Goal: Task Accomplishment & Management: Use online tool/utility

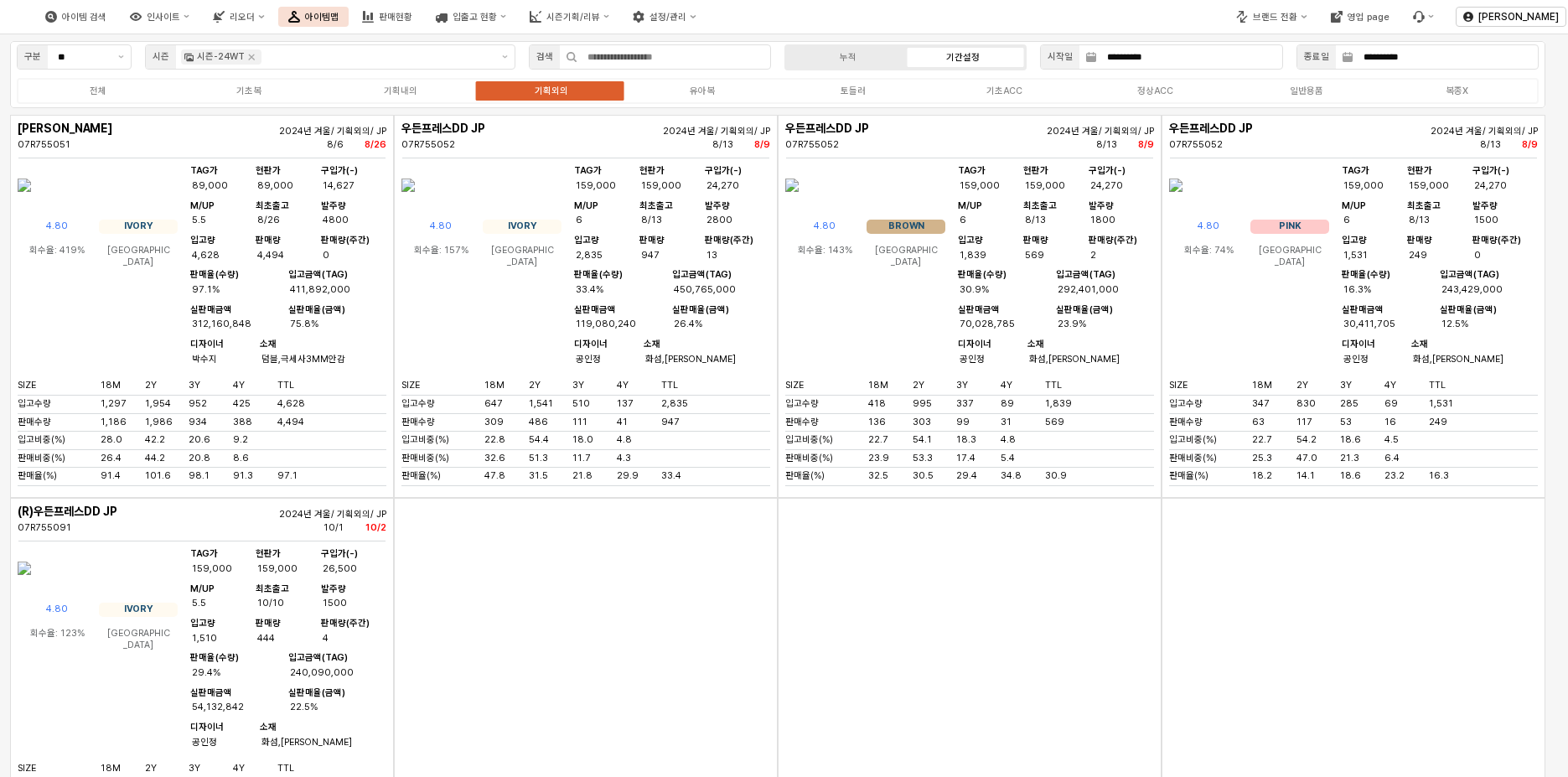
click at [9, 19] on img at bounding box center [9, 16] width 0 height 20
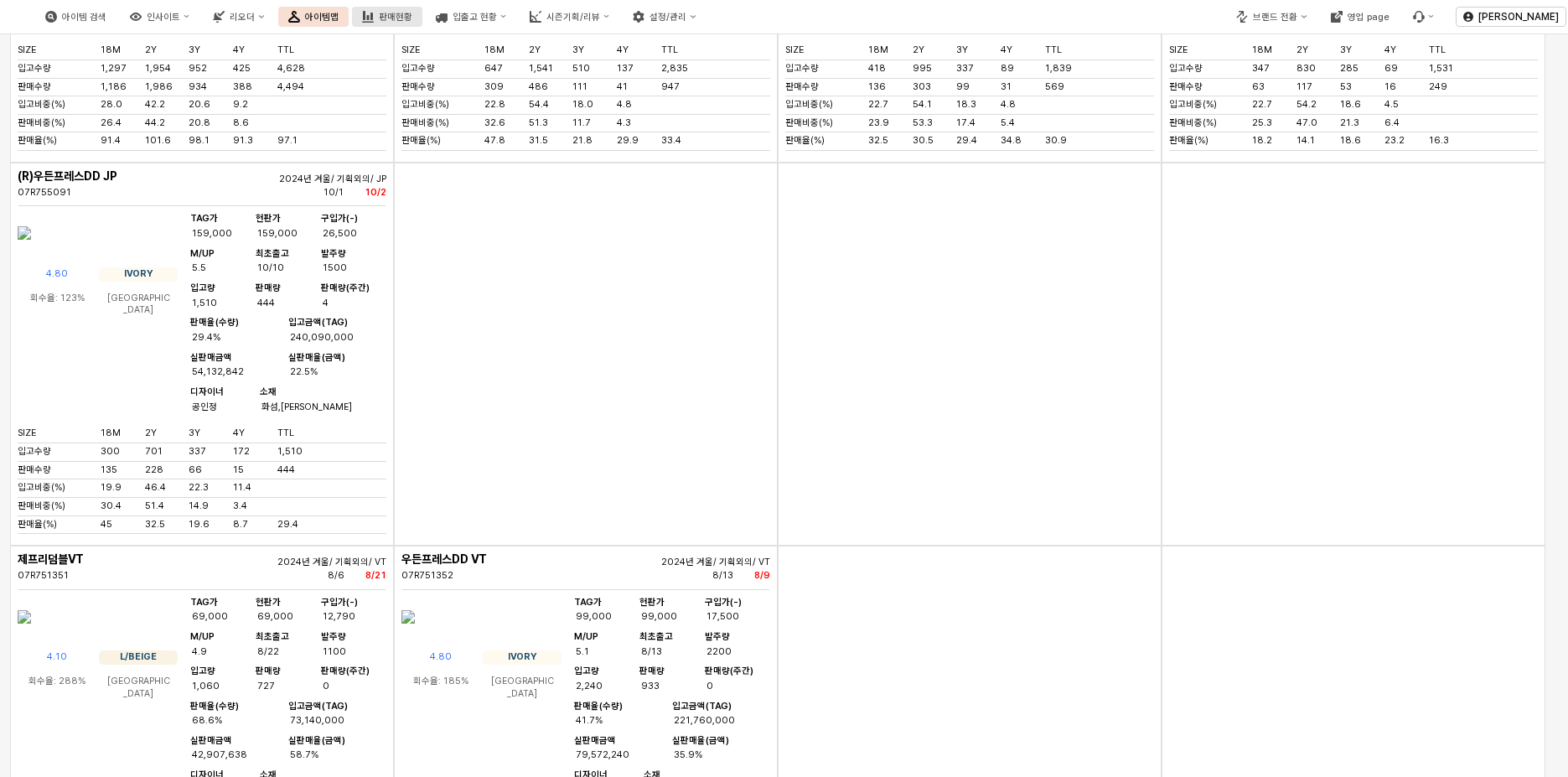
click at [412, 16] on div "판매현황" at bounding box center [395, 16] width 33 height 10
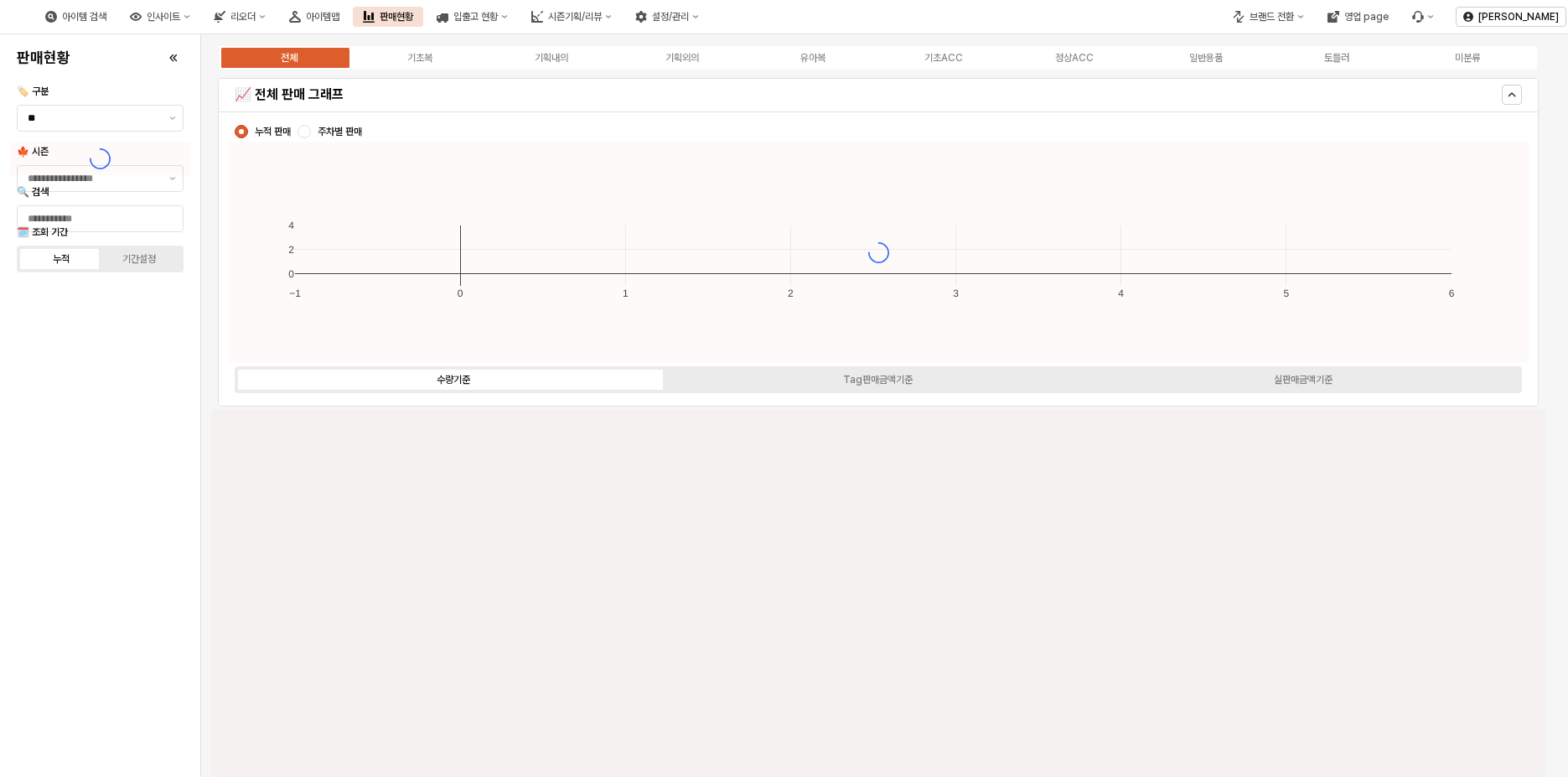
type input "****"
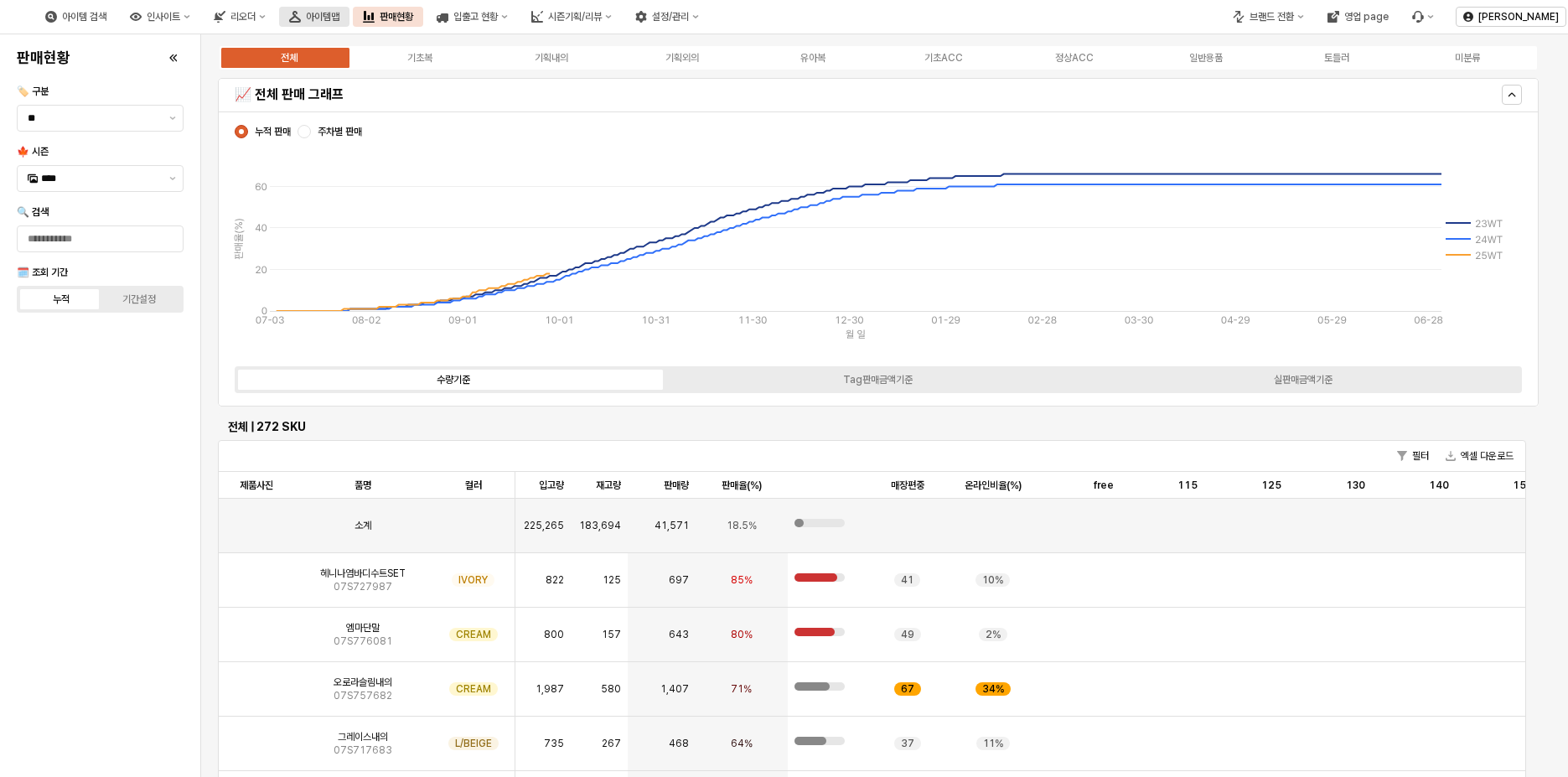
click at [301, 20] on icon "아이템맵" at bounding box center [295, 16] width 11 height 11
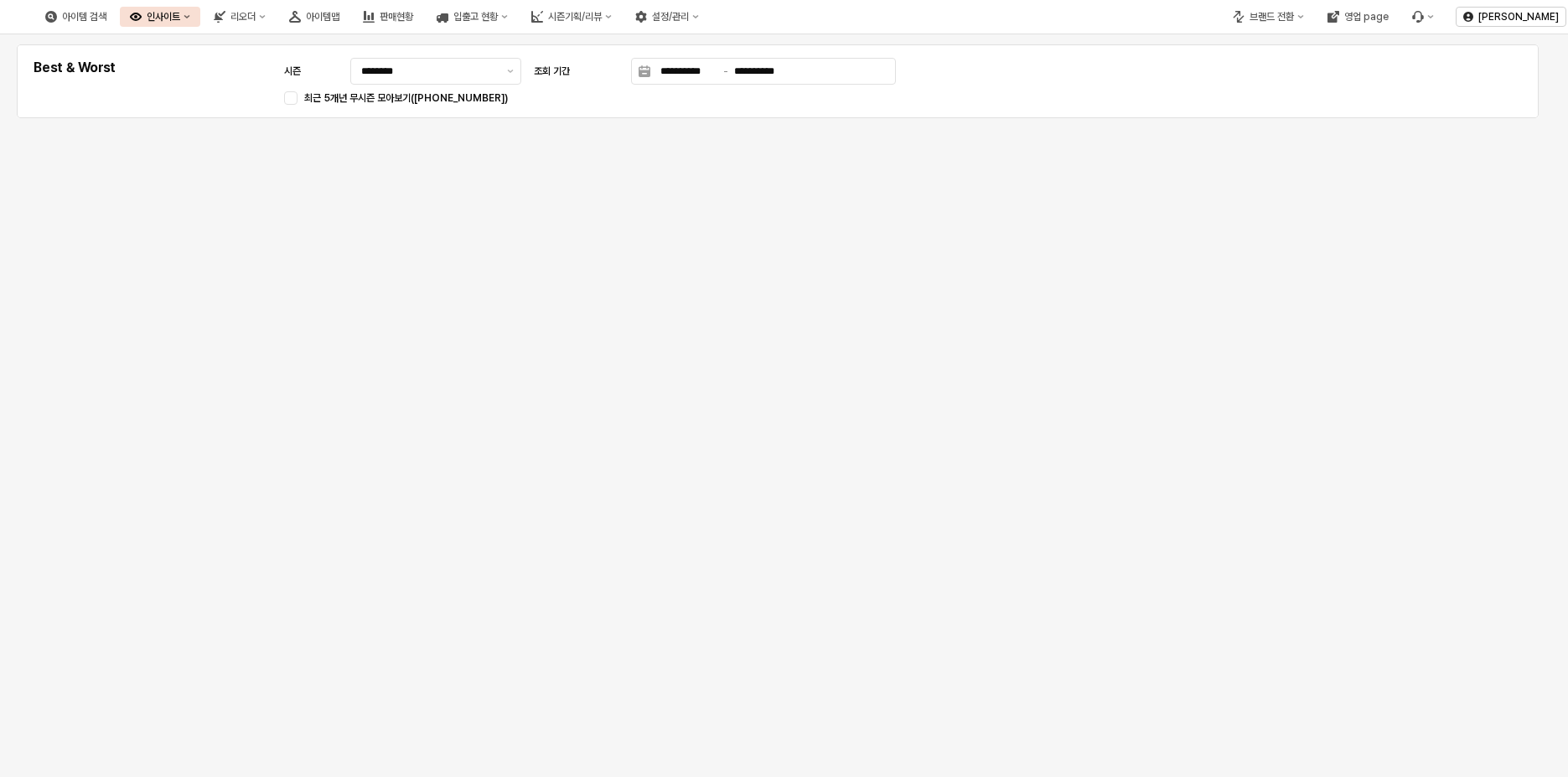
click at [256, 21] on div "리오더" at bounding box center [243, 16] width 25 height 11
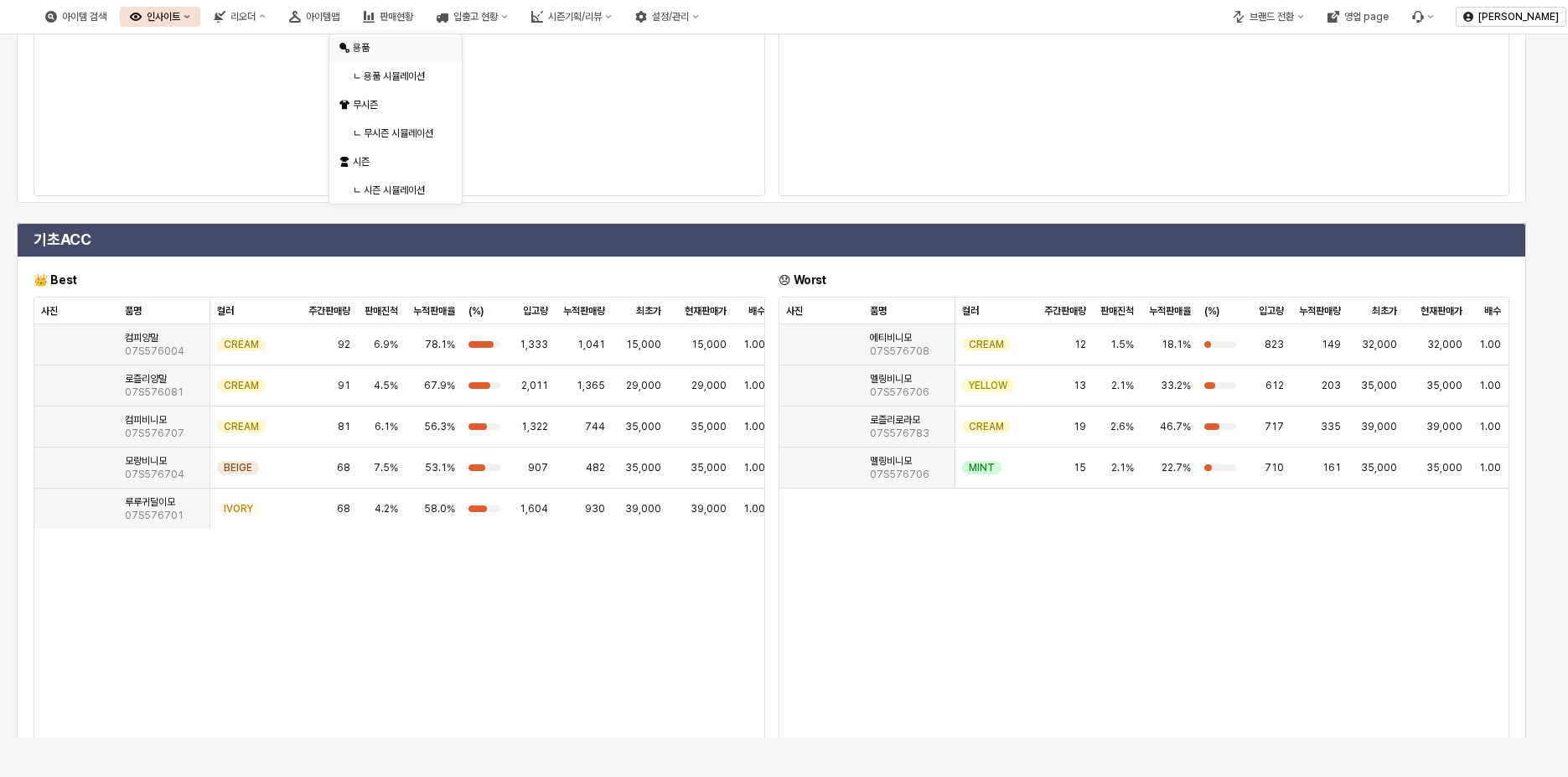
click at [367, 45] on div "용품" at bounding box center [397, 48] width 89 height 13
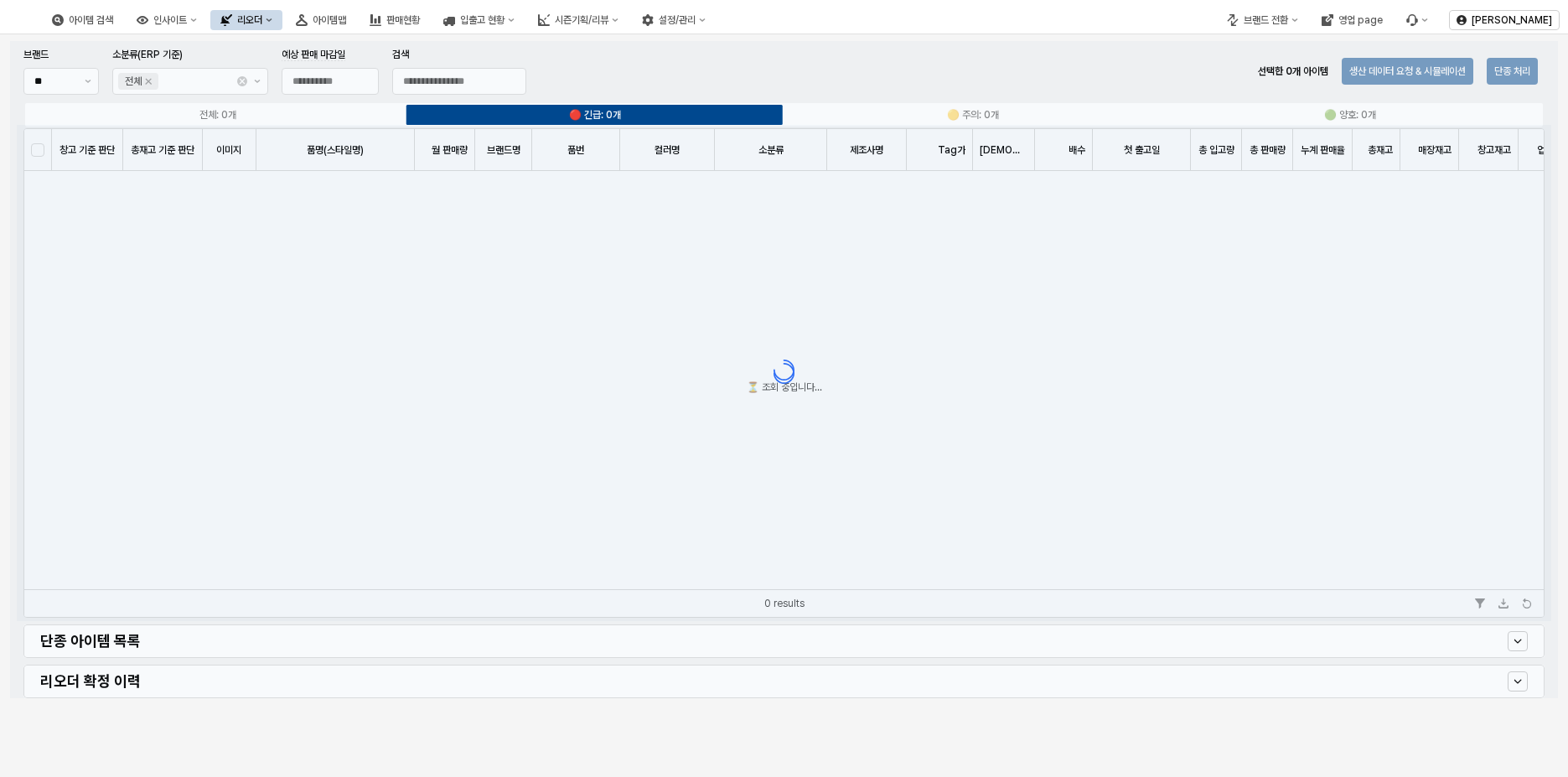
type input "**********"
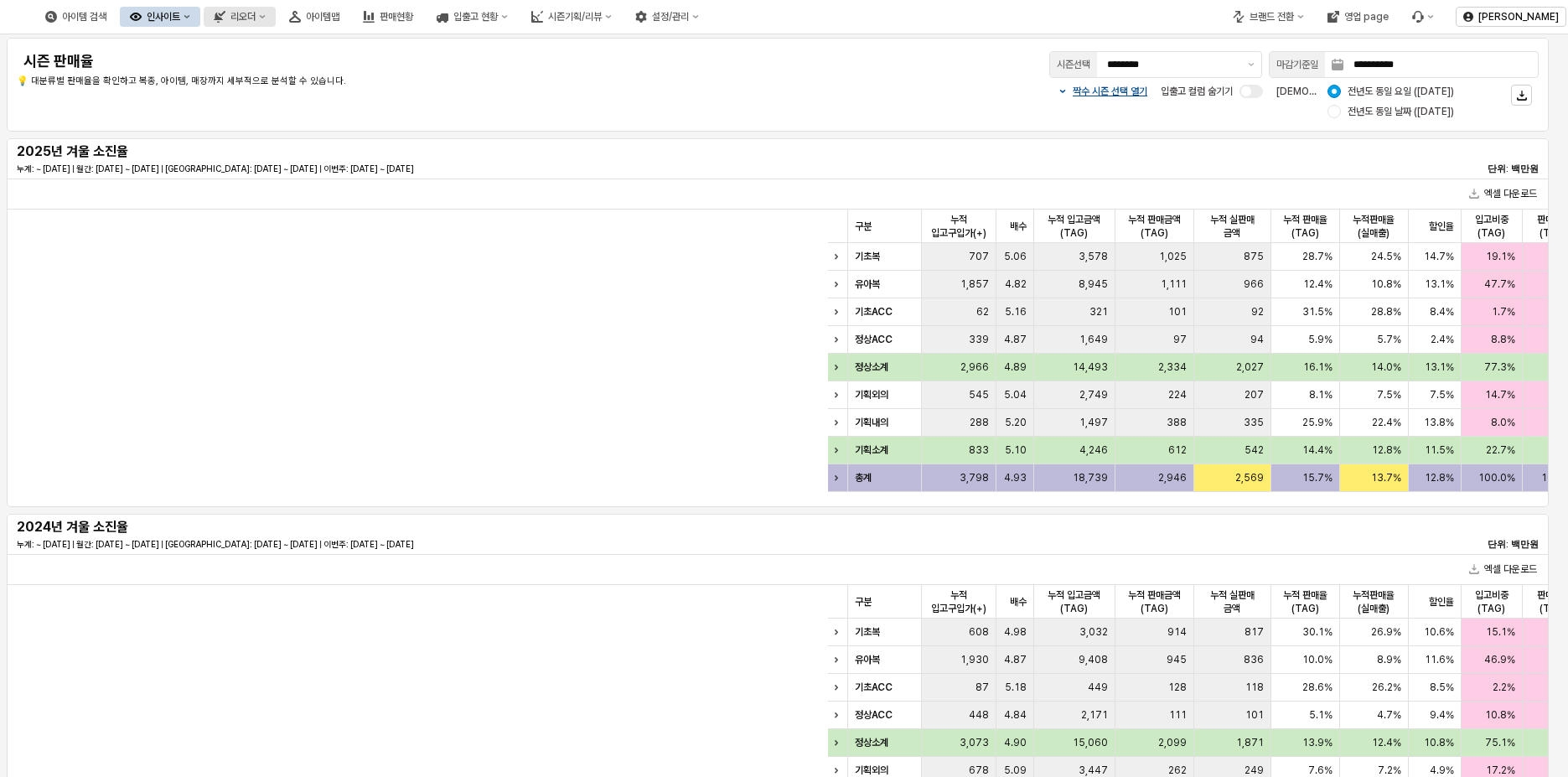
scroll to position [0, 1030]
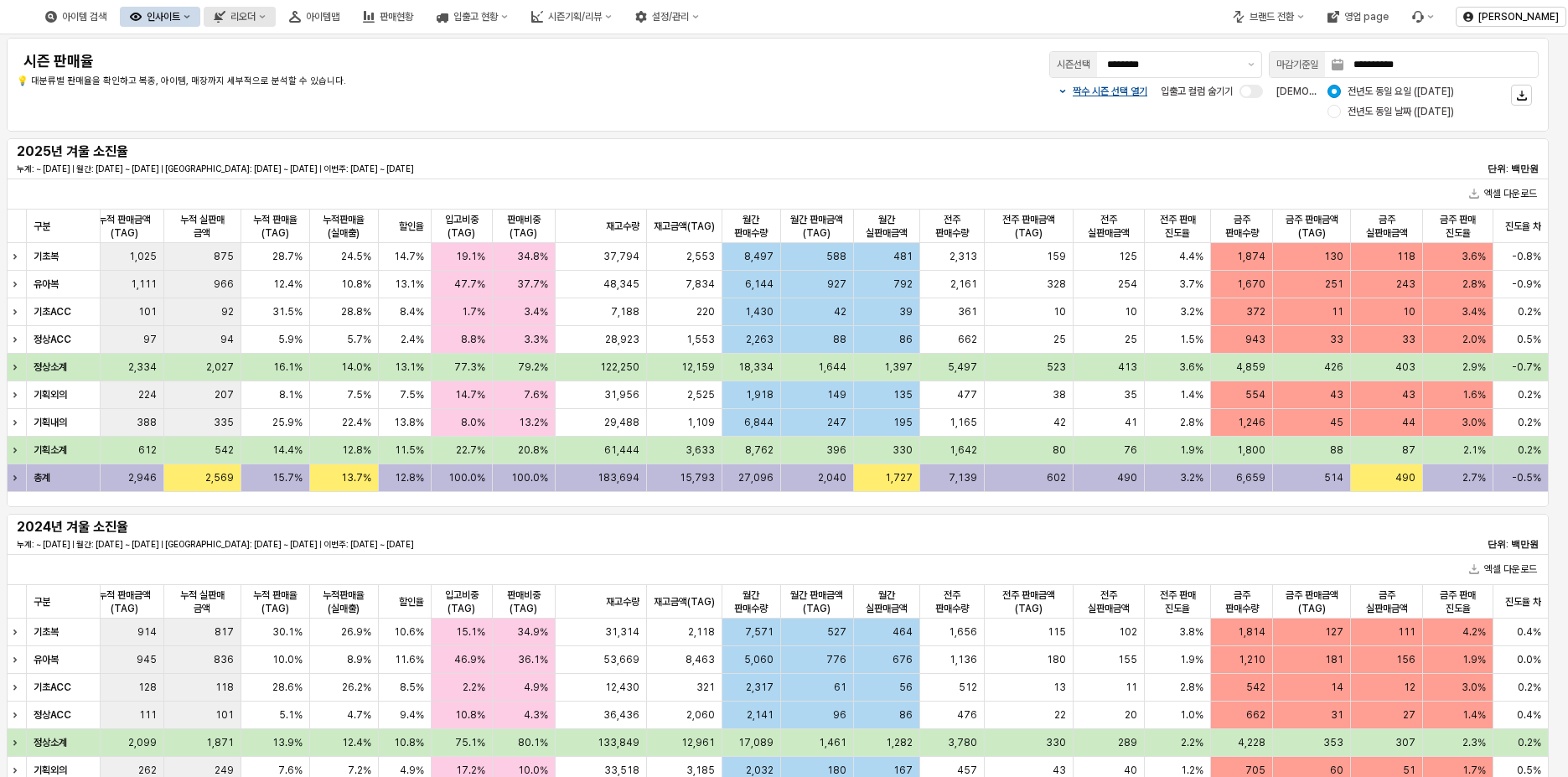
click at [256, 16] on div "리오더" at bounding box center [243, 16] width 25 height 11
click at [402, 124] on div "ㄴ 무시즌 시뮬레이션" at bounding box center [395, 134] width 133 height 27
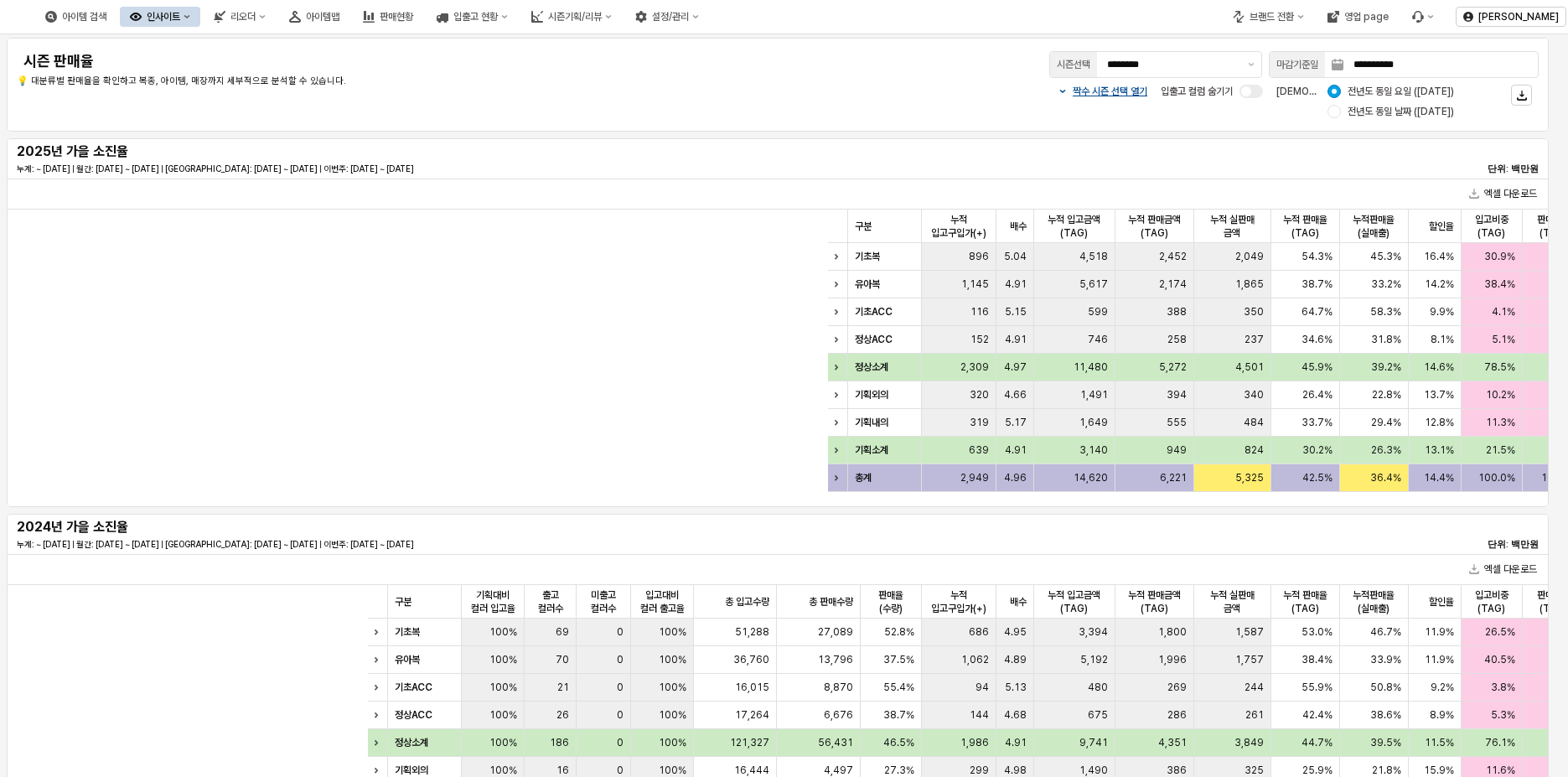
scroll to position [0, 595]
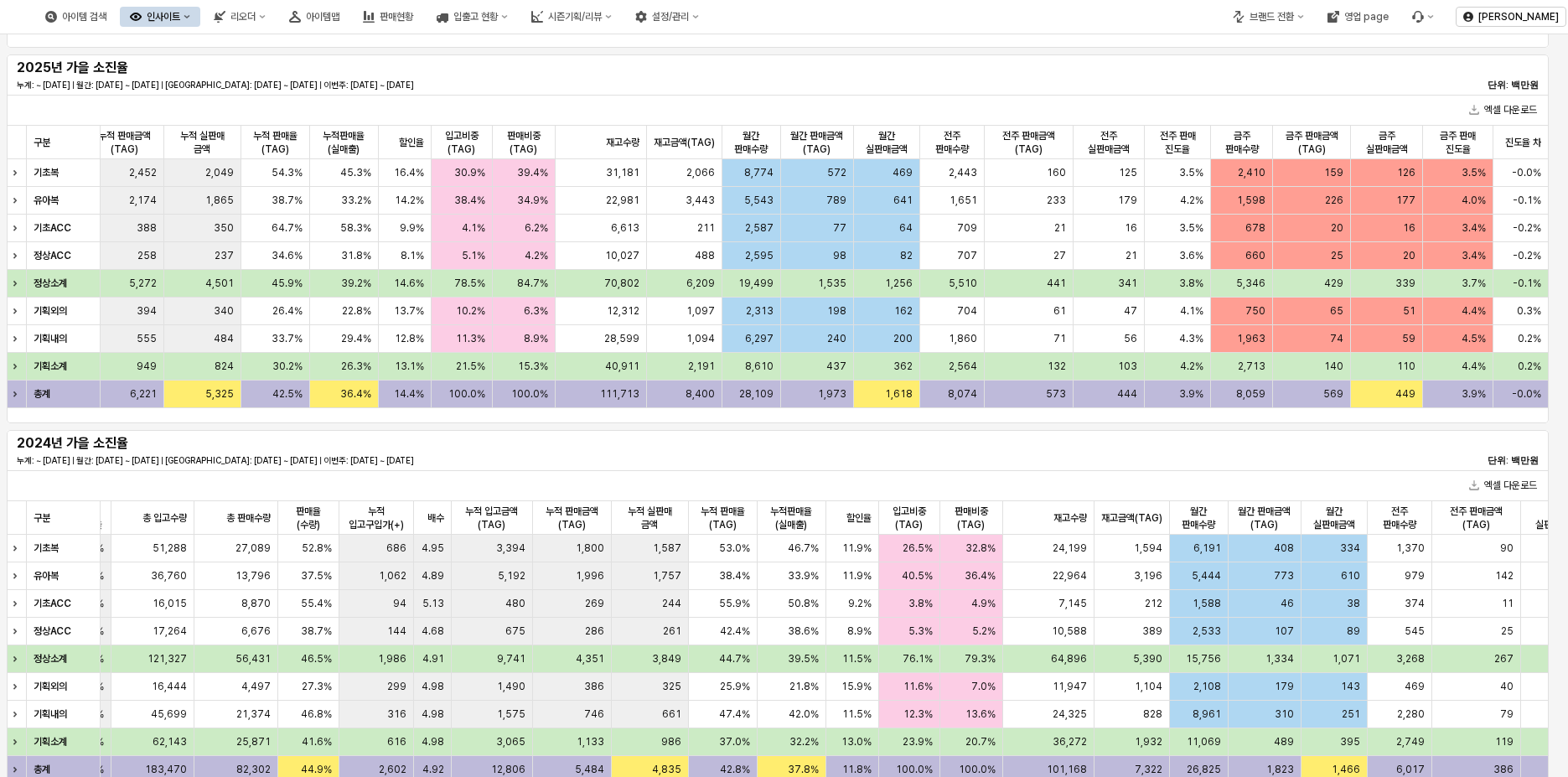
click at [200, 15] on button "인사이트" at bounding box center [160, 16] width 80 height 20
click at [256, 16] on div "리오더" at bounding box center [243, 16] width 25 height 11
click at [363, 162] on div "시즌" at bounding box center [397, 161] width 89 height 13
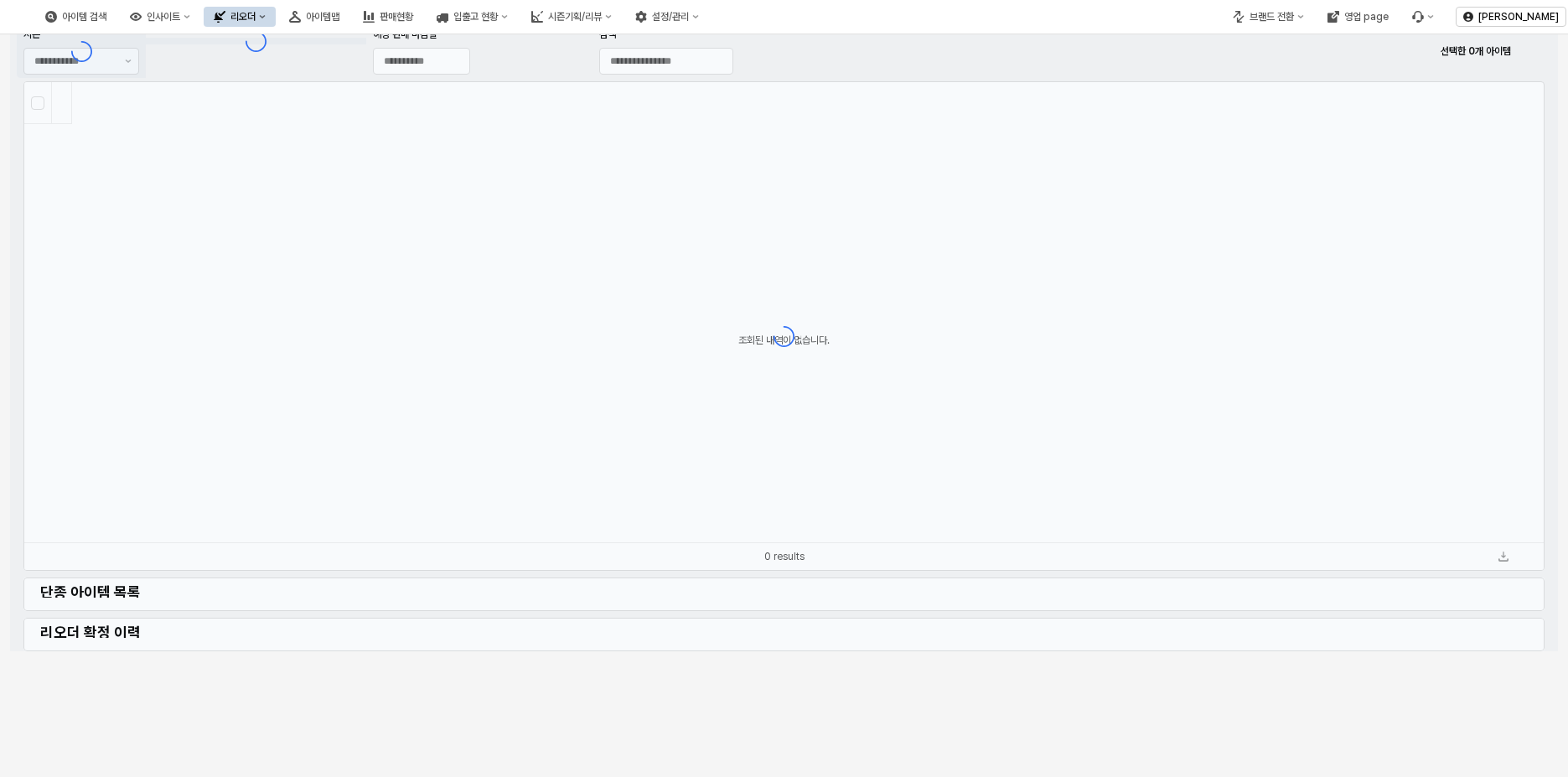
type input "**********"
type input "*******"
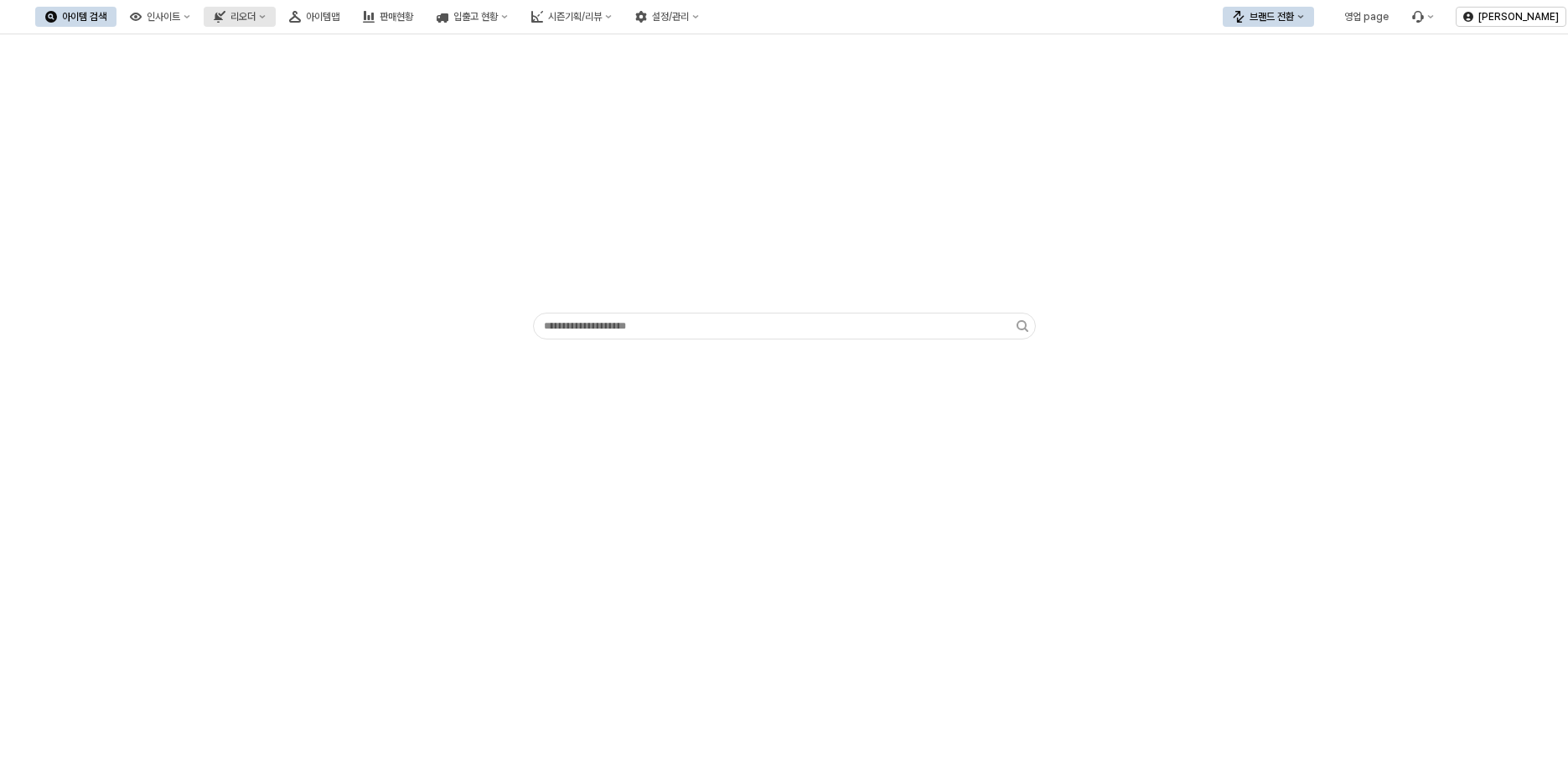
click at [276, 24] on button "리오더" at bounding box center [240, 16] width 73 height 20
click at [367, 164] on div "시즌" at bounding box center [397, 161] width 89 height 13
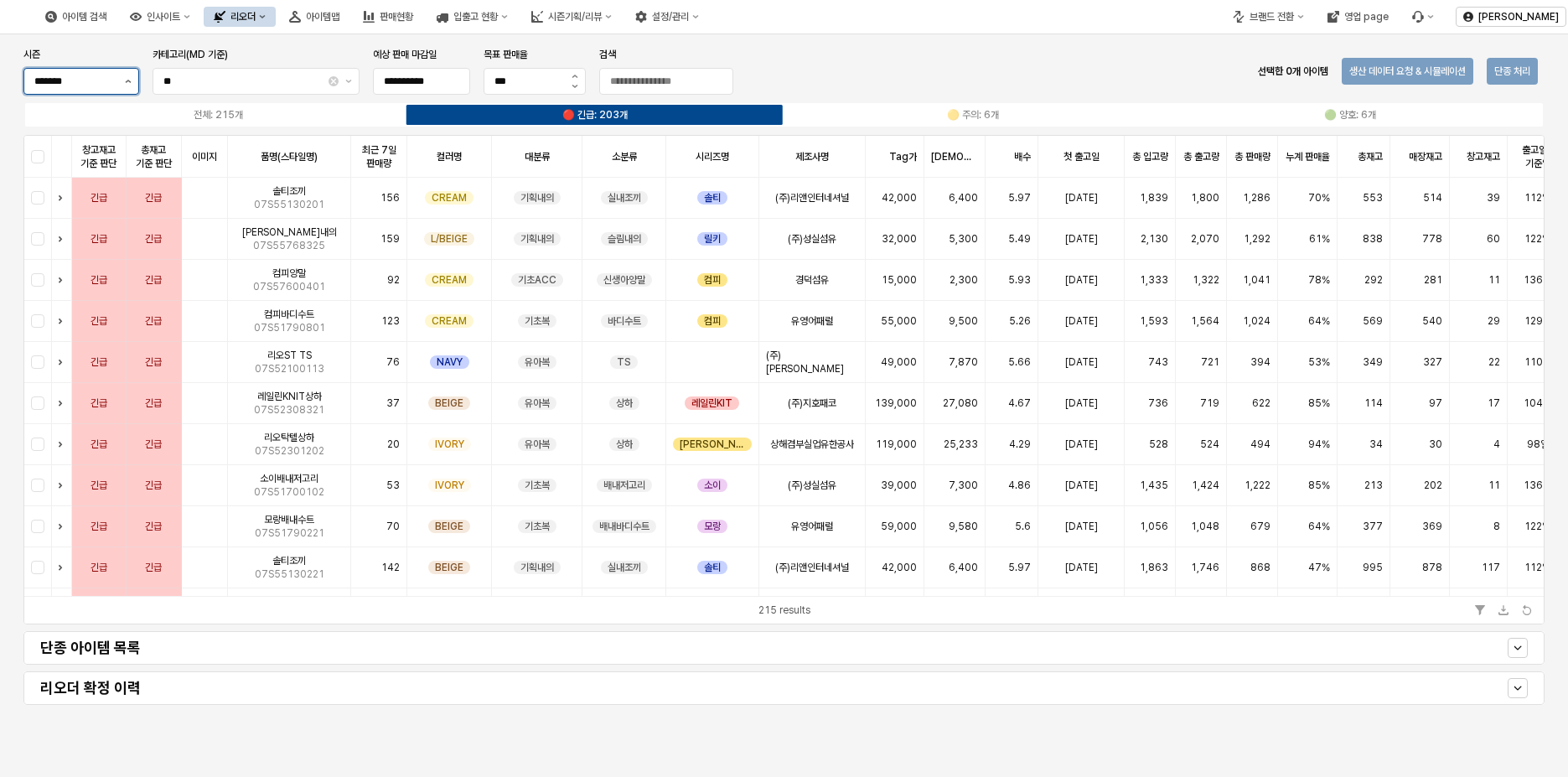
click at [123, 83] on button "제안 사항 표시" at bounding box center [128, 81] width 20 height 25
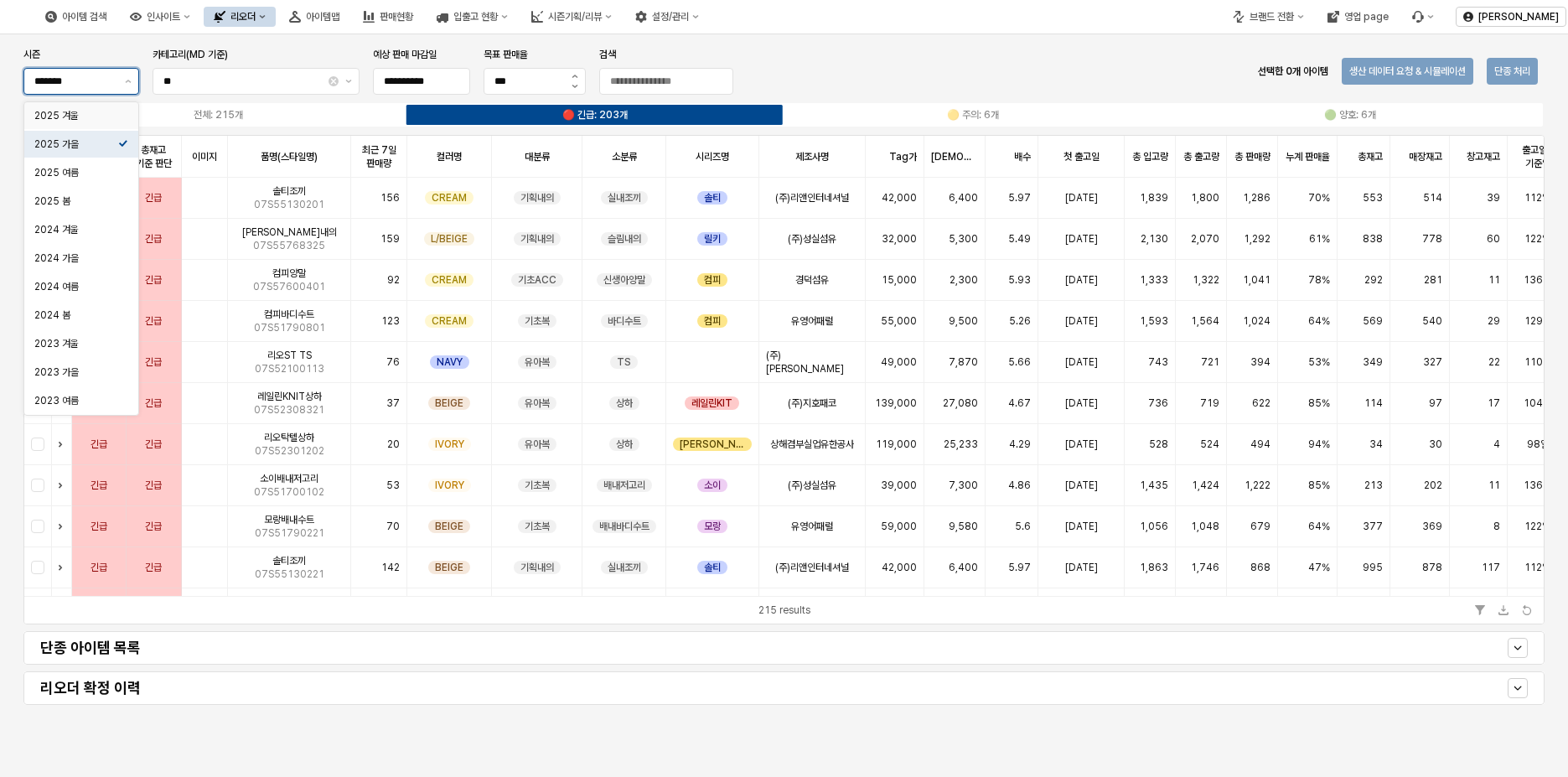
click at [46, 116] on div "2025 겨울" at bounding box center [76, 116] width 84 height 13
type input "*******"
type input "**********"
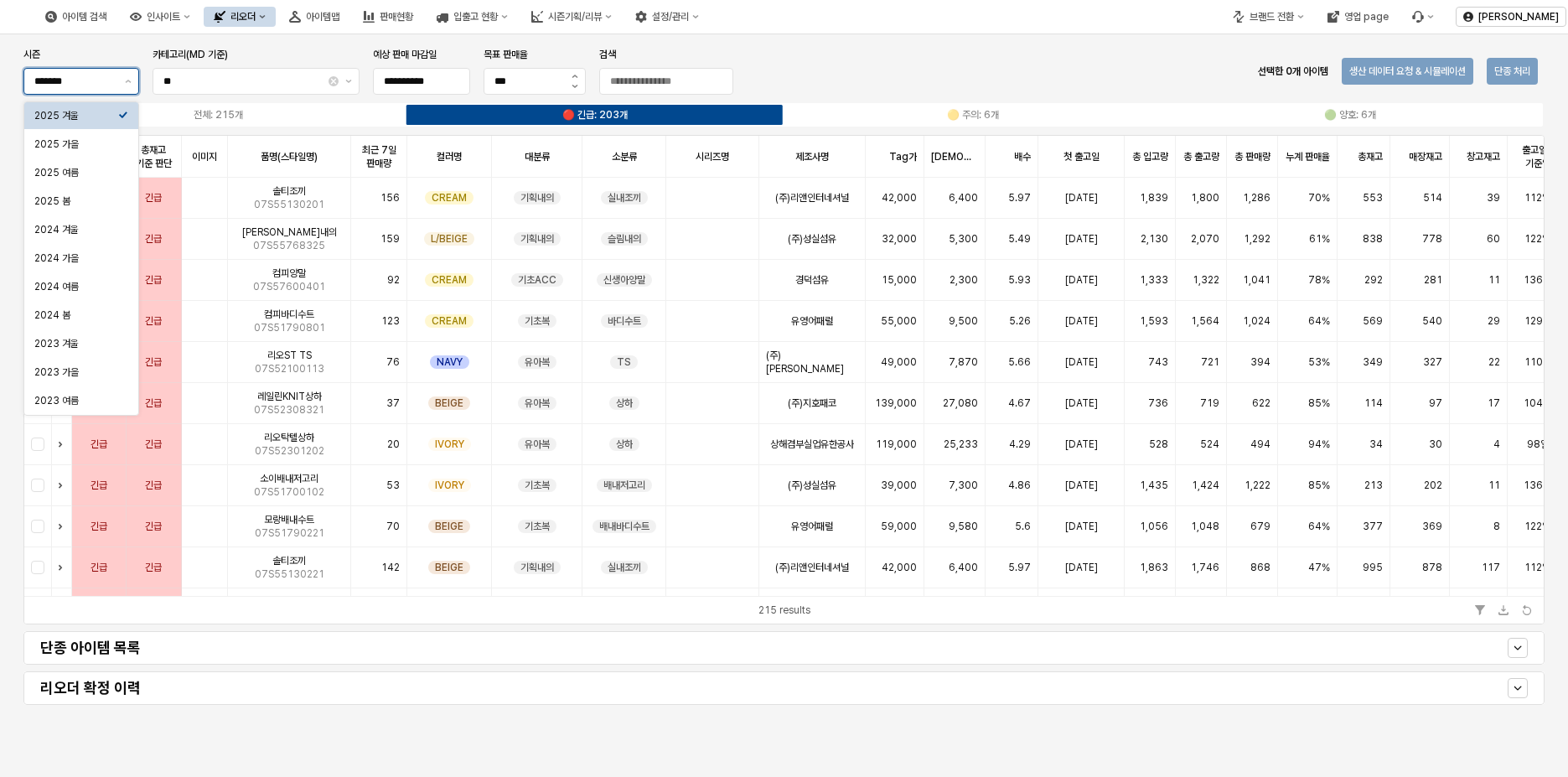
click at [73, 117] on div "2025 겨울" at bounding box center [76, 116] width 84 height 13
click at [837, 52] on div "**********" at bounding box center [784, 72] width 1535 height 53
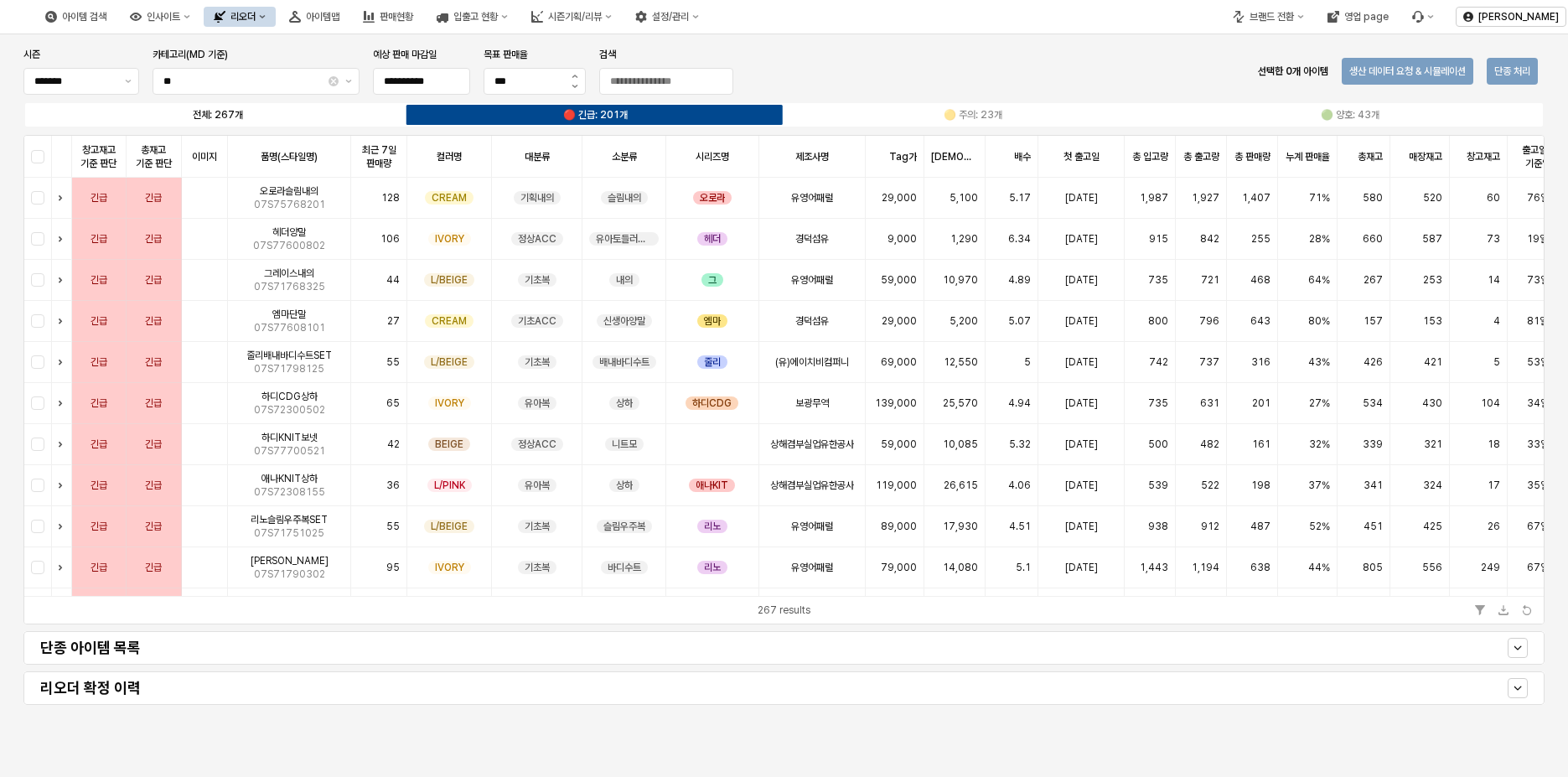
click at [285, 118] on label "전체: 267개" at bounding box center [218, 115] width 377 height 15
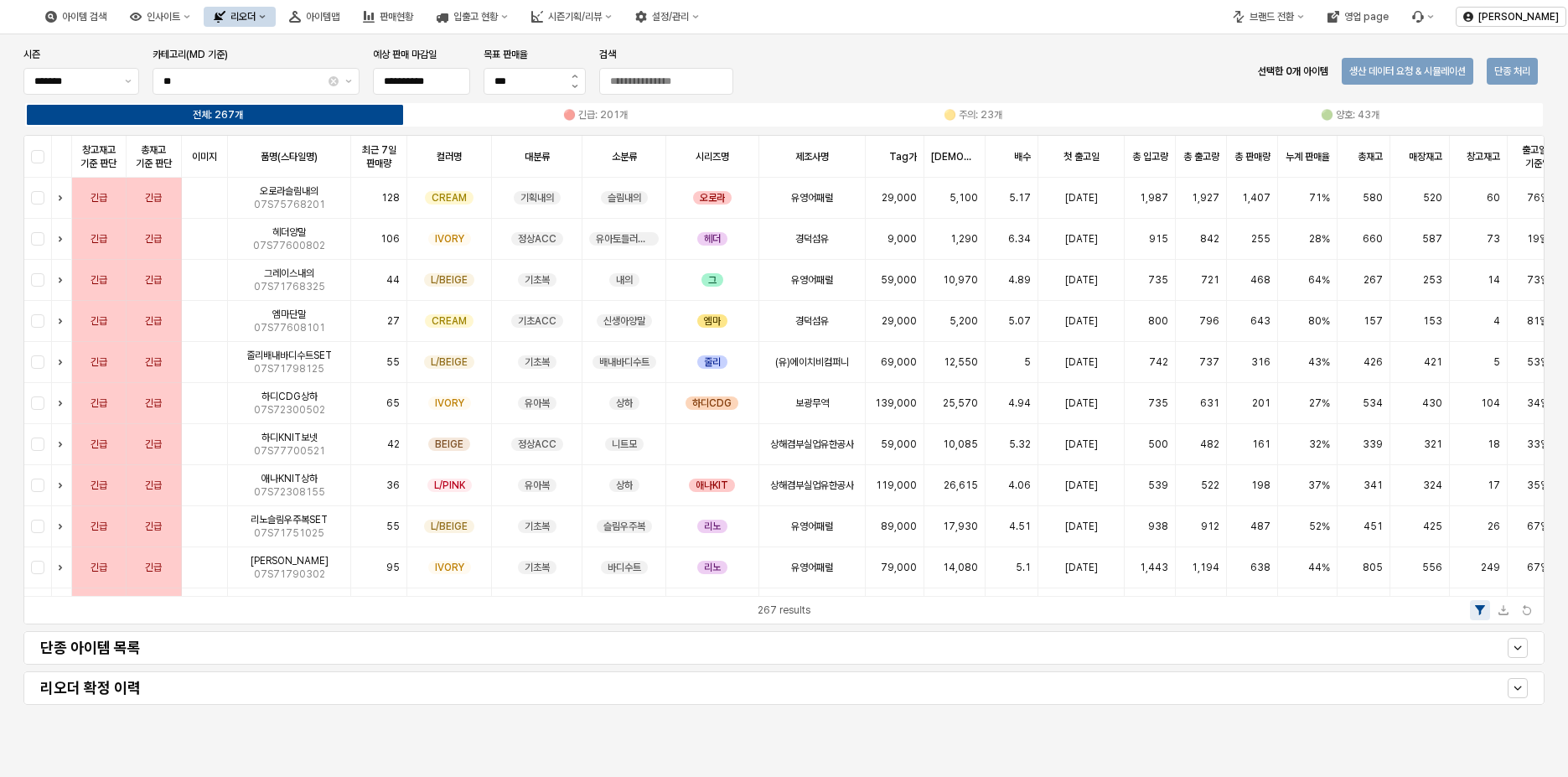
scroll to position [503, 0]
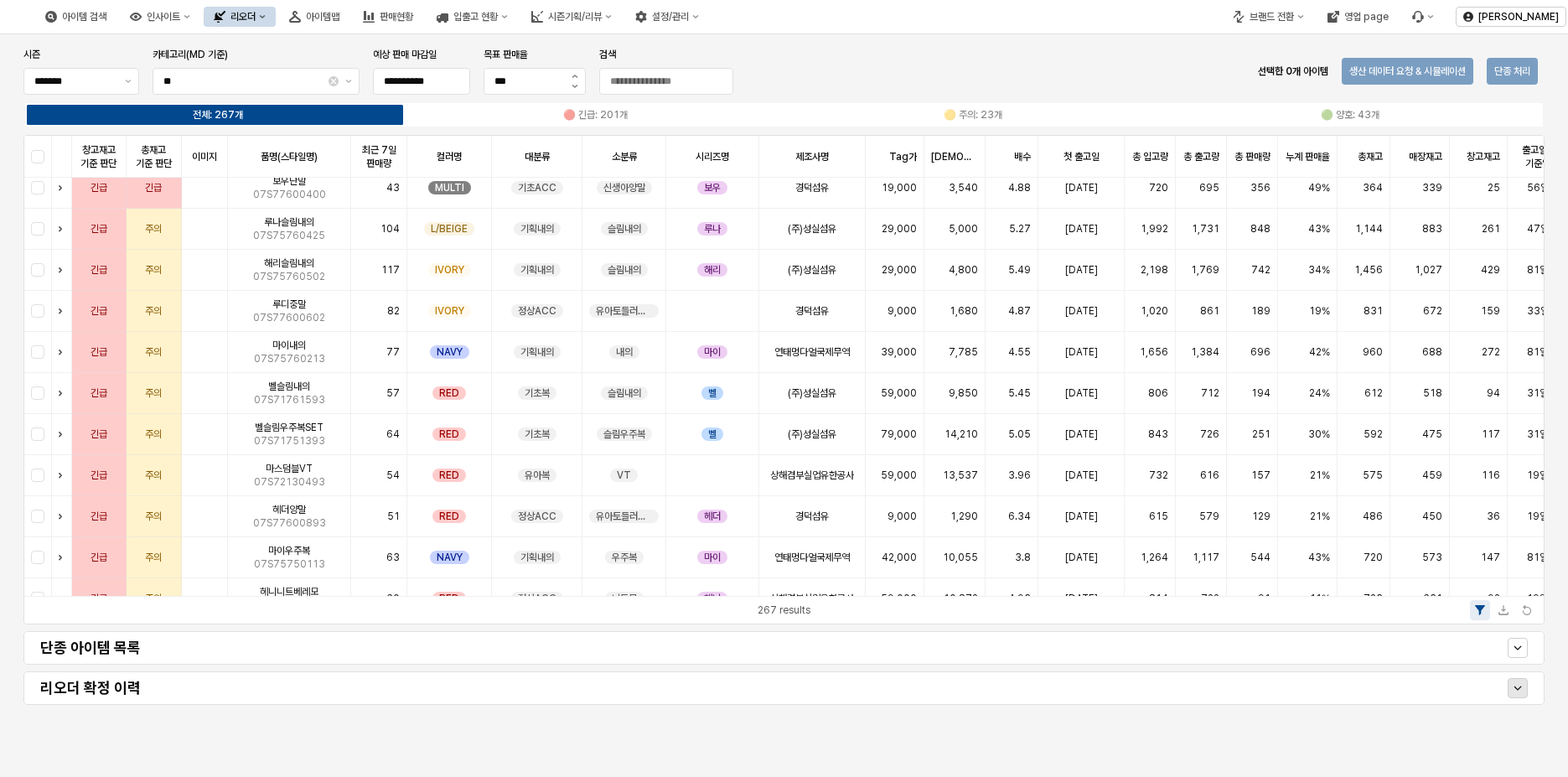
click at [1511, 685] on div "Show" at bounding box center [1517, 687] width 18 height 18
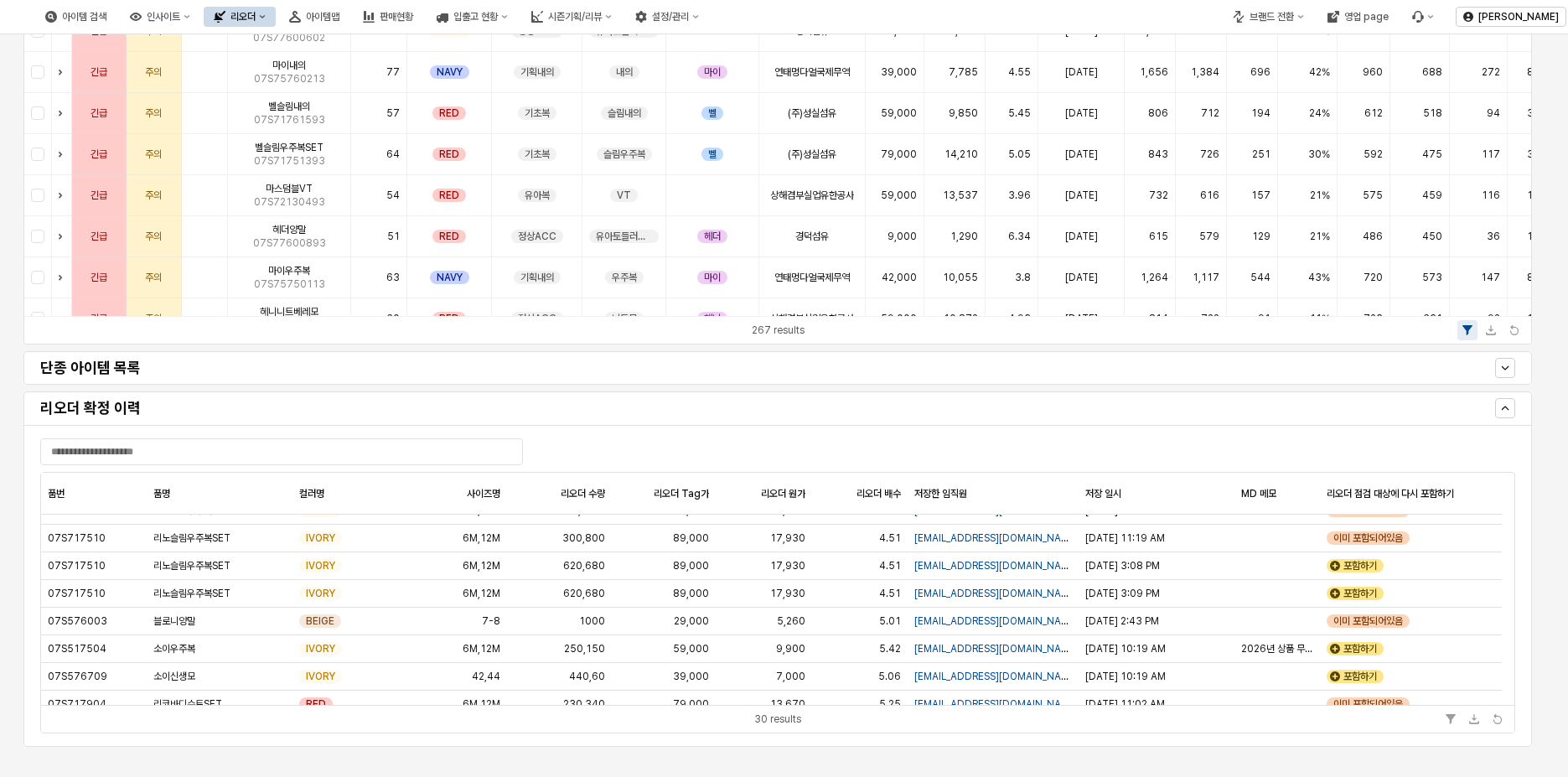
scroll to position [640, 0]
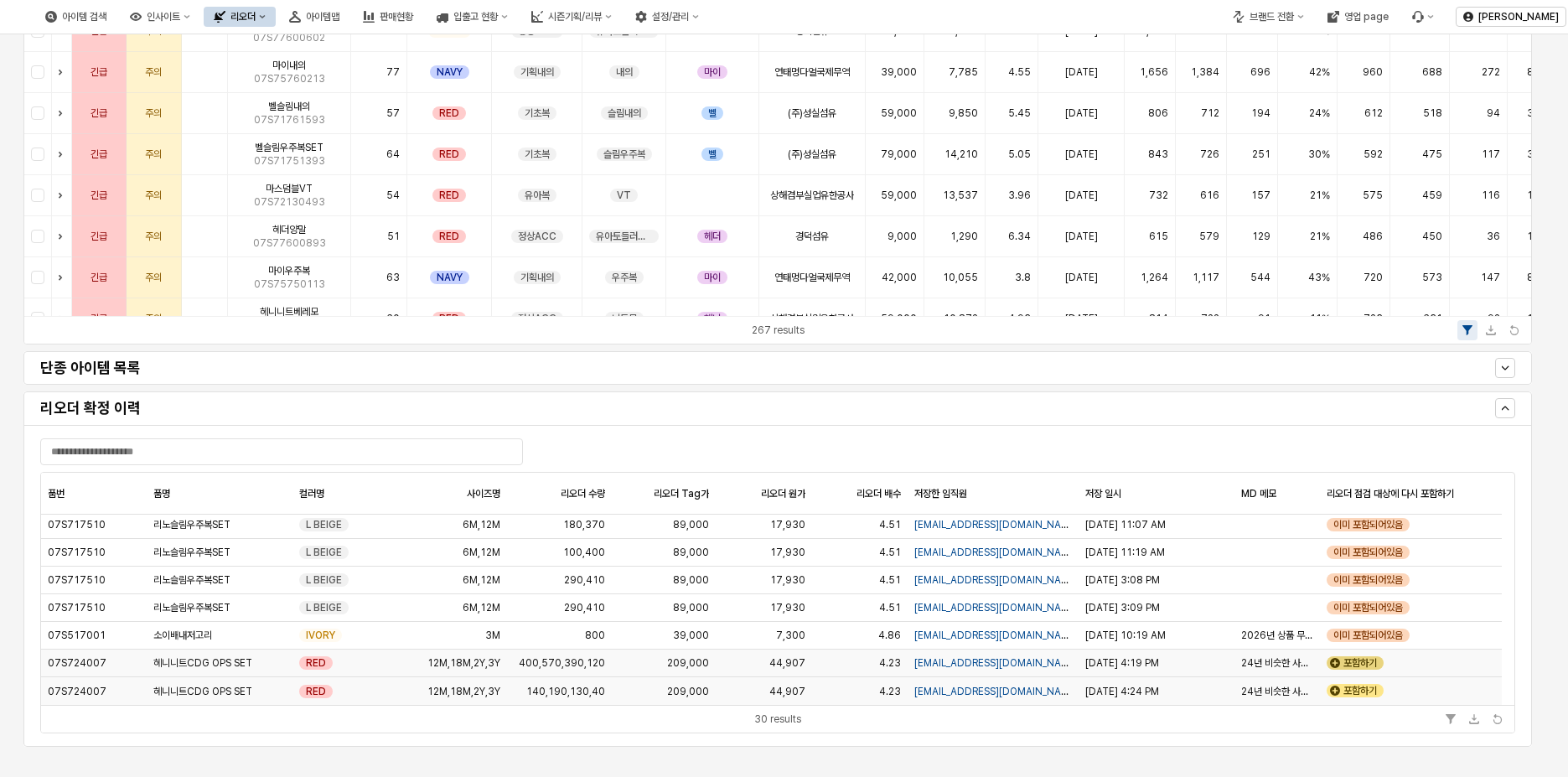
click at [1349, 661] on div "포함하기" at bounding box center [1355, 663] width 57 height 13
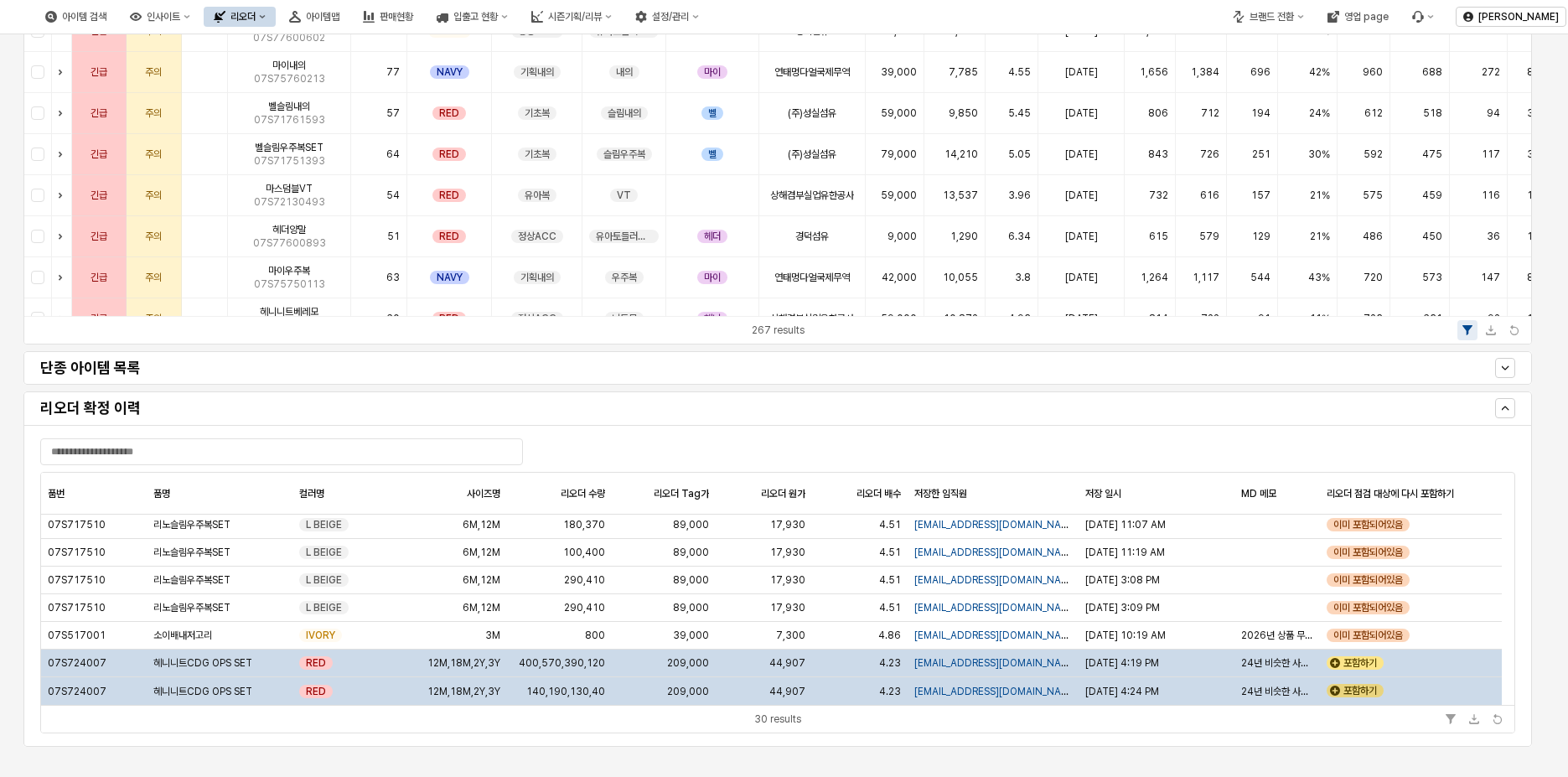
click at [1360, 684] on div "포함하기" at bounding box center [1355, 691] width 57 height 13
click at [1366, 664] on div "포함하기" at bounding box center [1355, 663] width 57 height 13
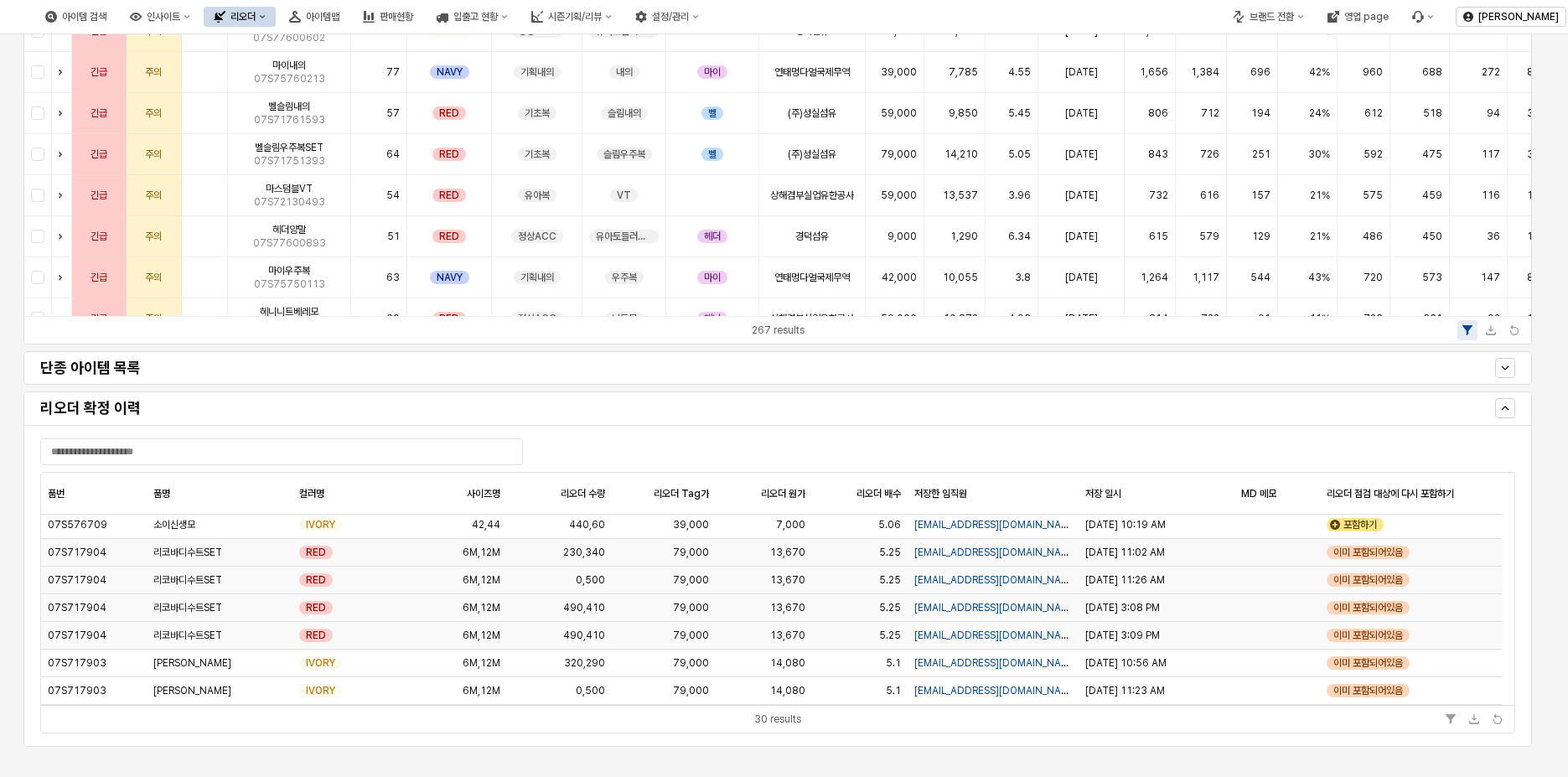
scroll to position [304, 0]
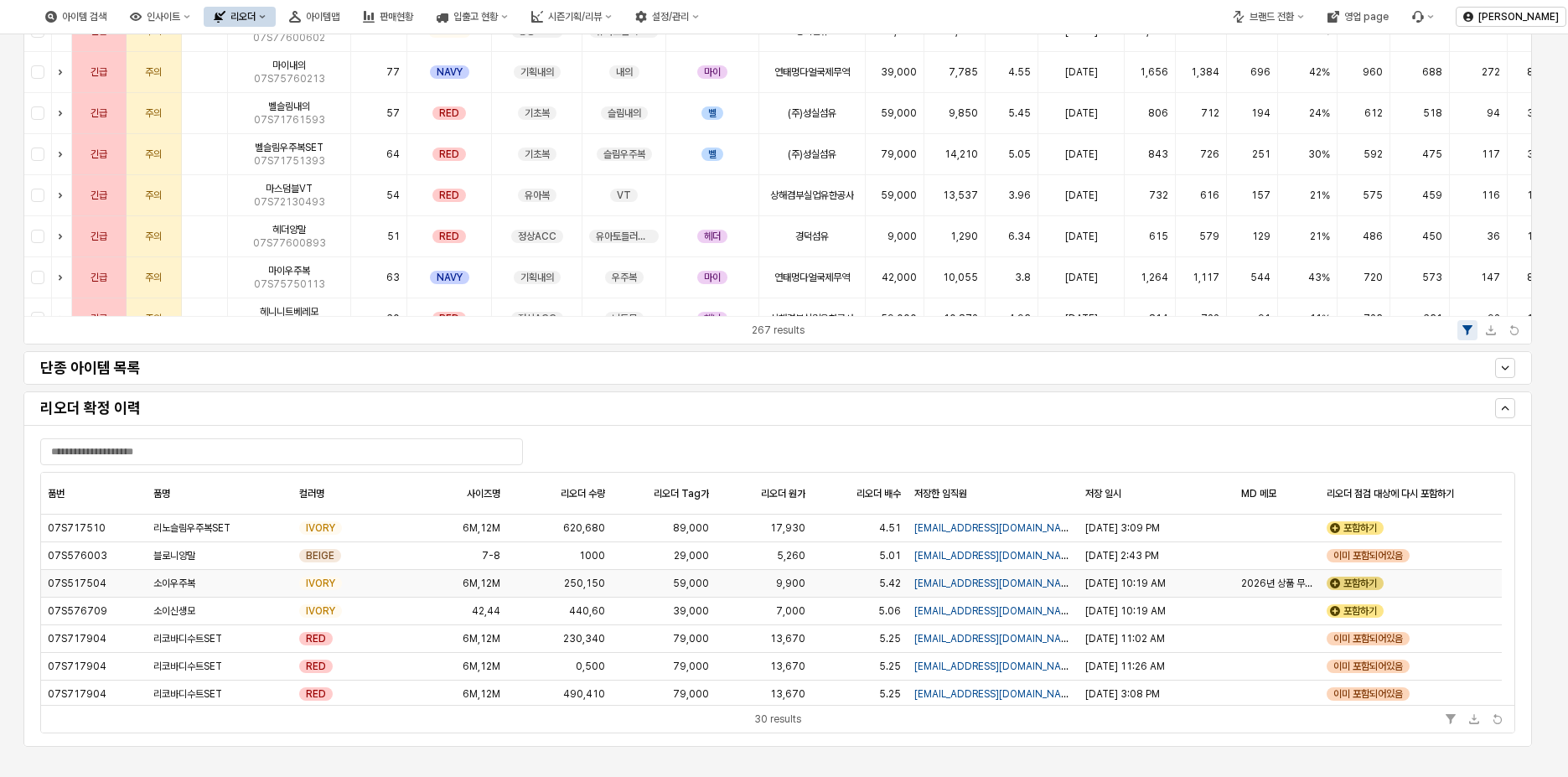
click at [1355, 583] on div "포함하기" at bounding box center [1355, 583] width 57 height 13
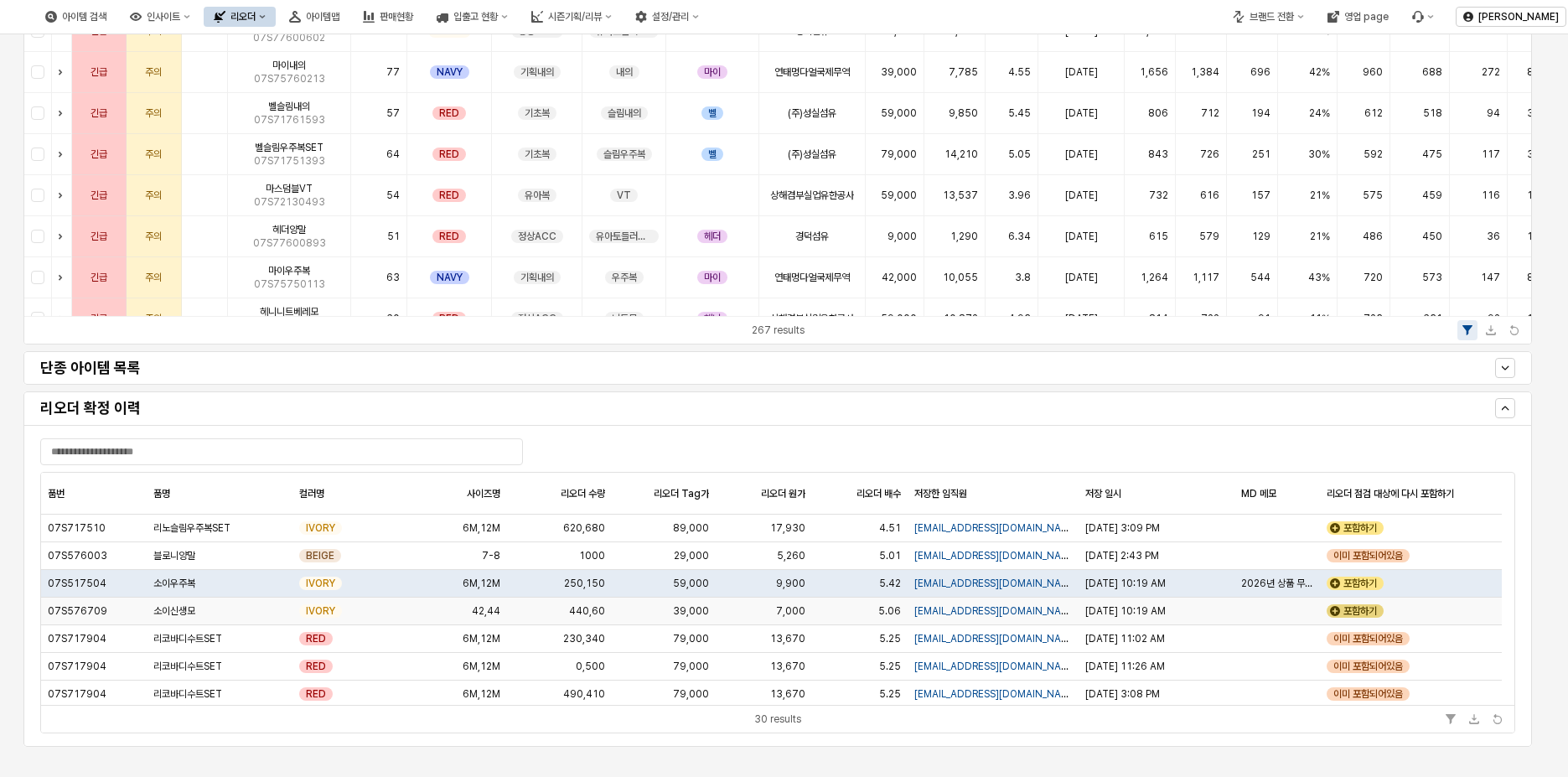
click at [1359, 610] on div "포함하기" at bounding box center [1355, 611] width 57 height 13
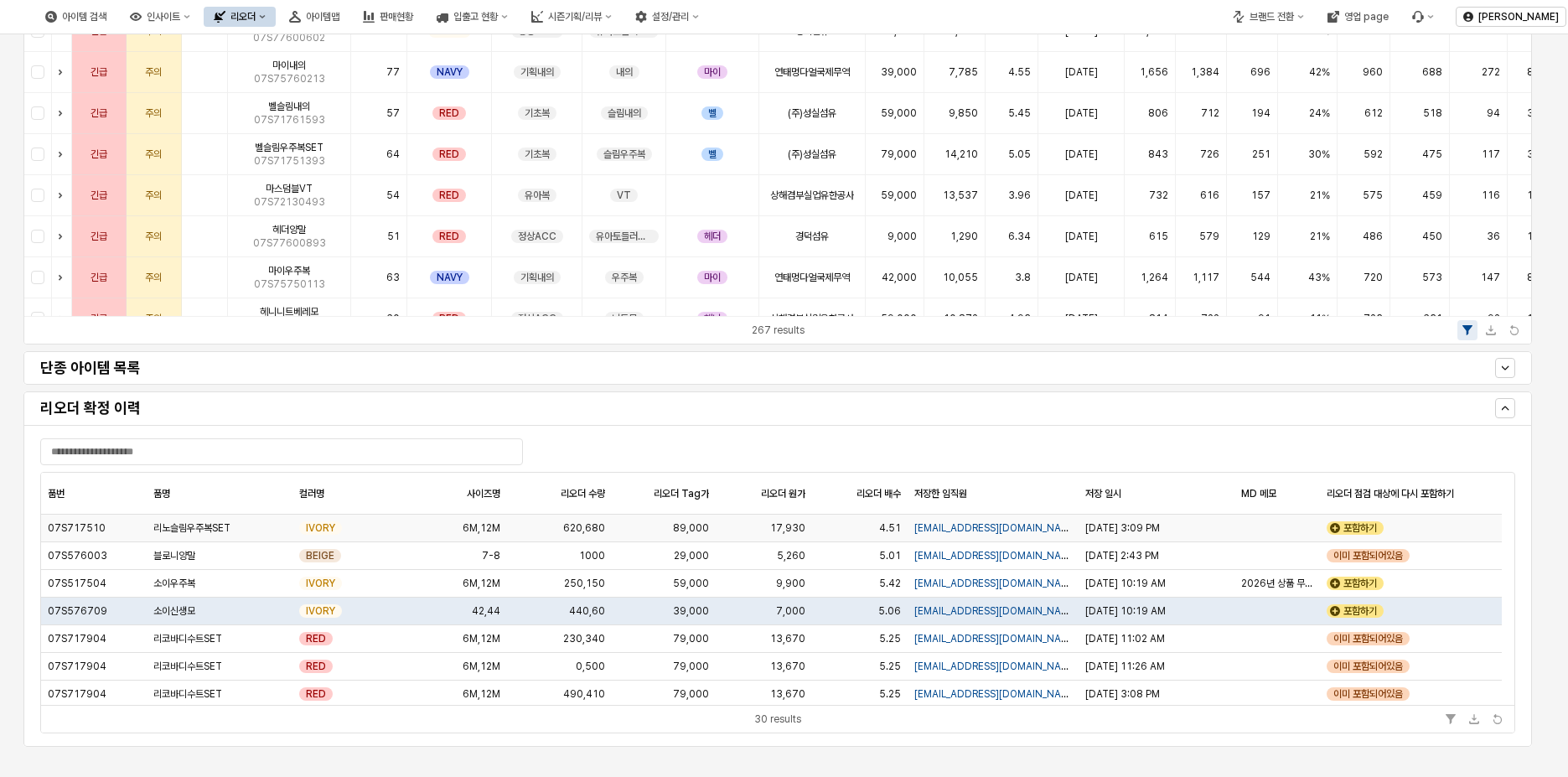
click at [1368, 518] on div "포함하기" at bounding box center [1411, 528] width 182 height 28
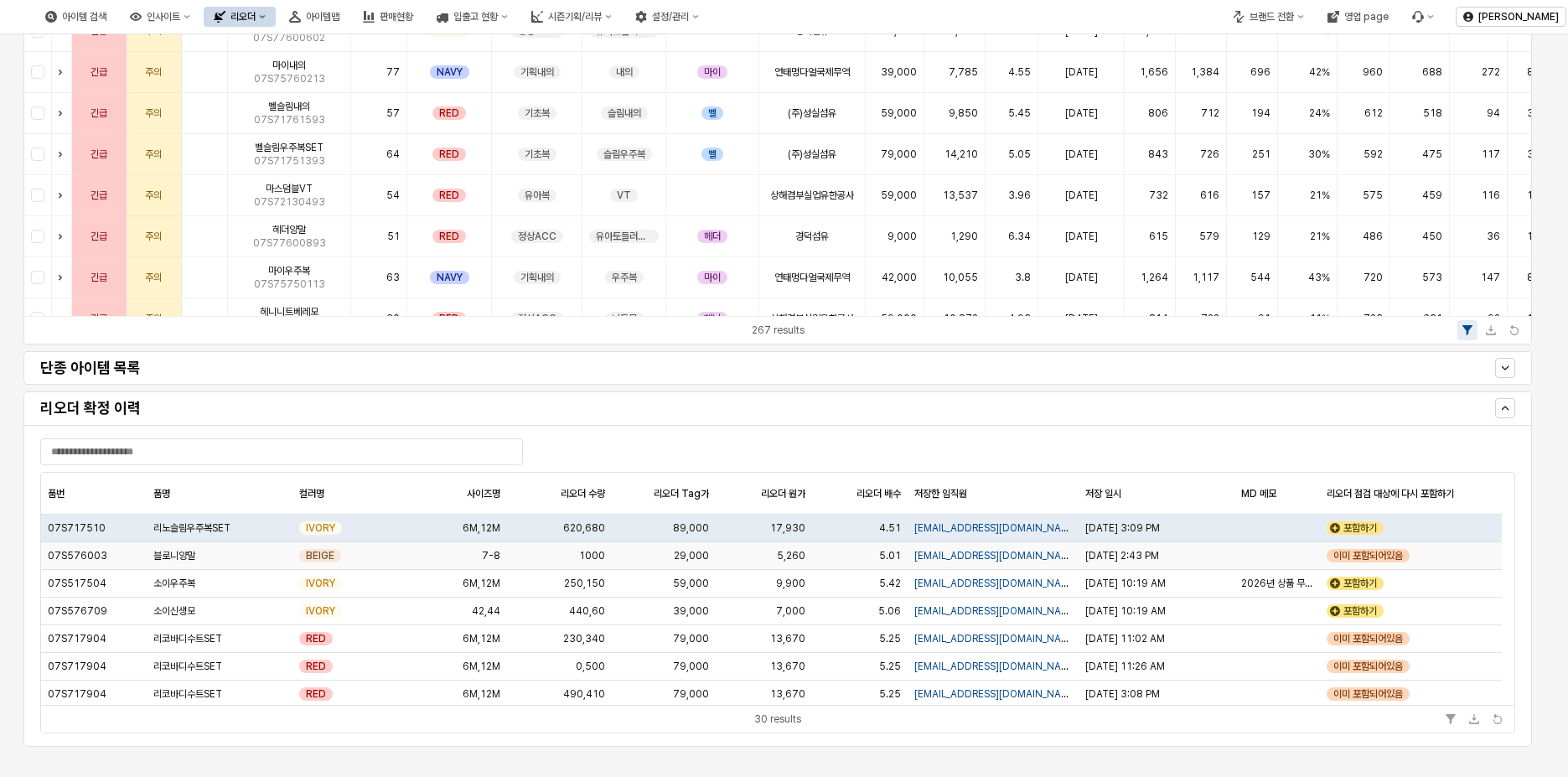
scroll to position [220, 0]
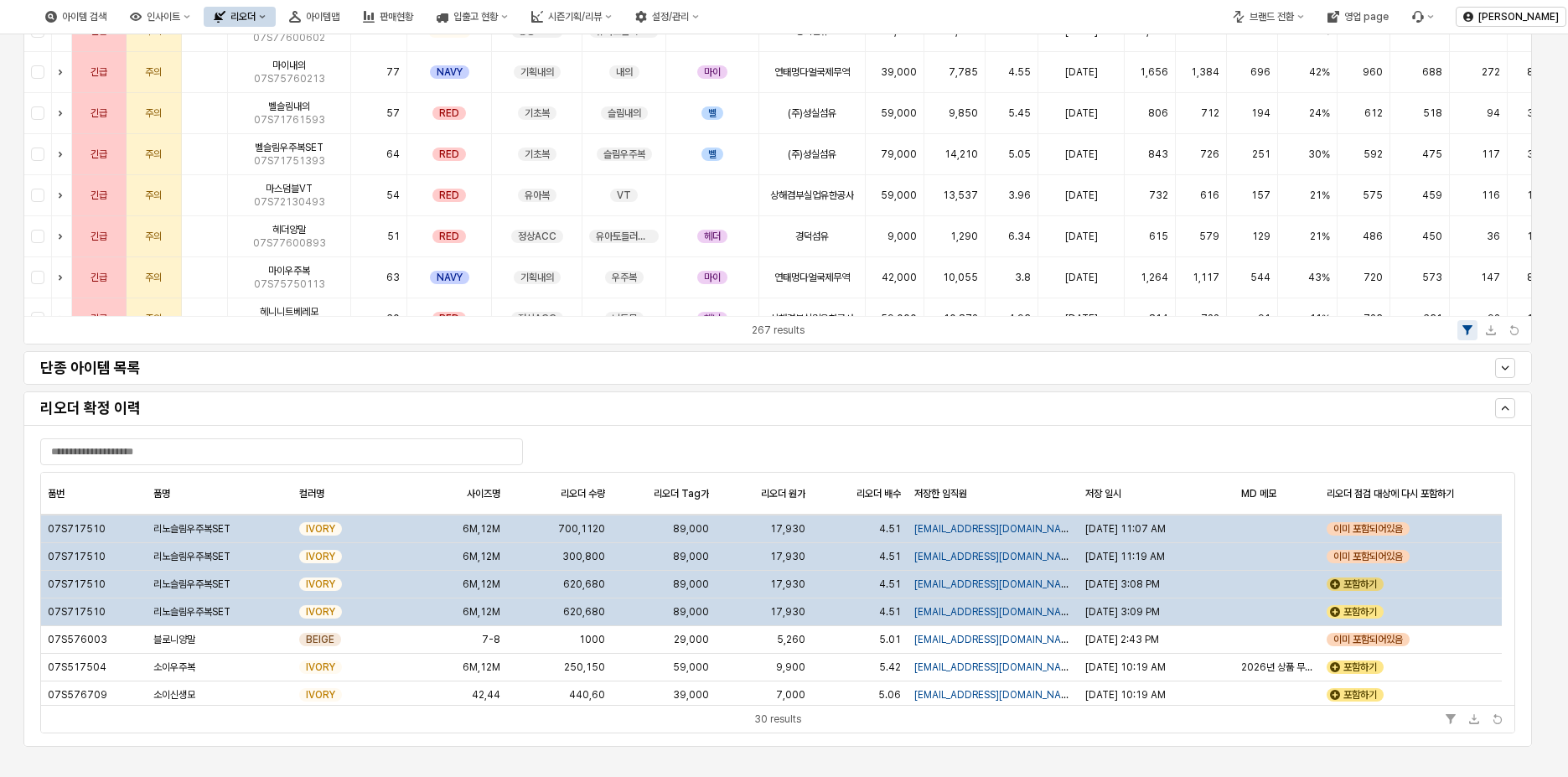
click at [1361, 582] on div "포함하기" at bounding box center [1355, 584] width 57 height 13
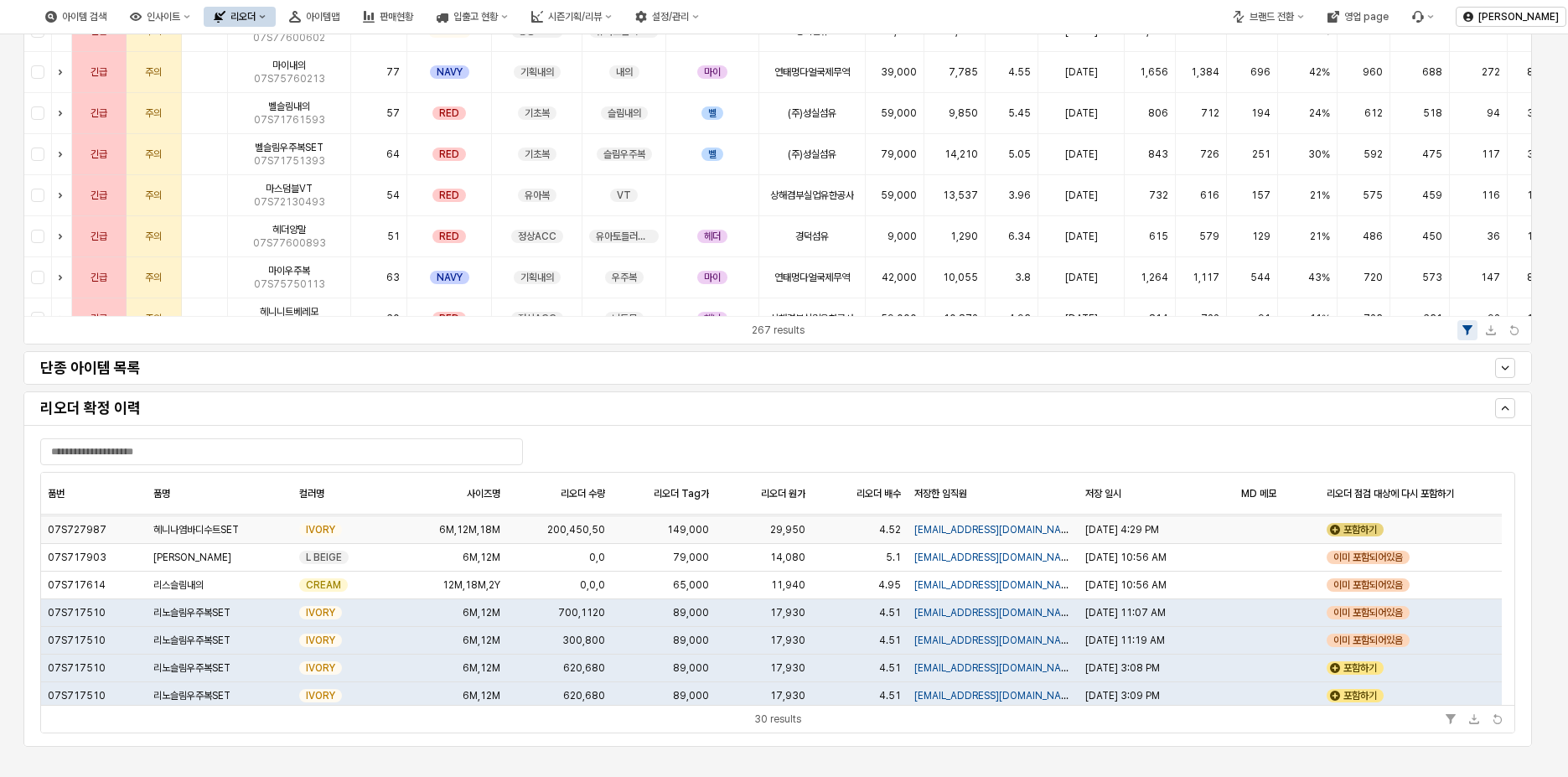
click at [1365, 532] on div "포함하기" at bounding box center [1355, 530] width 57 height 13
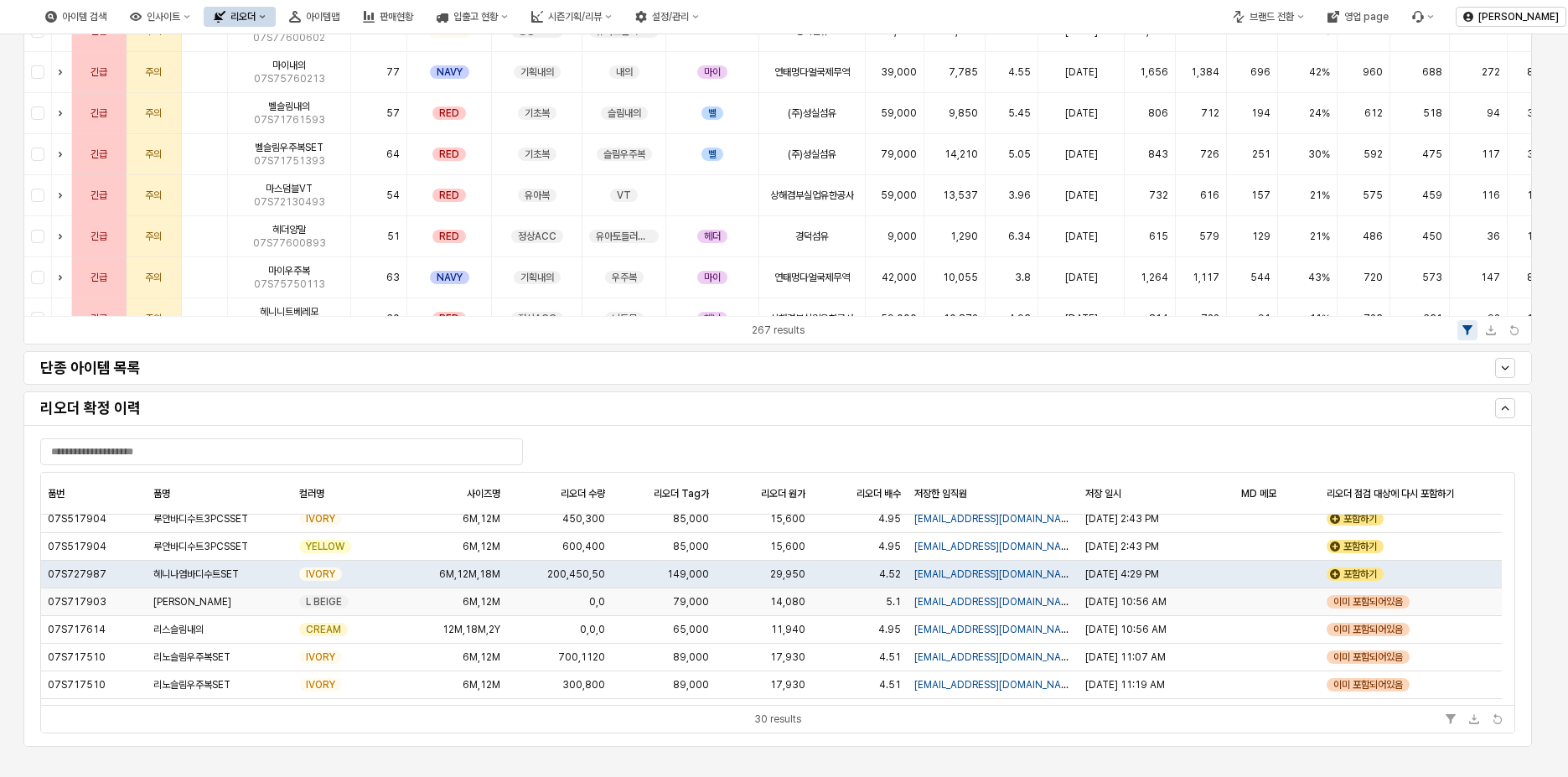
scroll to position [52, 0]
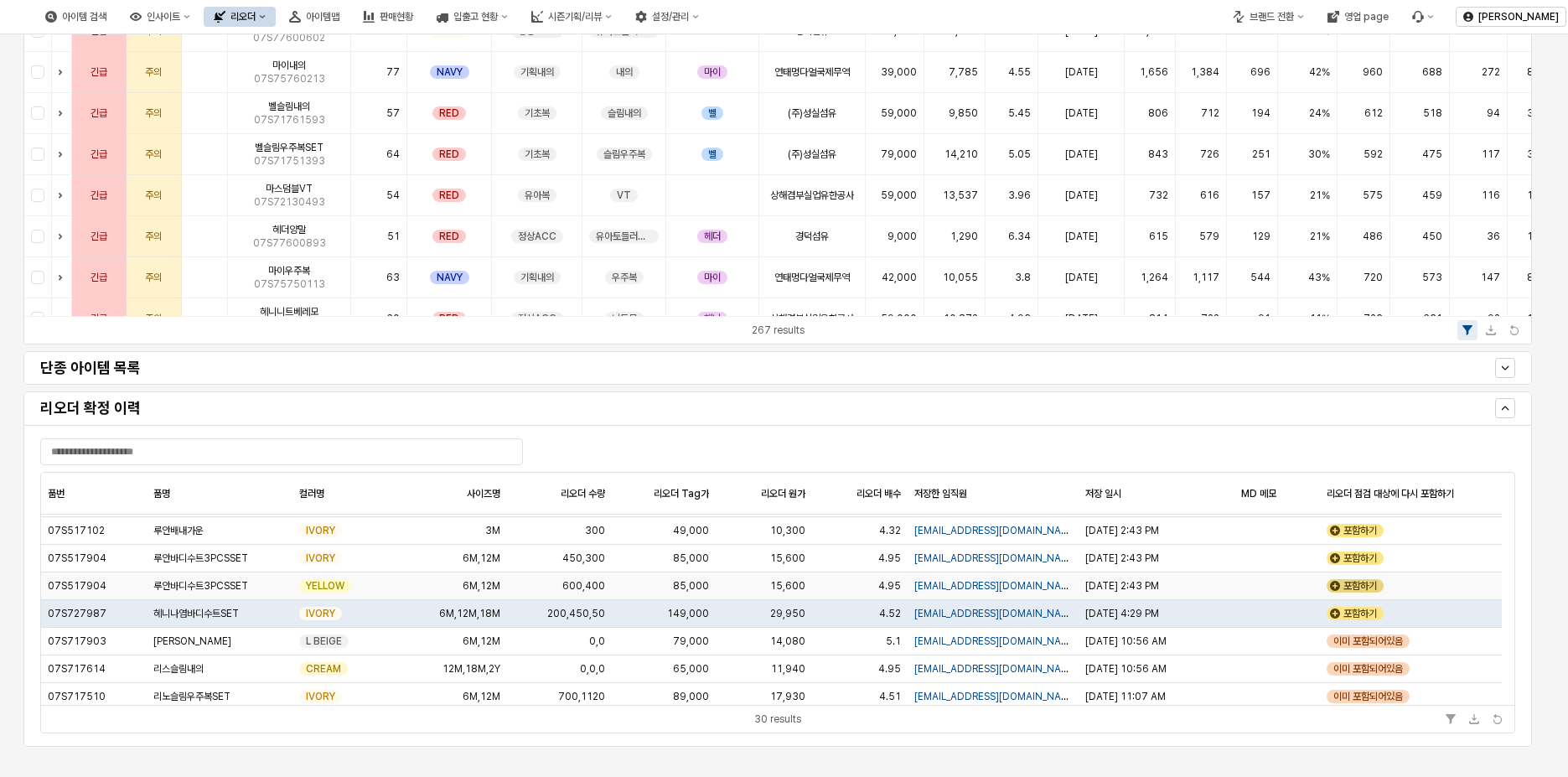
click at [1365, 582] on div "포함하기" at bounding box center [1355, 586] width 57 height 13
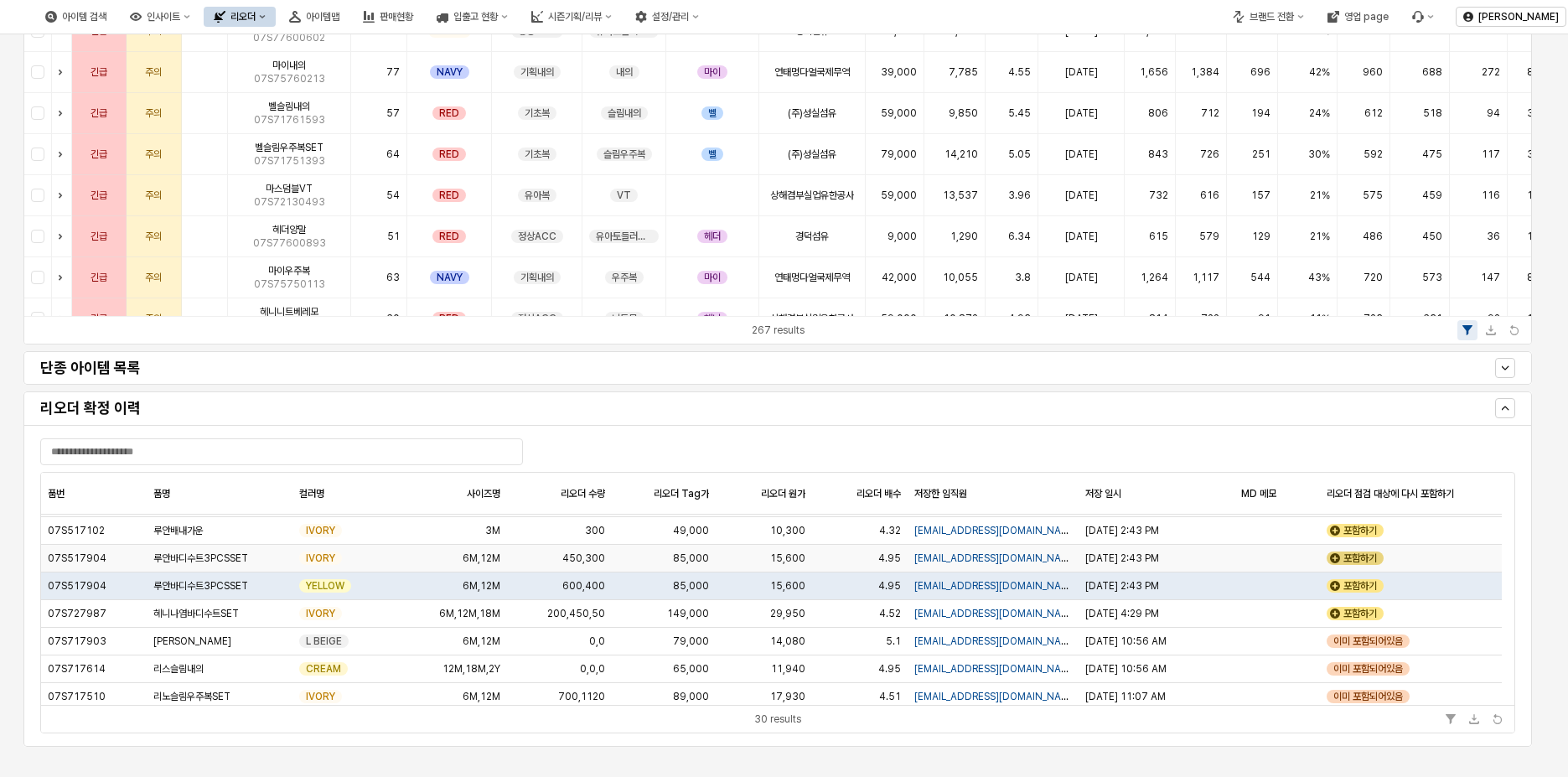
click at [1364, 558] on div "포함하기" at bounding box center [1355, 558] width 57 height 13
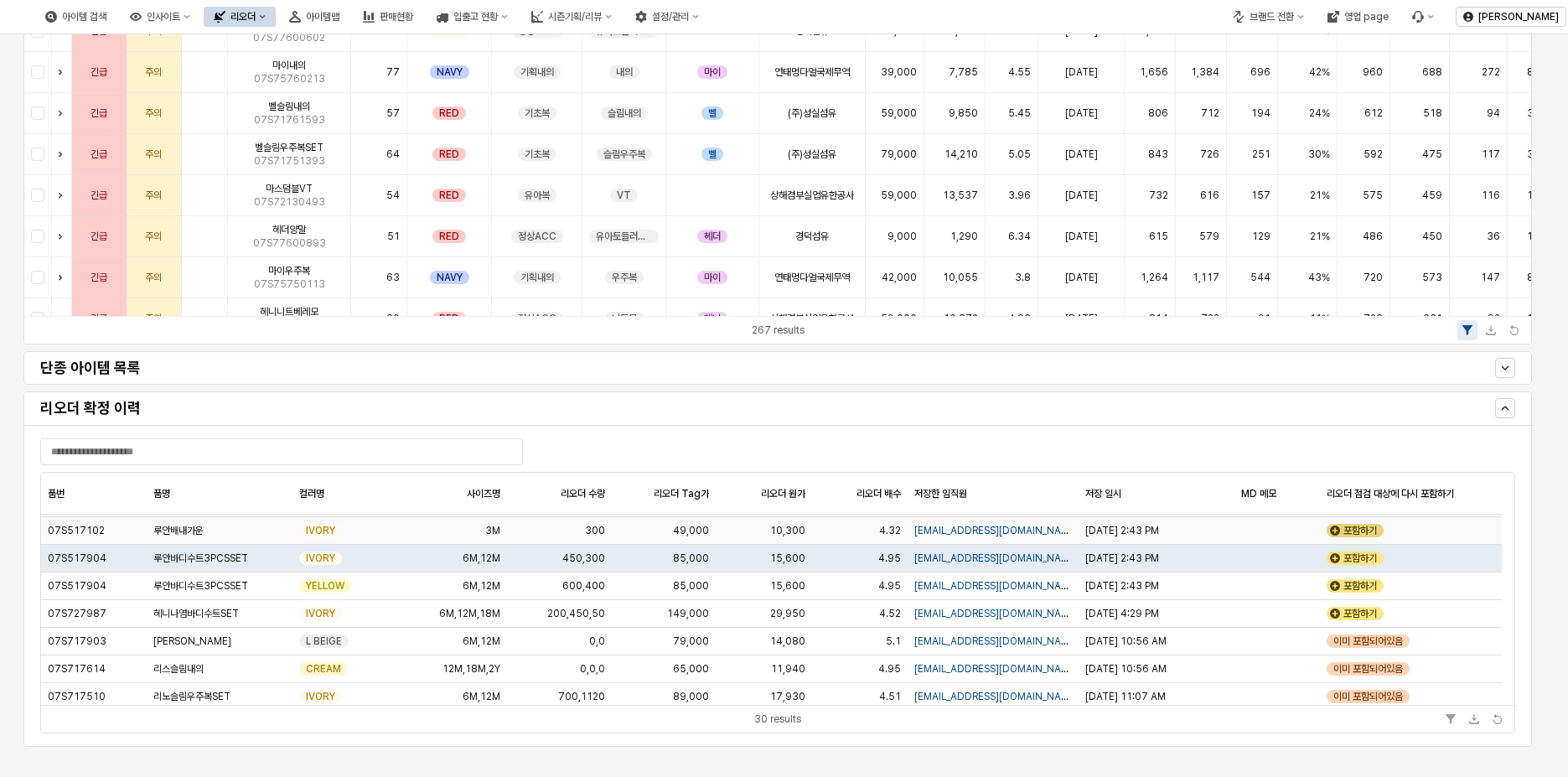
click at [1372, 527] on div "포함하기" at bounding box center [1355, 531] width 57 height 13
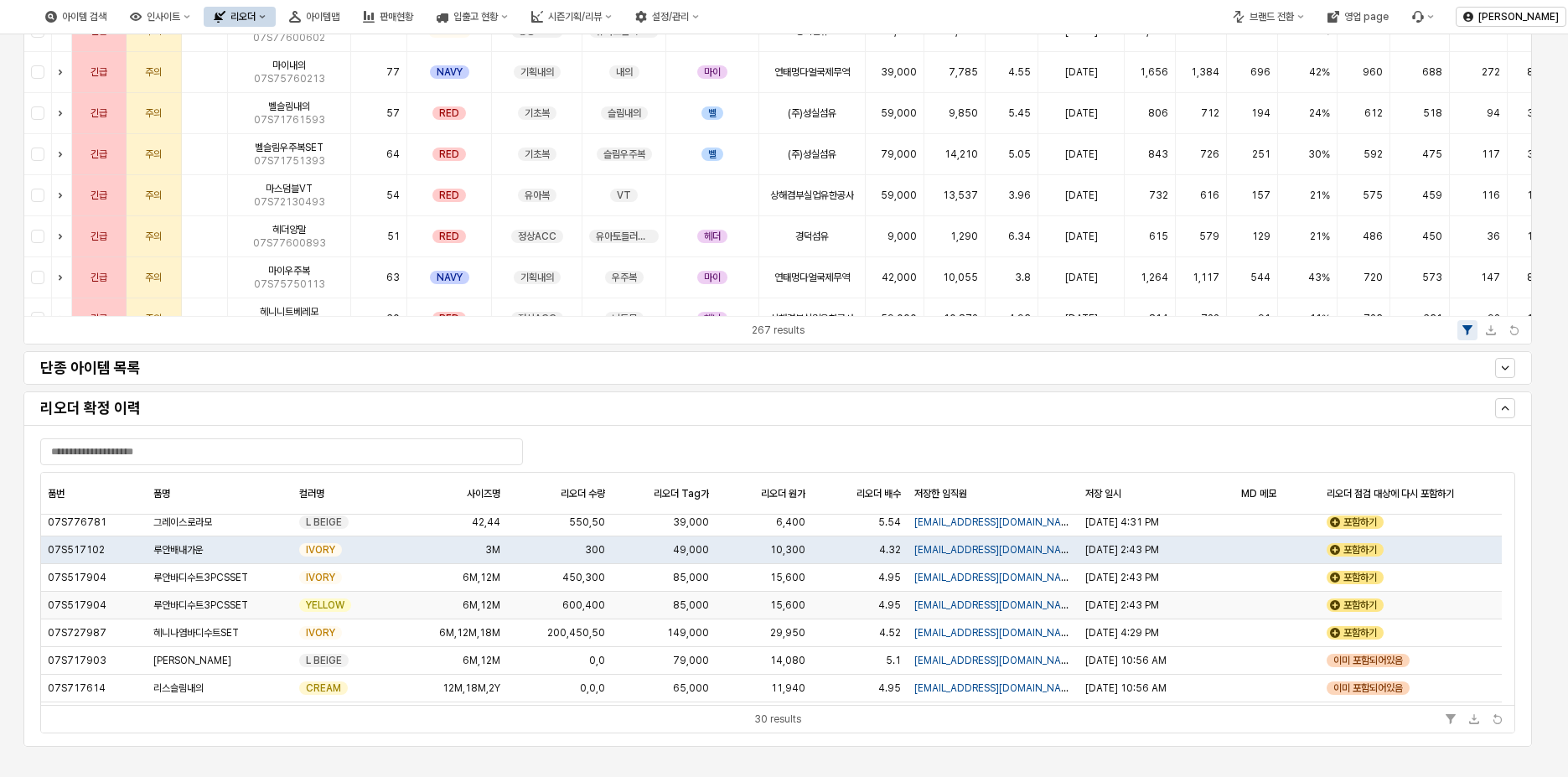
scroll to position [0, 0]
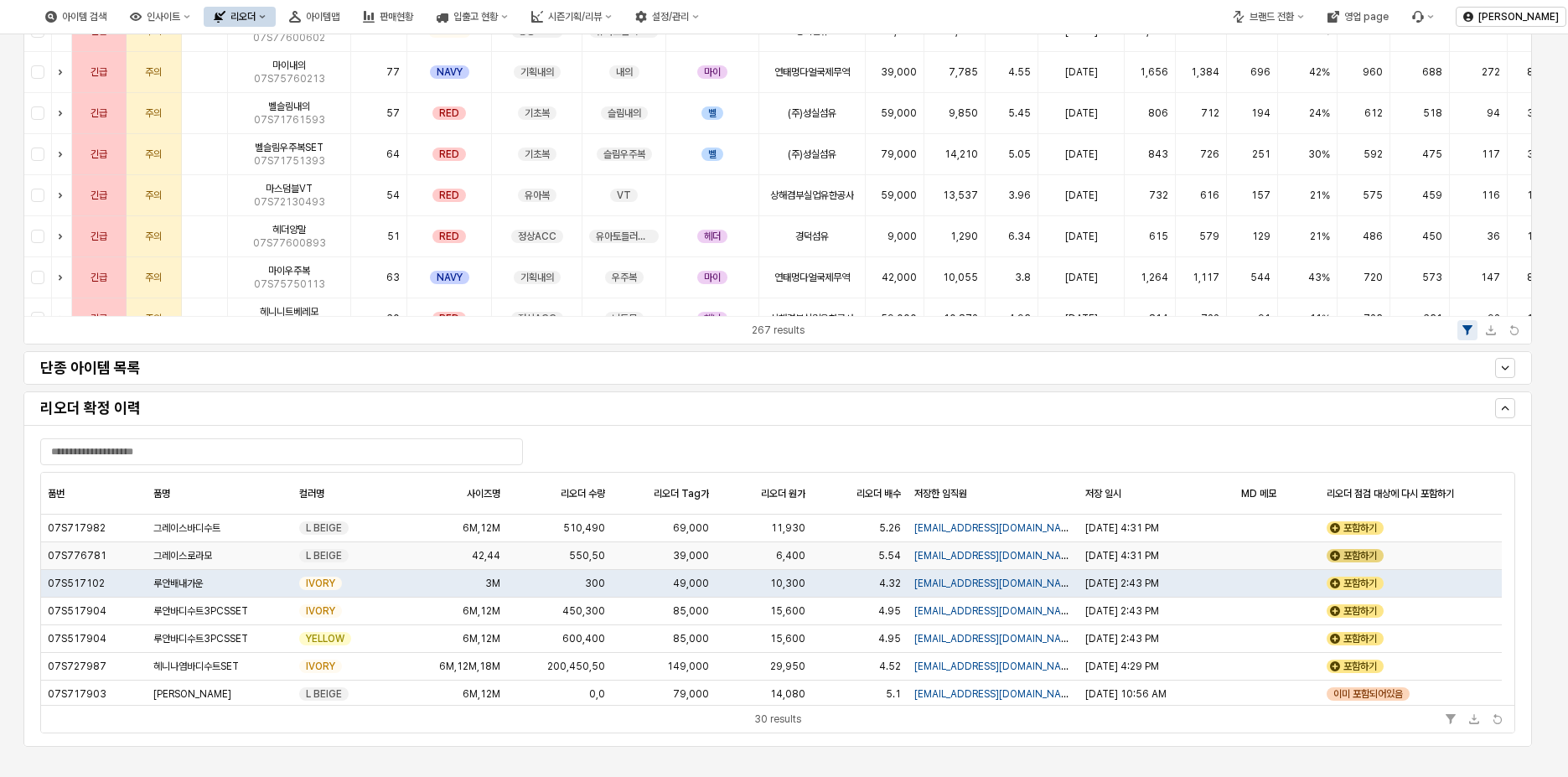
click at [1357, 556] on div "포함하기" at bounding box center [1355, 556] width 57 height 13
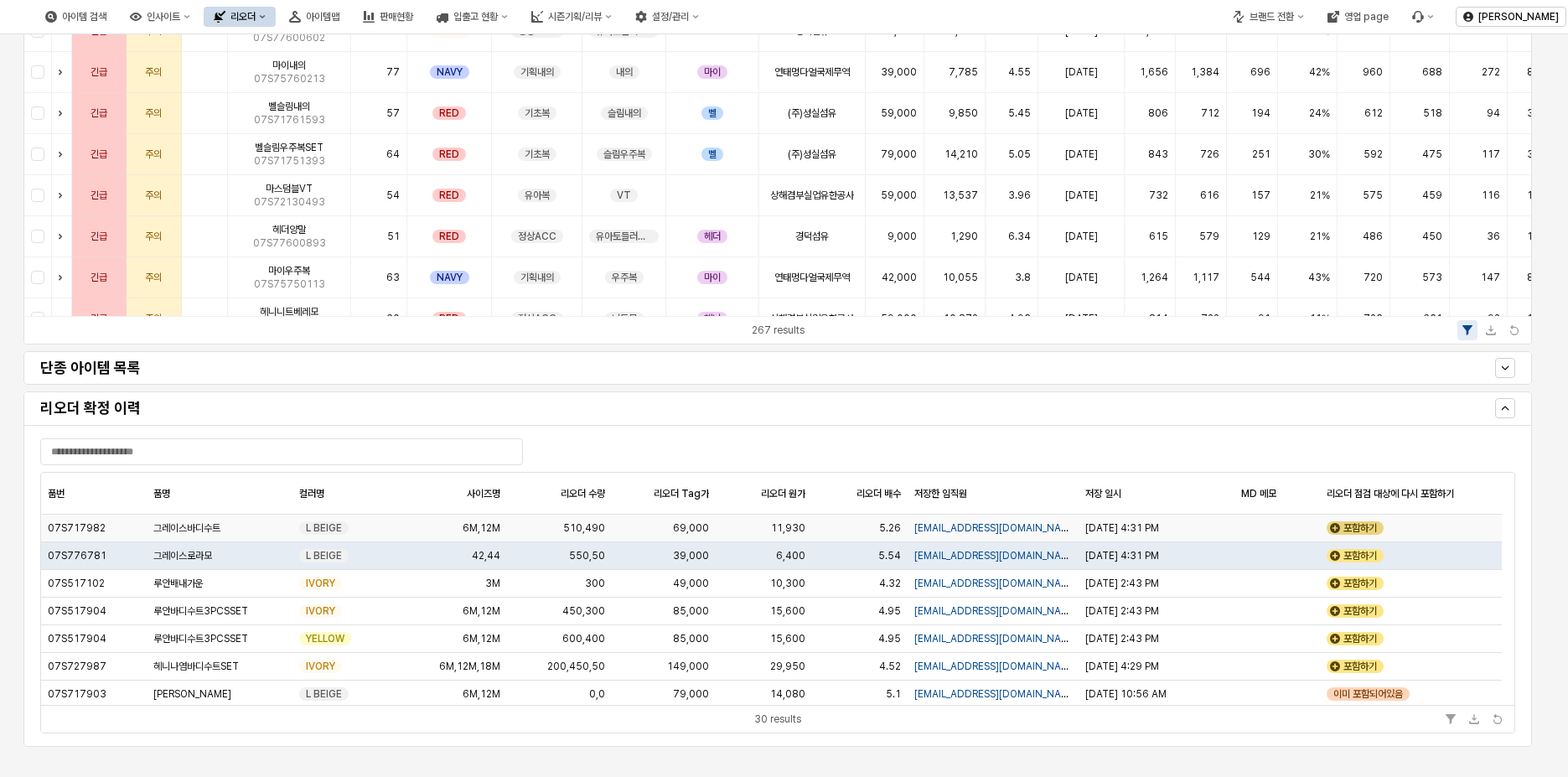
click at [1362, 522] on div "포함하기" at bounding box center [1355, 528] width 57 height 13
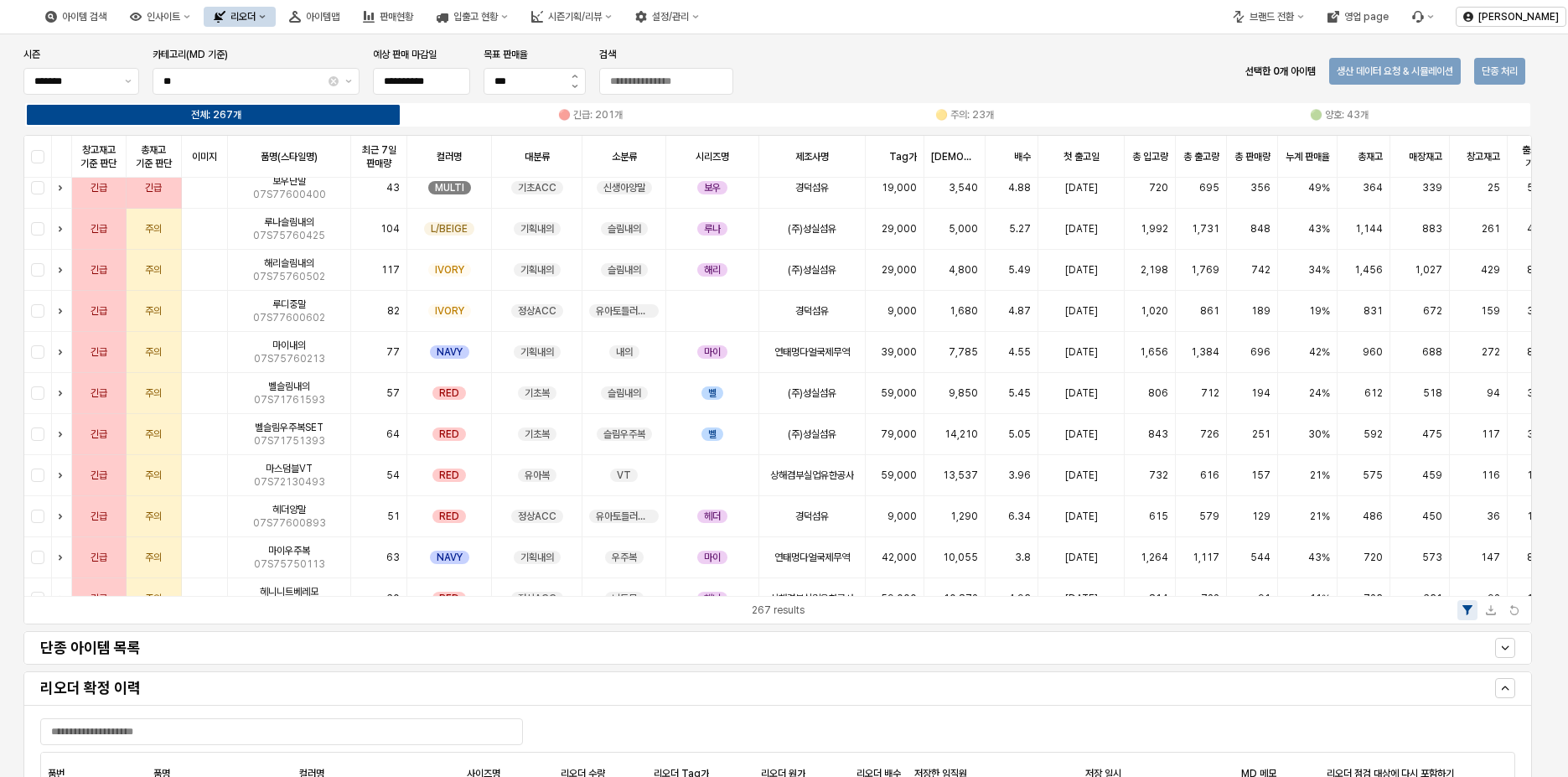
click at [308, 114] on label "전체: 267개" at bounding box center [217, 115] width 375 height 15
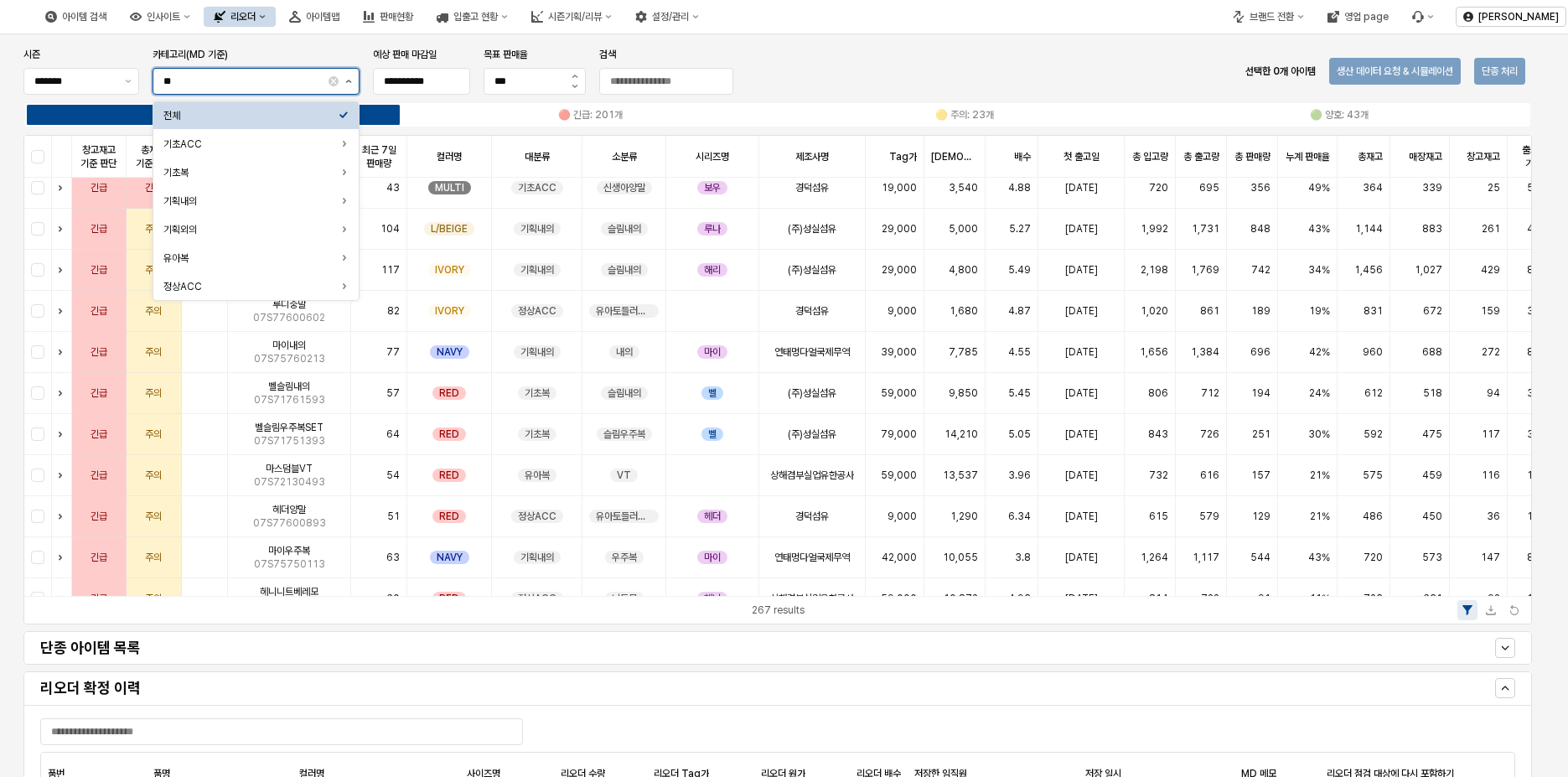
click at [345, 88] on button "제안 사항 표시" at bounding box center [348, 81] width 20 height 25
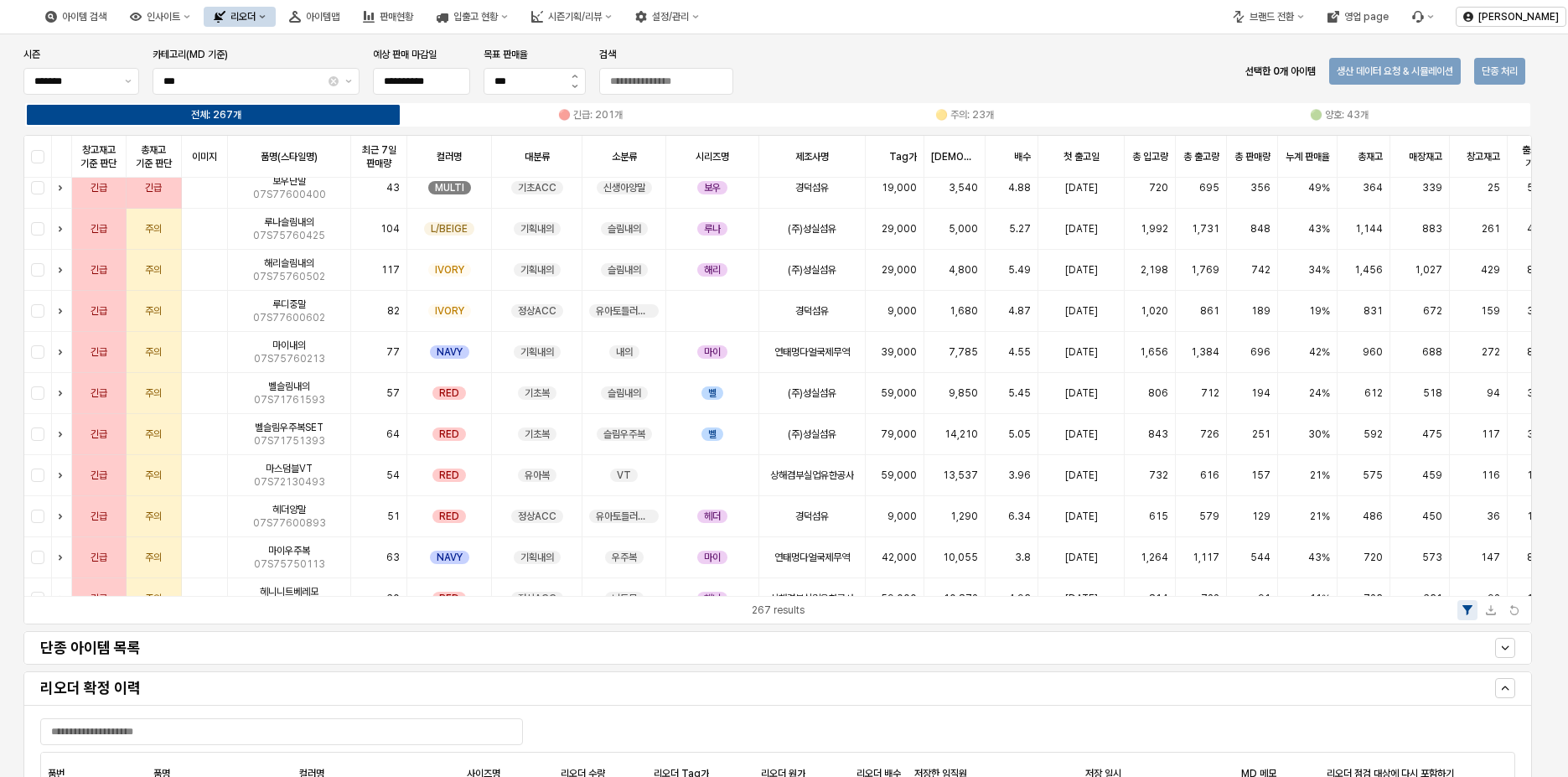
click at [988, 79] on div "**********" at bounding box center [778, 72] width 1522 height 53
type input "**"
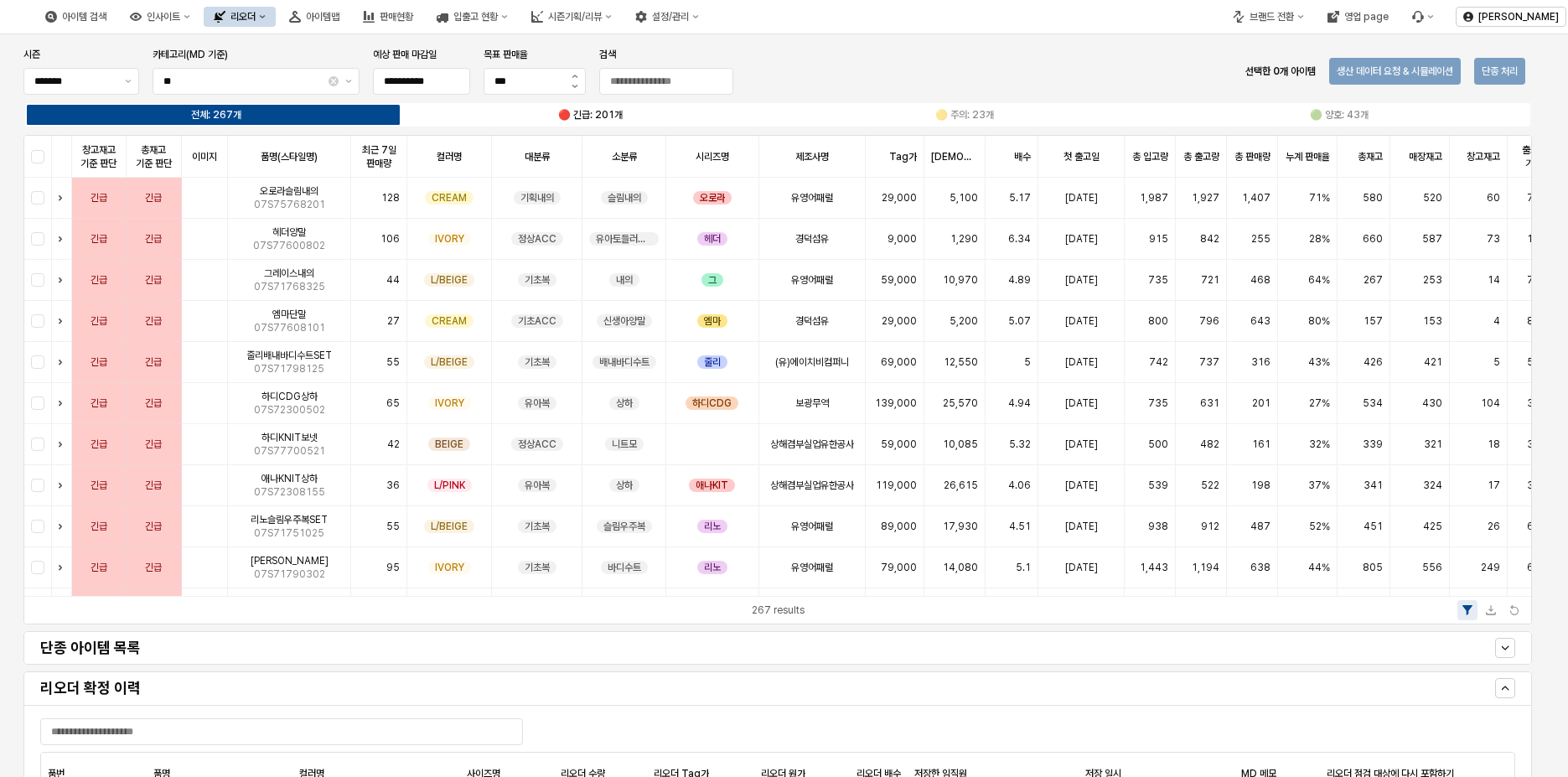
click at [674, 119] on label "🔴 긴급: 201개" at bounding box center [591, 115] width 375 height 15
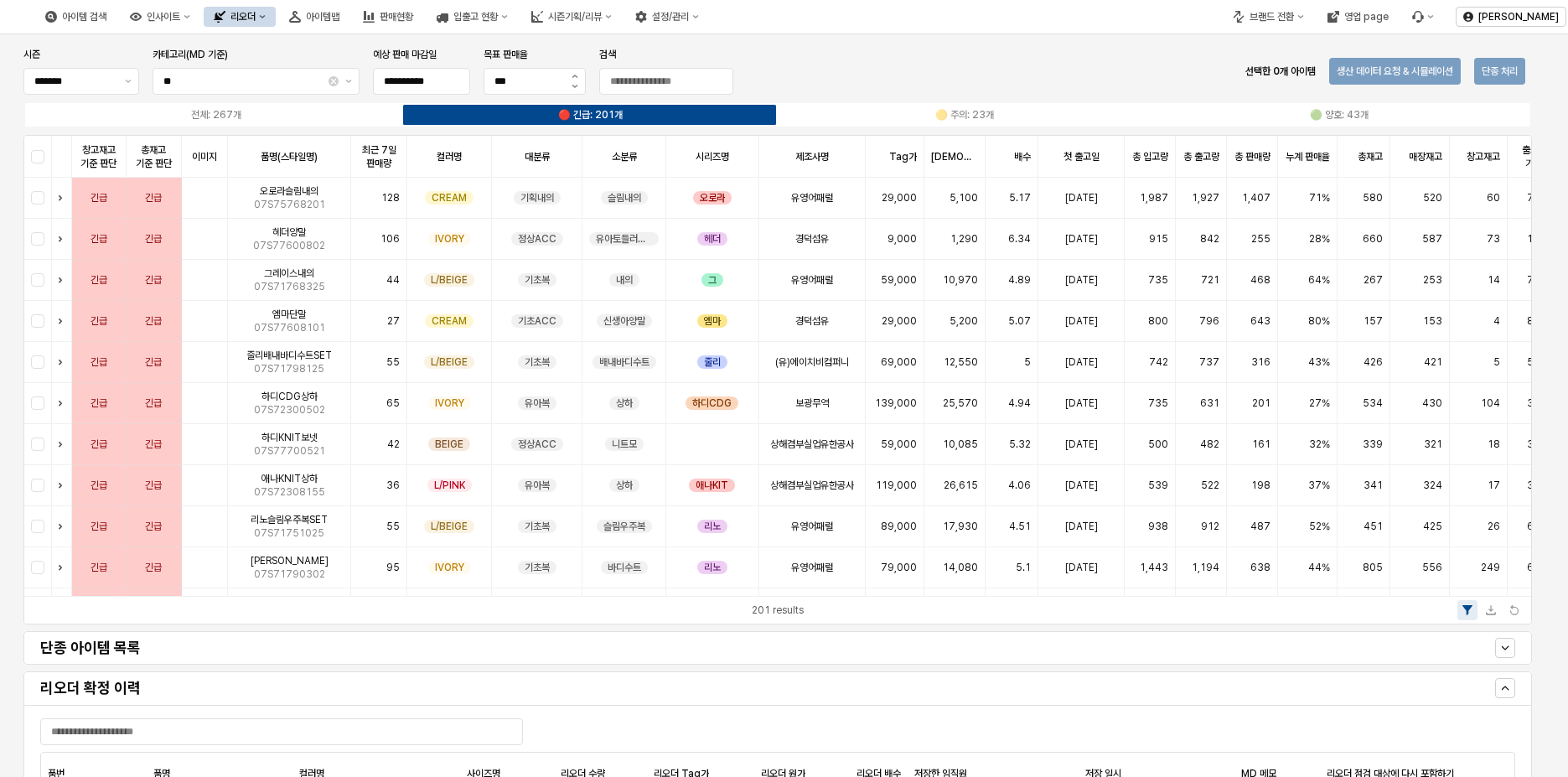
click at [142, 647] on h4 "단종 아이템 목록" at bounding box center [592, 648] width 1103 height 17
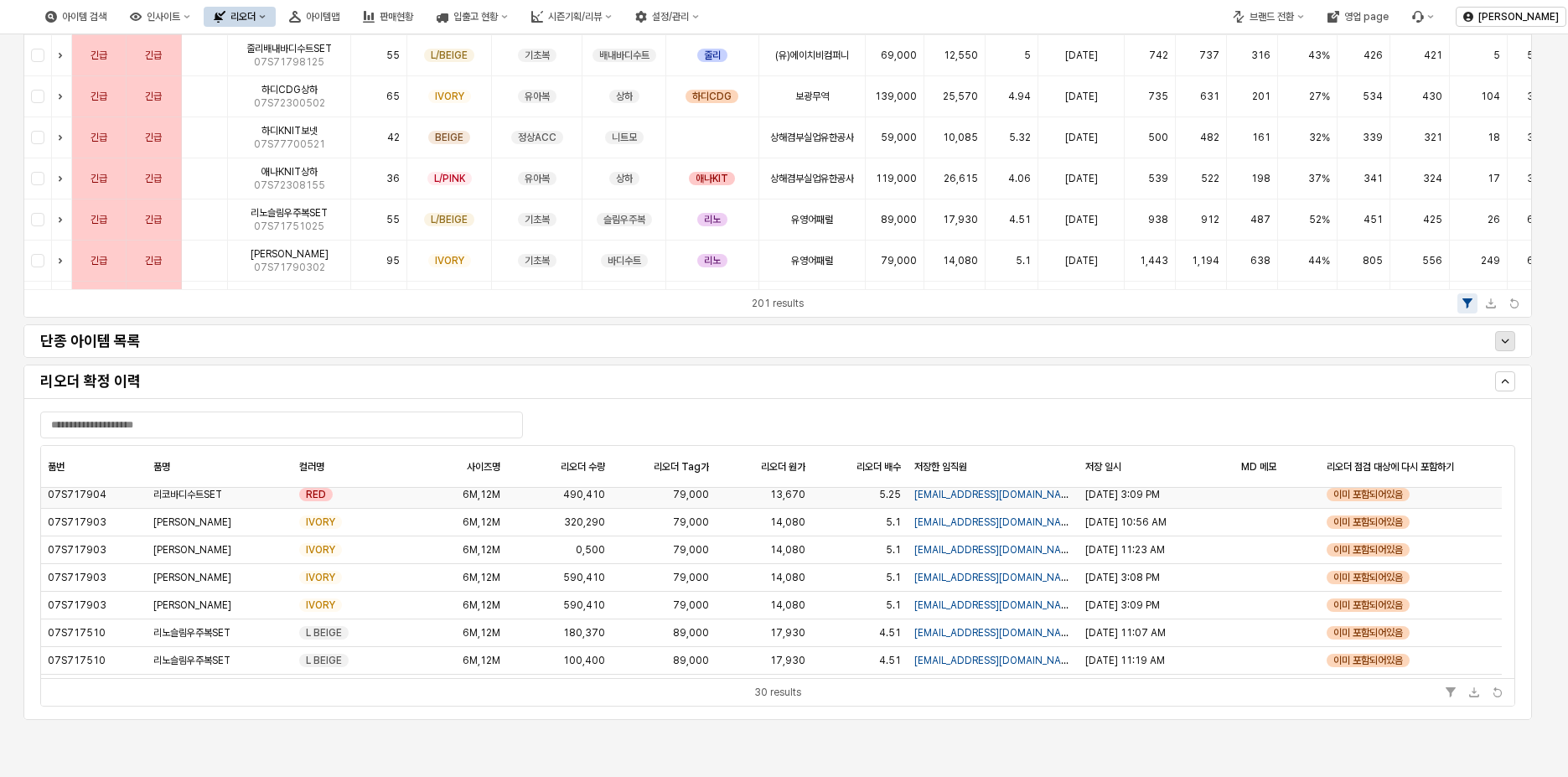
scroll to position [640, 0]
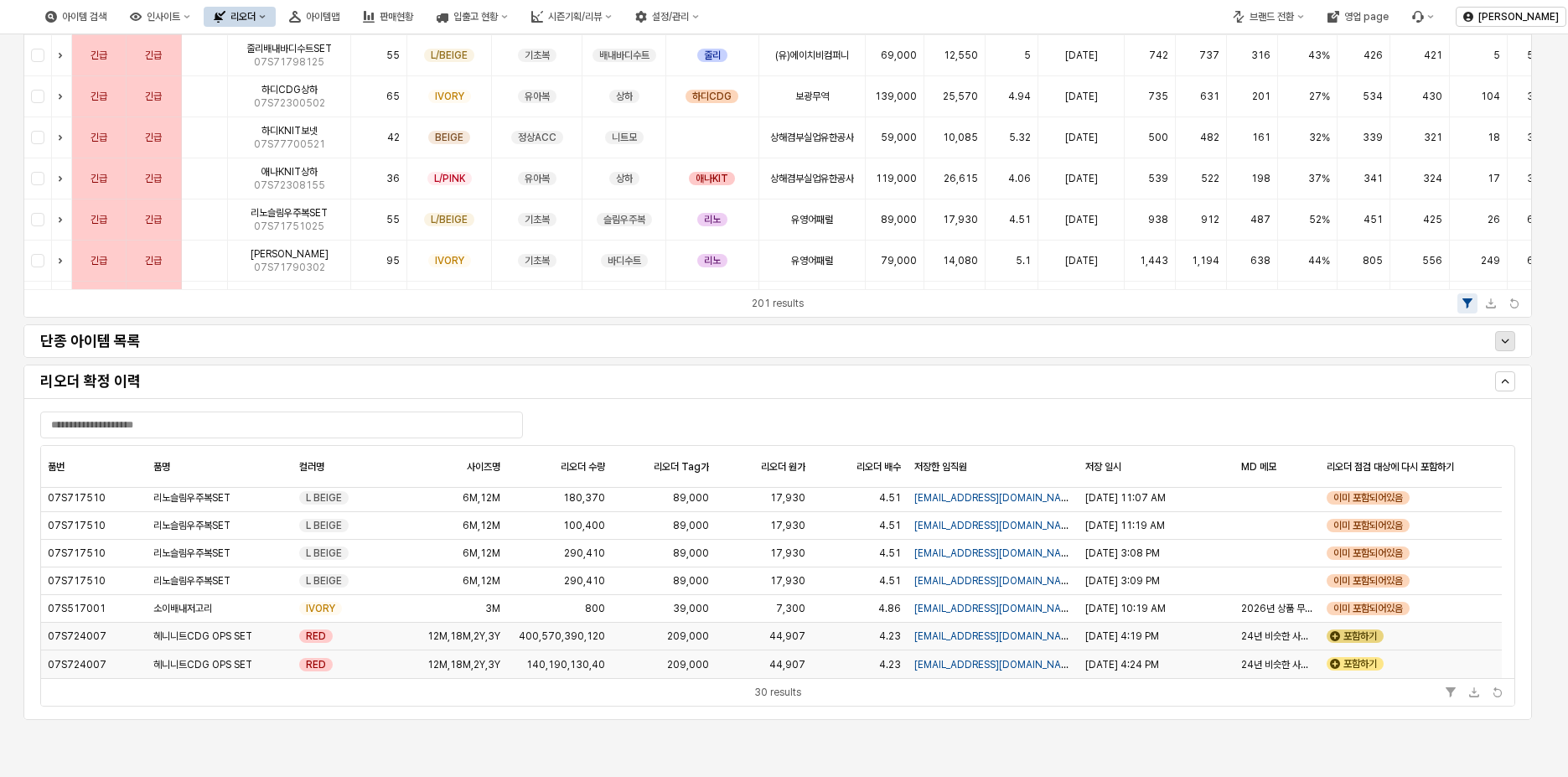
click at [1352, 639] on div "포함하기" at bounding box center [1355, 637] width 57 height 13
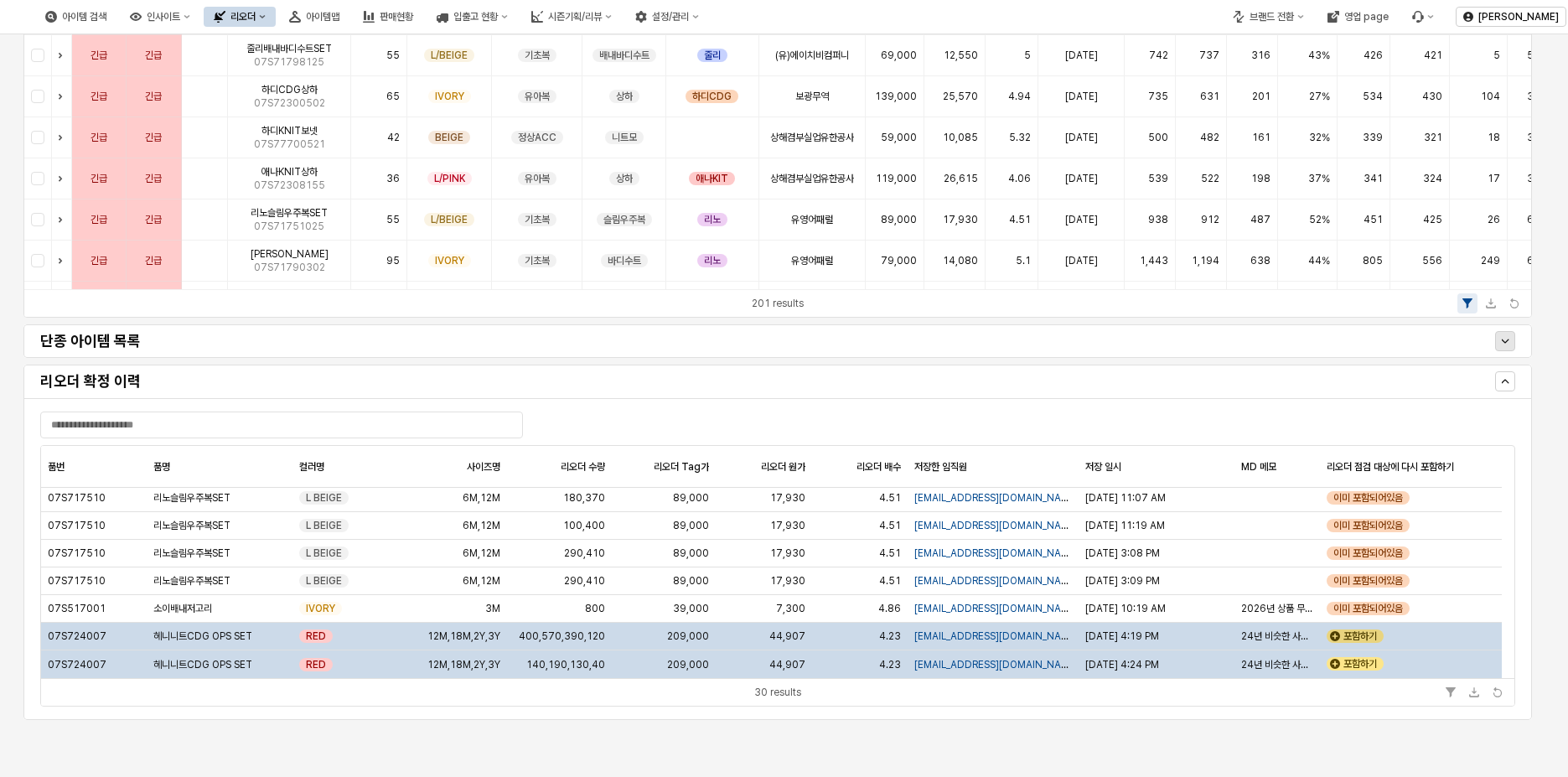
click at [1360, 634] on div "포함하기" at bounding box center [1355, 637] width 57 height 13
click at [1359, 664] on div "포함하기" at bounding box center [1355, 664] width 57 height 13
click at [1359, 662] on div "포함하기" at bounding box center [1355, 664] width 57 height 13
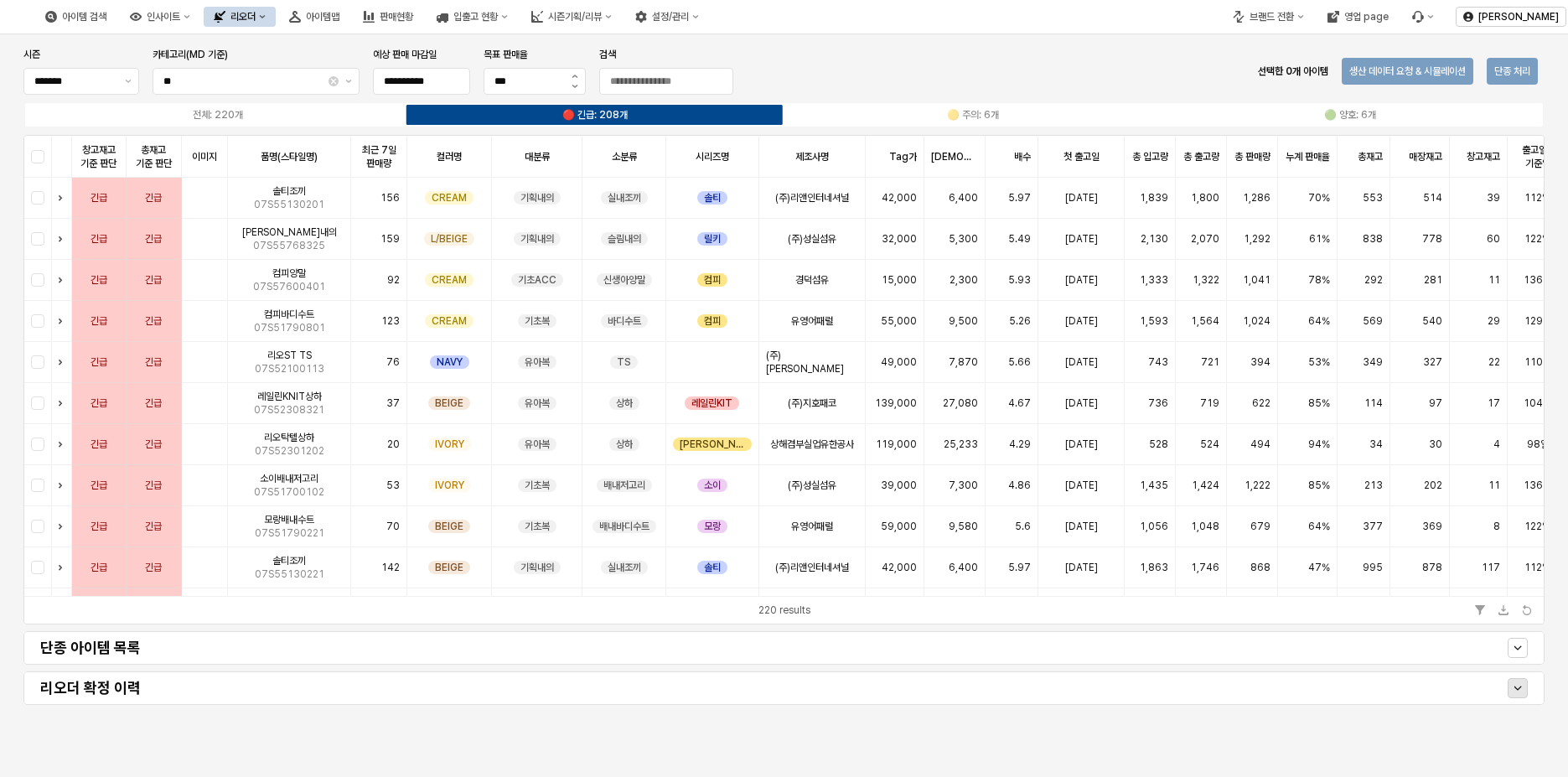
click at [1511, 684] on div "Show" at bounding box center [1517, 687] width 18 height 18
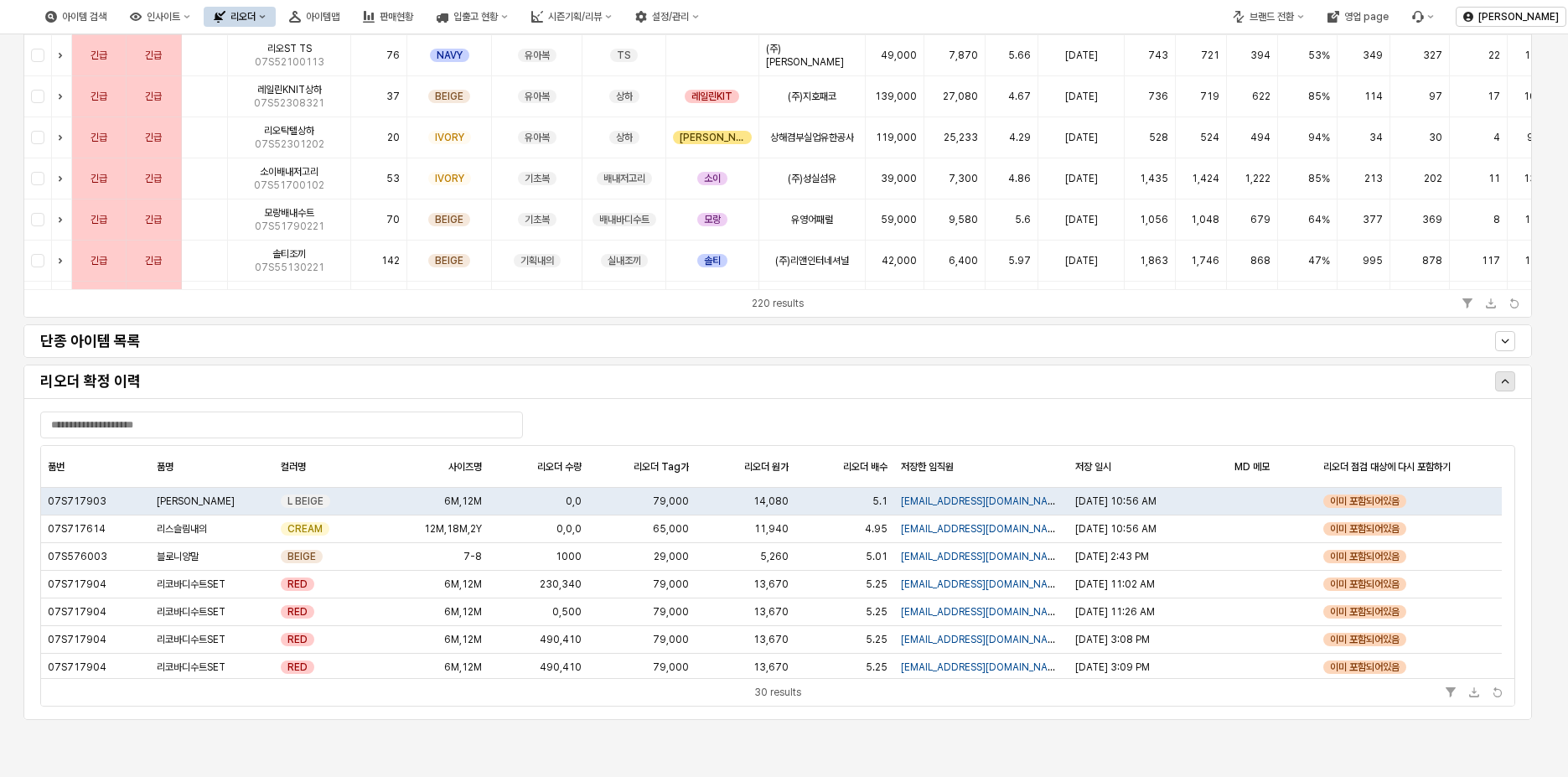
click at [1511, 383] on div "Hide" at bounding box center [1505, 381] width 18 height 18
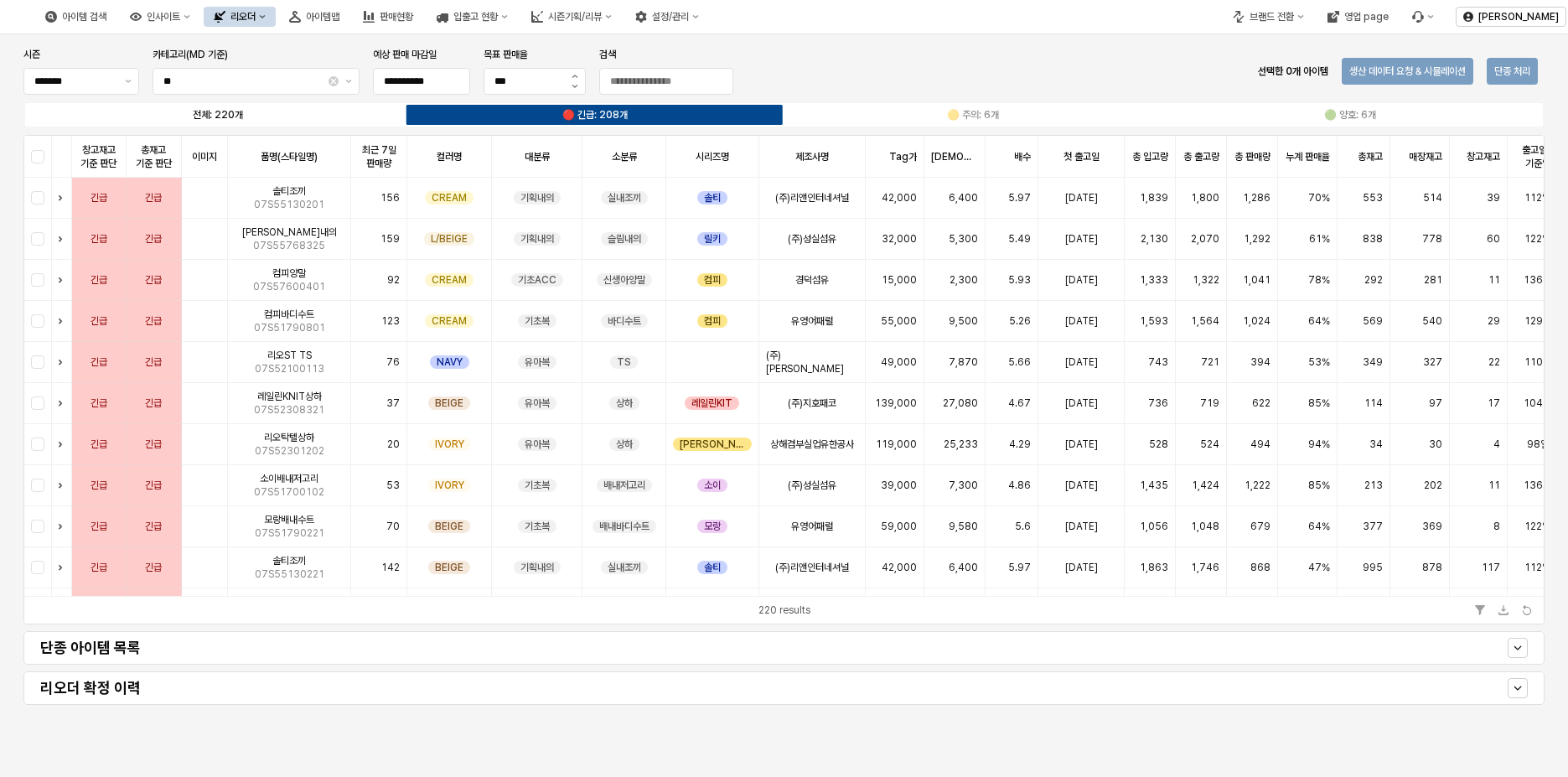
click at [260, 116] on label "전체: 220개" at bounding box center [218, 115] width 377 height 15
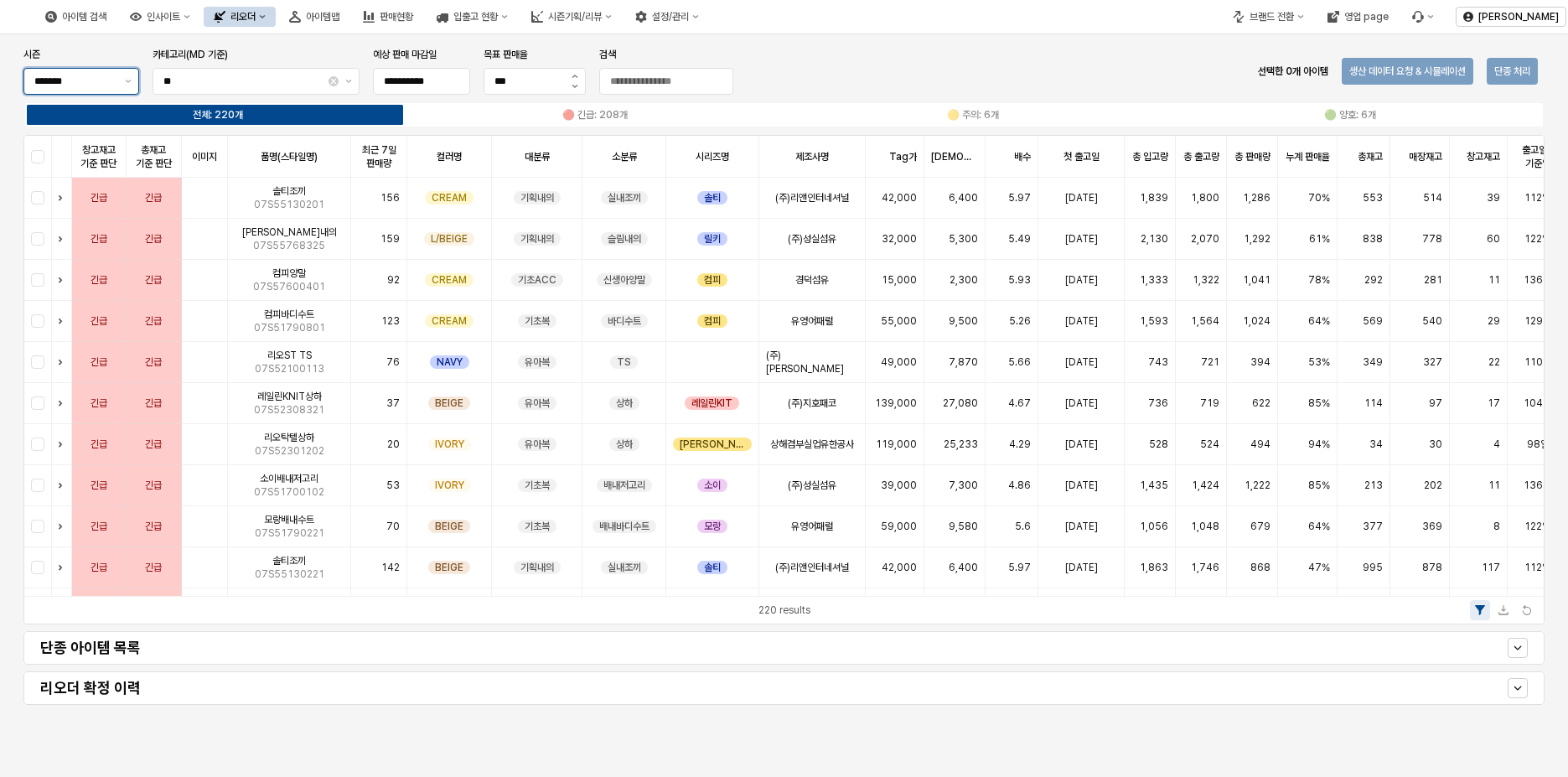
click at [107, 78] on input "*******" at bounding box center [74, 81] width 80 height 17
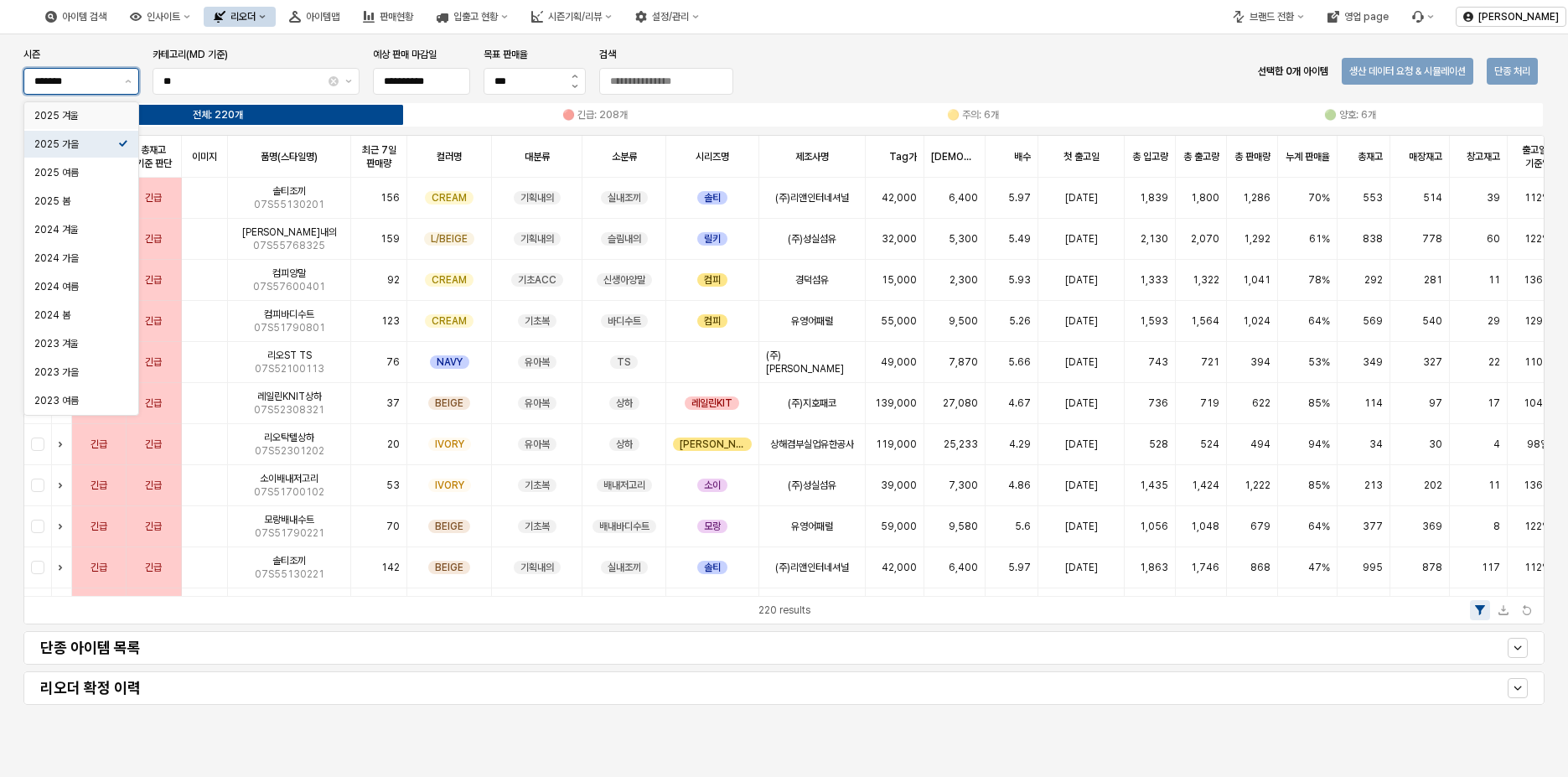
click at [114, 111] on div "2025 겨울" at bounding box center [76, 116] width 84 height 13
type input "*******"
type input "**********"
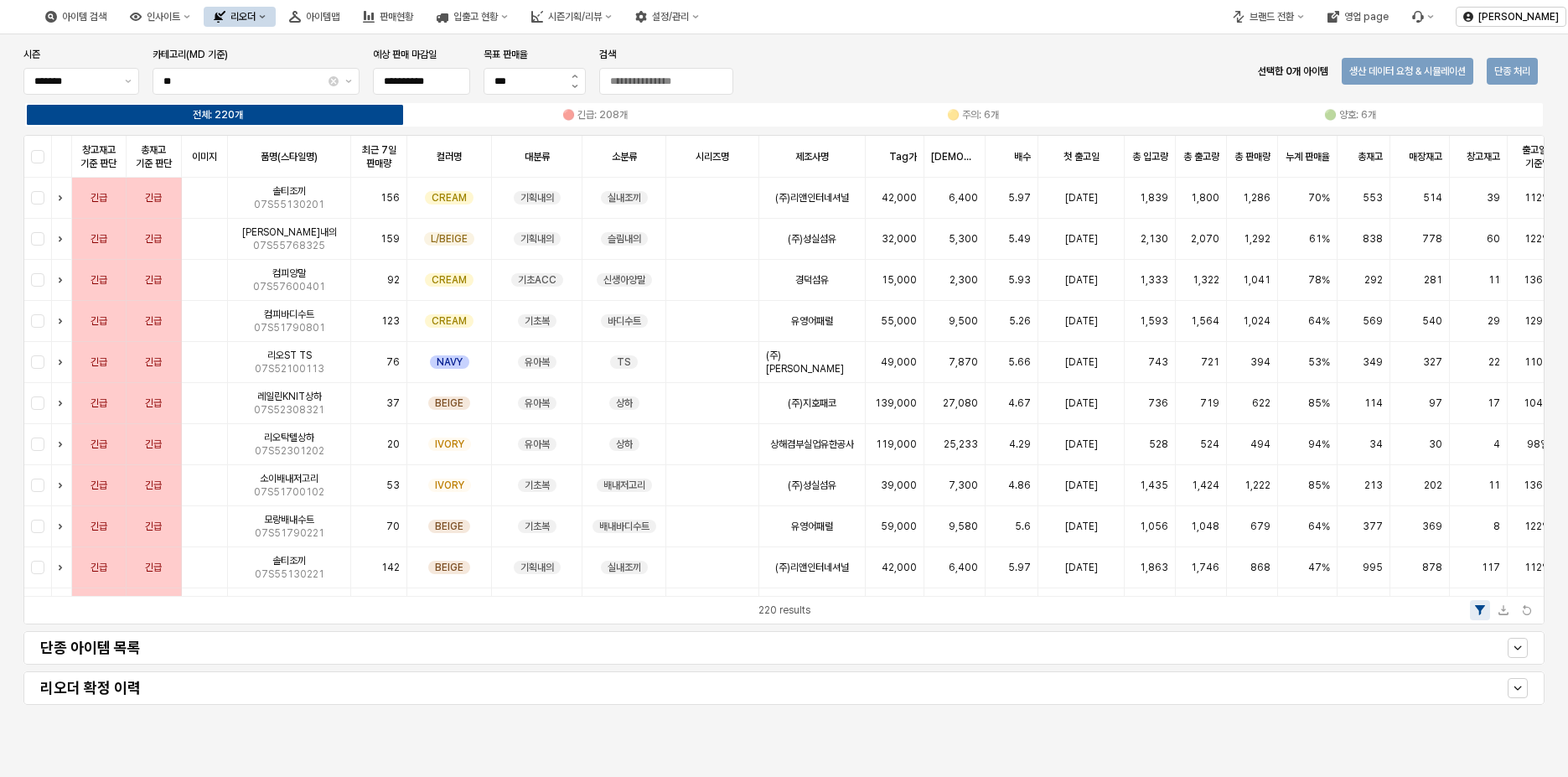
click at [334, 668] on div "리오더 확정 이력" at bounding box center [784, 688] width 1535 height 40
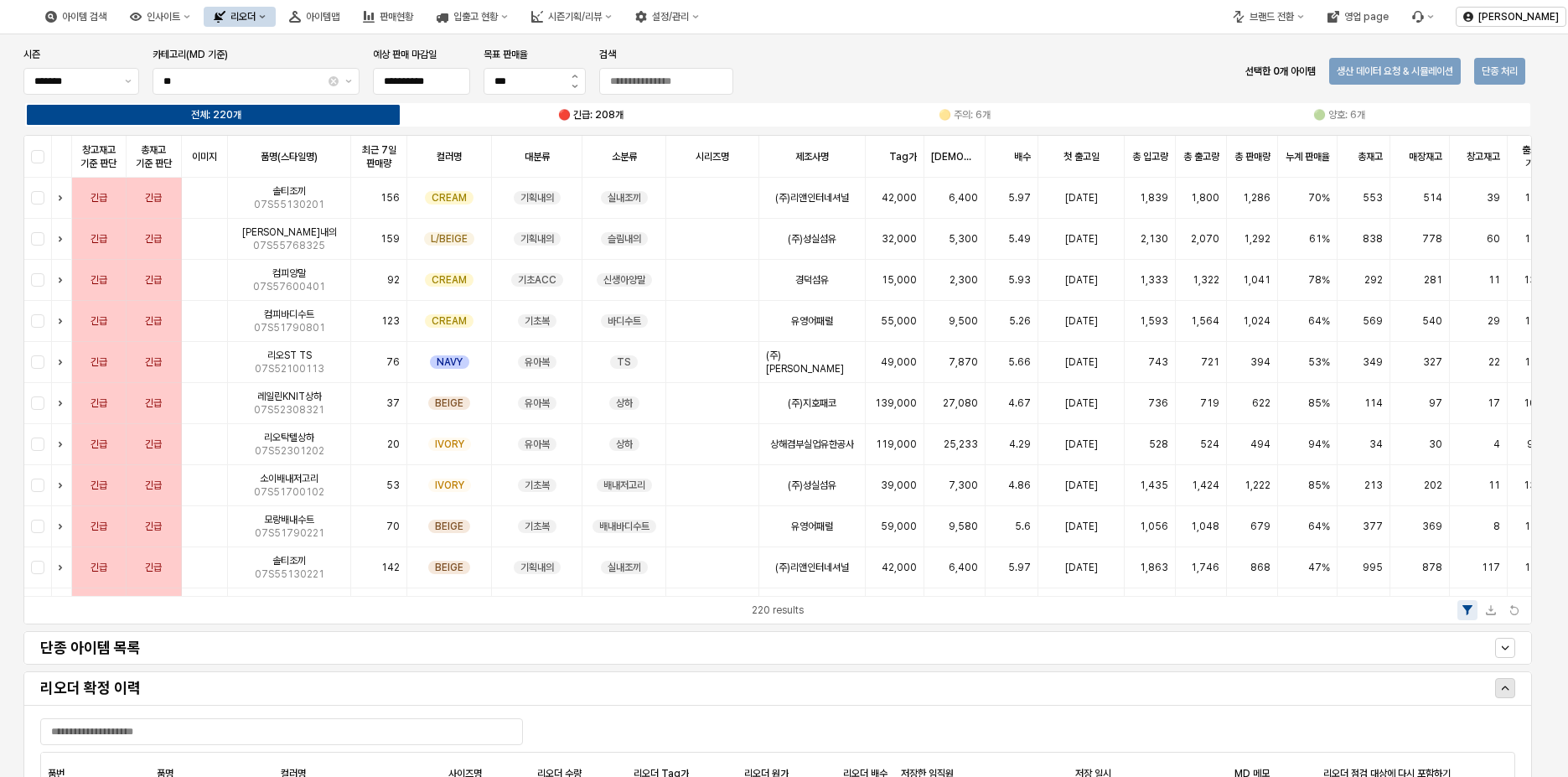
click at [599, 107] on label "🔴 긴급: 208개" at bounding box center [591, 115] width 375 height 15
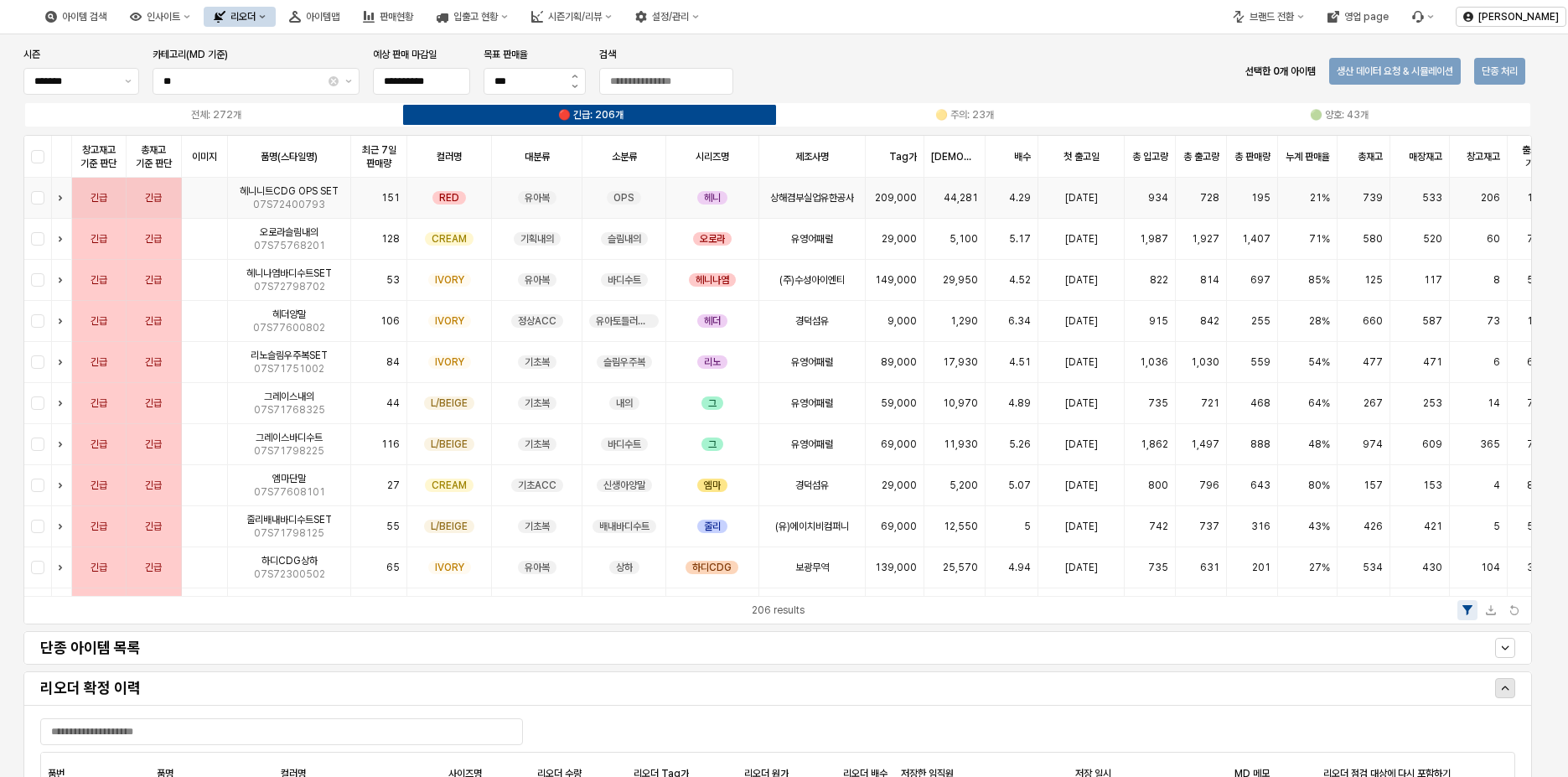
click at [38, 202] on div "App Frame" at bounding box center [37, 198] width 28 height 41
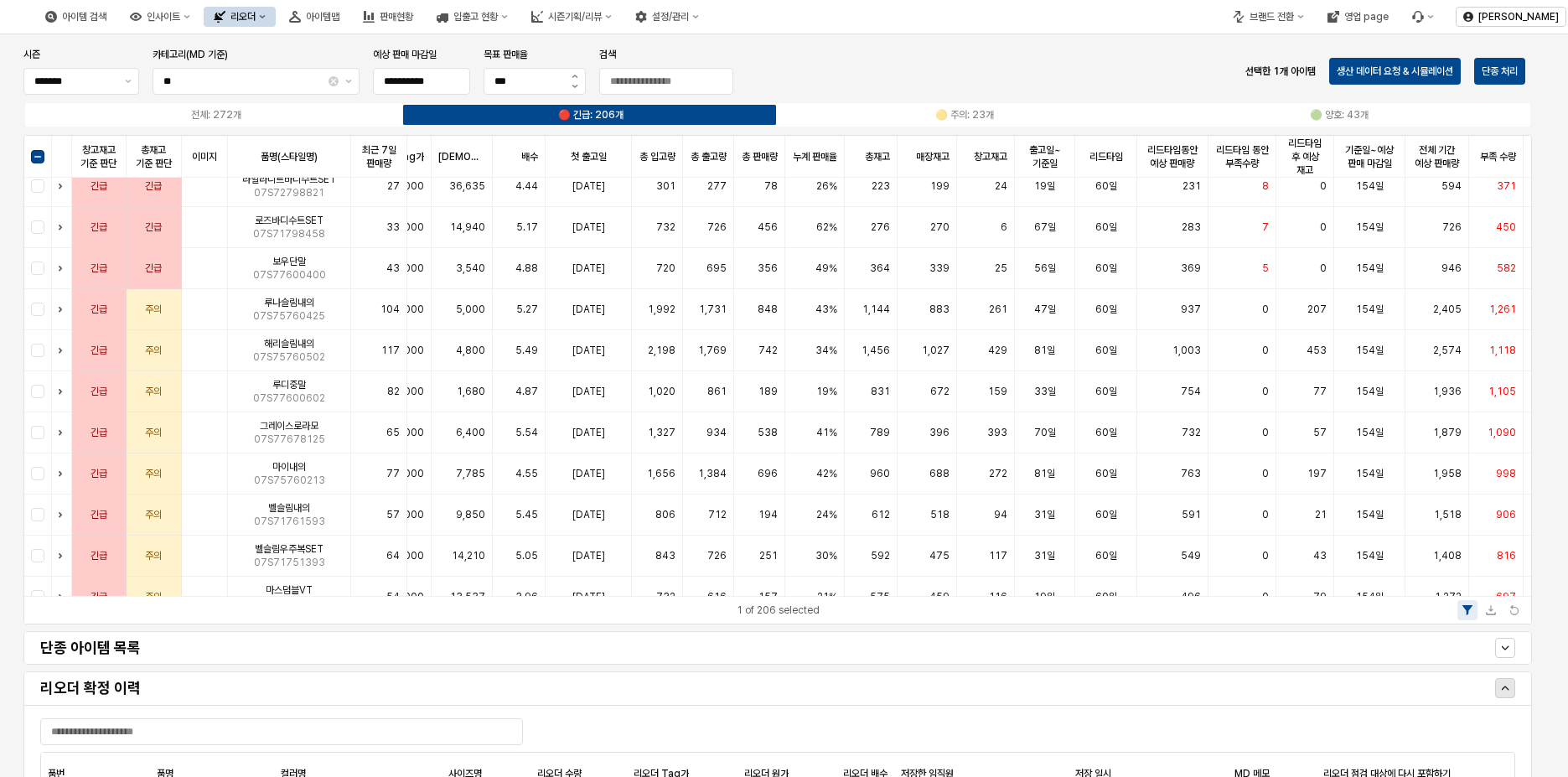
scroll to position [587, 523]
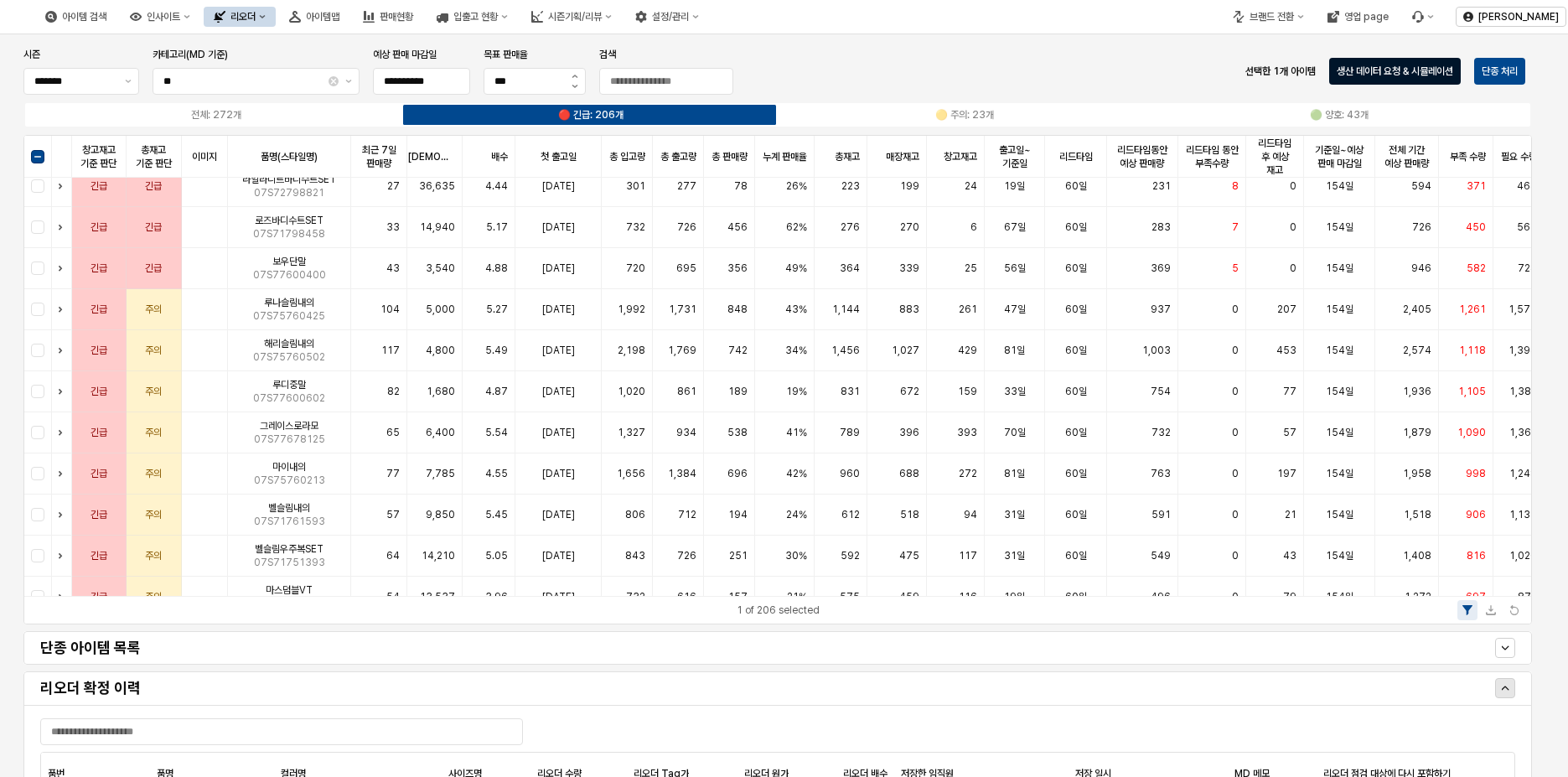
click at [1396, 70] on p "생산 데이터 요청 & 시뮬레이션" at bounding box center [1395, 72] width 116 height 13
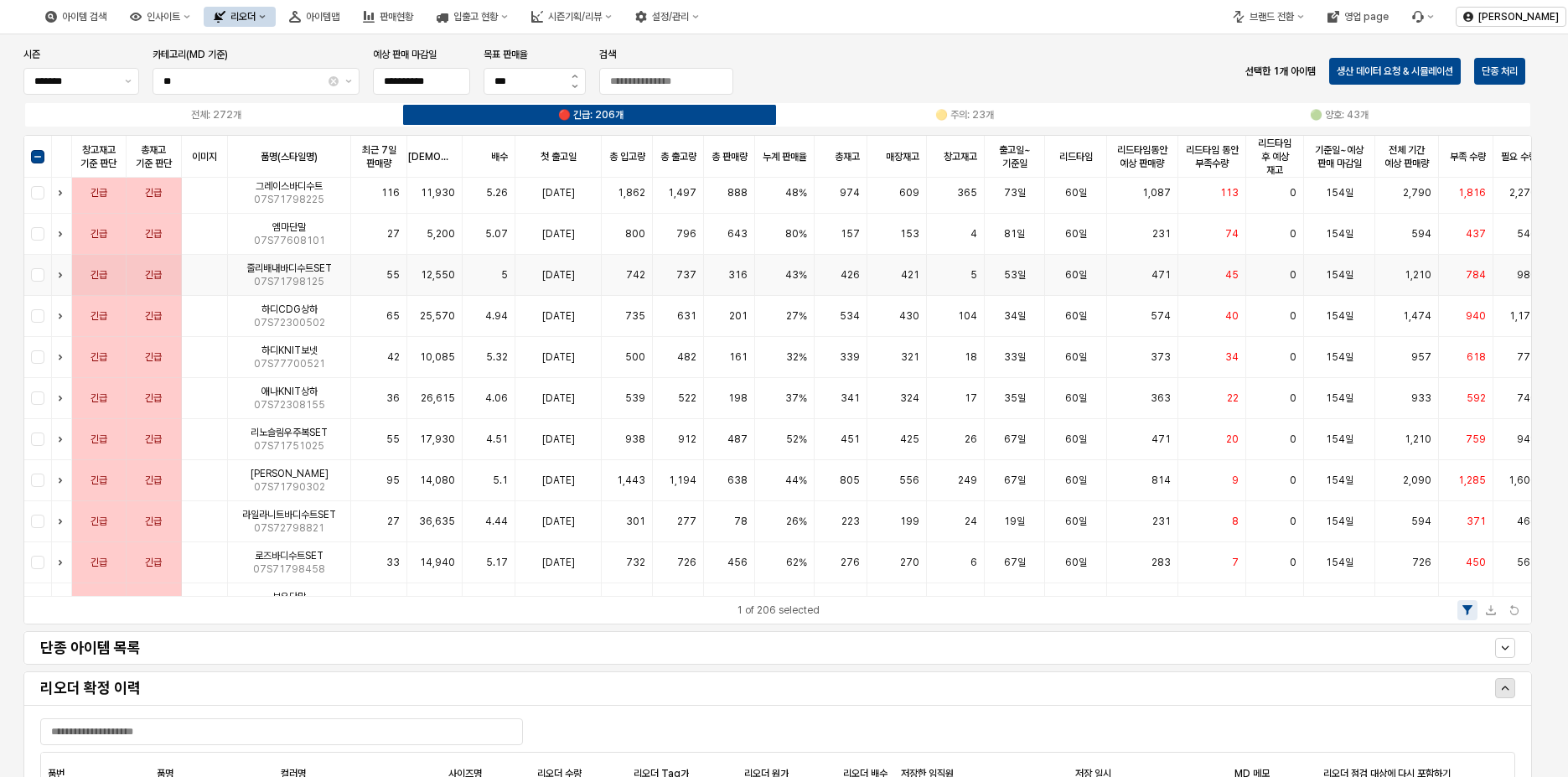
scroll to position [0, 523]
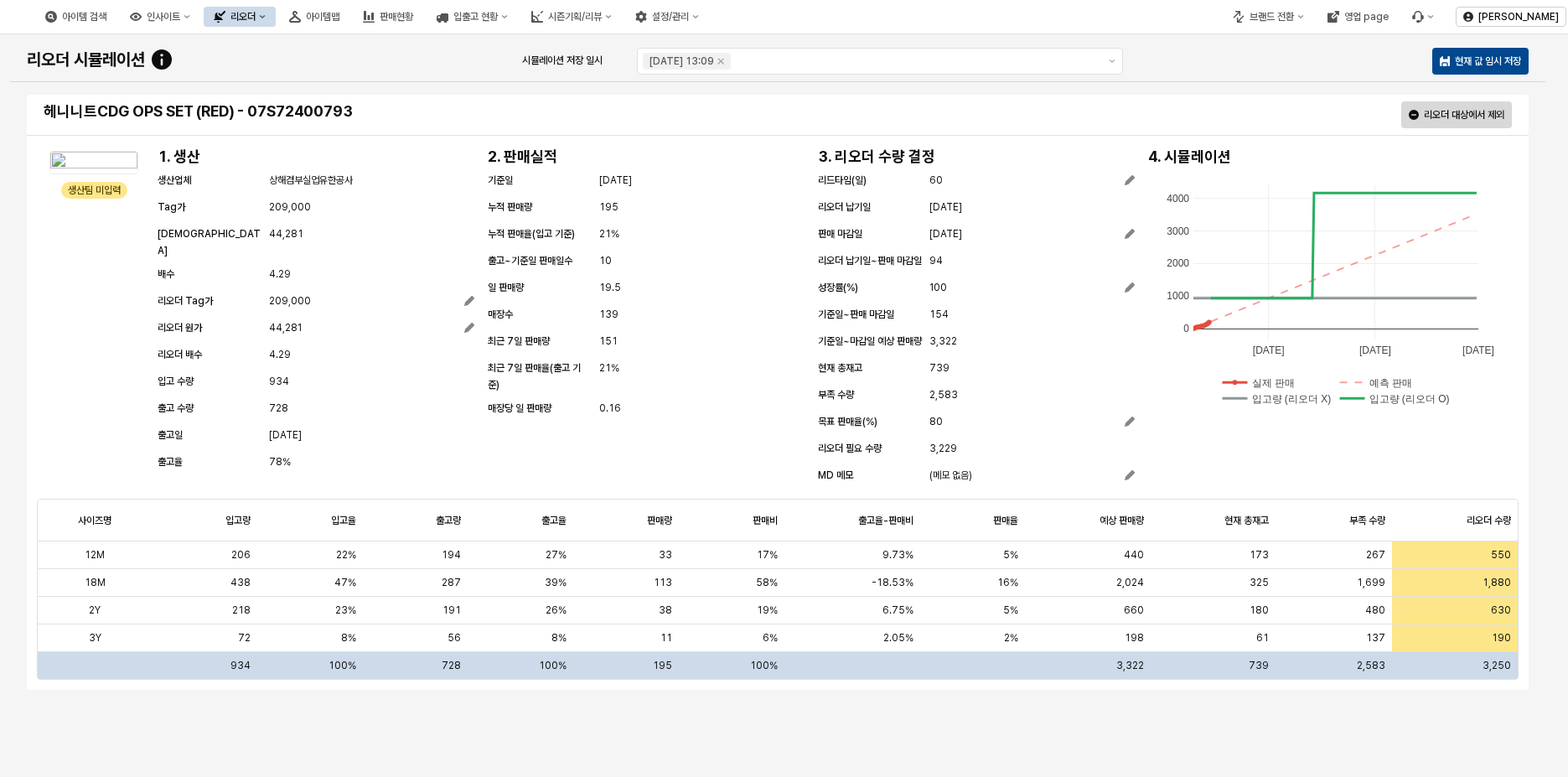
click at [953, 349] on span "3,322" at bounding box center [943, 342] width 28 height 17
click at [619, 287] on span "19.5" at bounding box center [610, 287] width 22 height 17
click at [611, 307] on span "139" at bounding box center [609, 315] width 19 height 17
click at [627, 326] on div "기준일 [DATE] 누적 판매량 195 누적 판매율(입고 기준) 21% 출고~기준일 판매일수 10 일 판매량 19.5 매장수 139 최근 7일…" at bounding box center [646, 296] width 317 height 248
click at [604, 313] on span "139" at bounding box center [609, 315] width 19 height 17
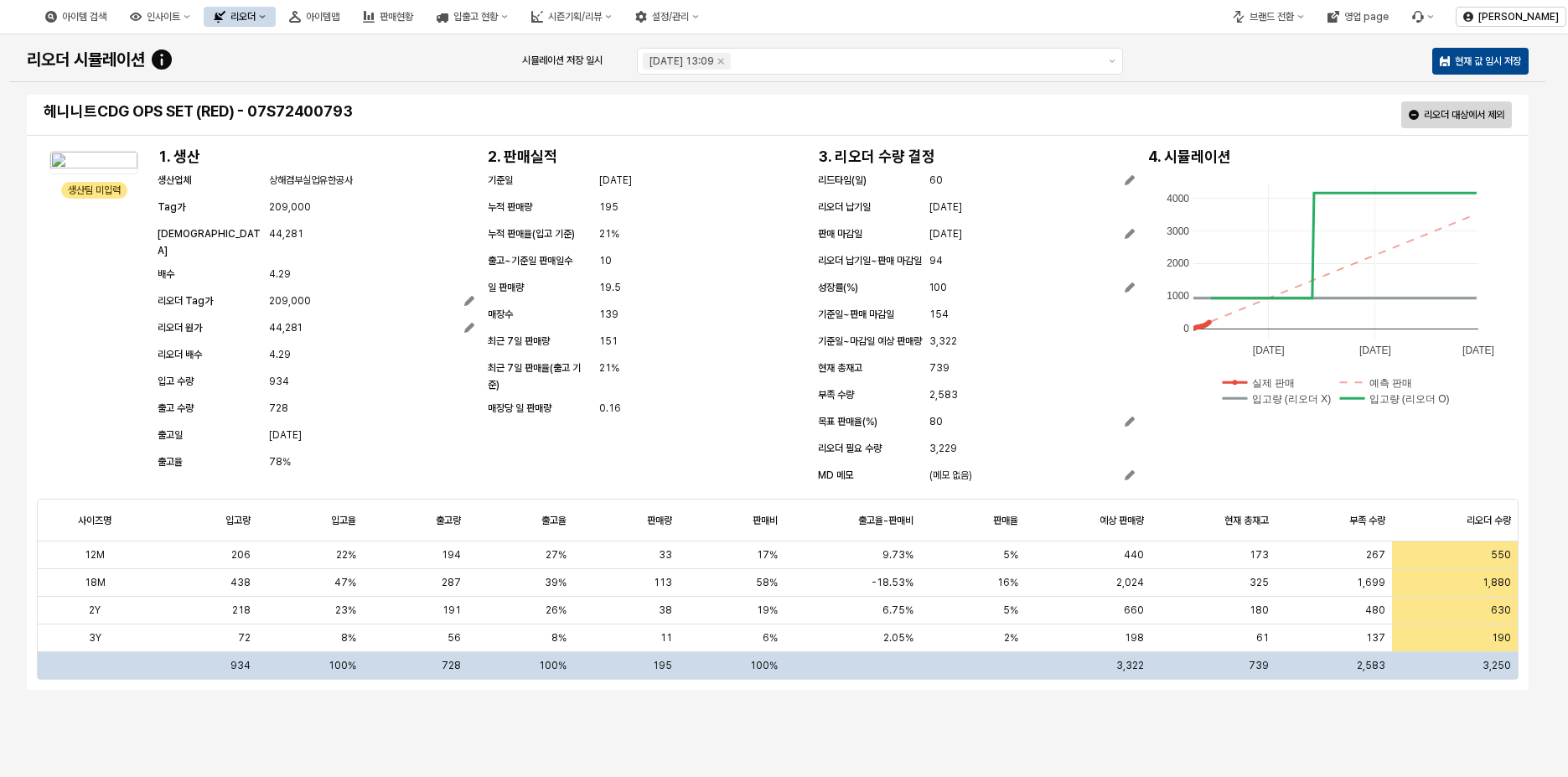
drag, startPoint x: 1484, startPoint y: 585, endPoint x: 1518, endPoint y: 583, distance: 34.1
click at [1511, 569] on div "550" at bounding box center [1454, 555] width 125 height 28
click at [1498, 561] on span "550" at bounding box center [1500, 555] width 20 height 13
drag, startPoint x: 1466, startPoint y: 582, endPoint x: 1485, endPoint y: 584, distance: 19.1
click at [1485, 564] on input "***" at bounding box center [1444, 555] width 102 height 18
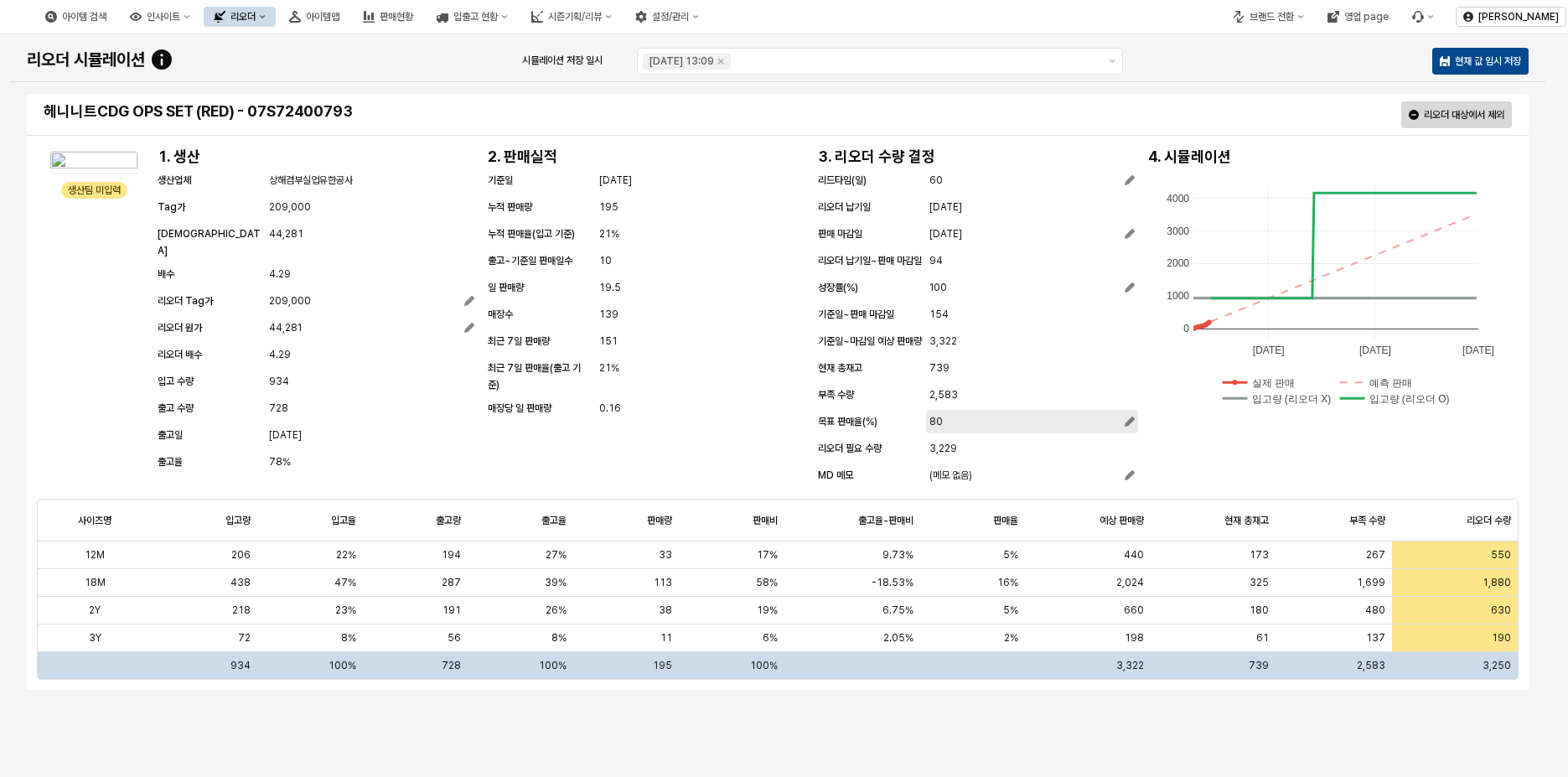
click at [930, 430] on span "80" at bounding box center [936, 422] width 13 height 17
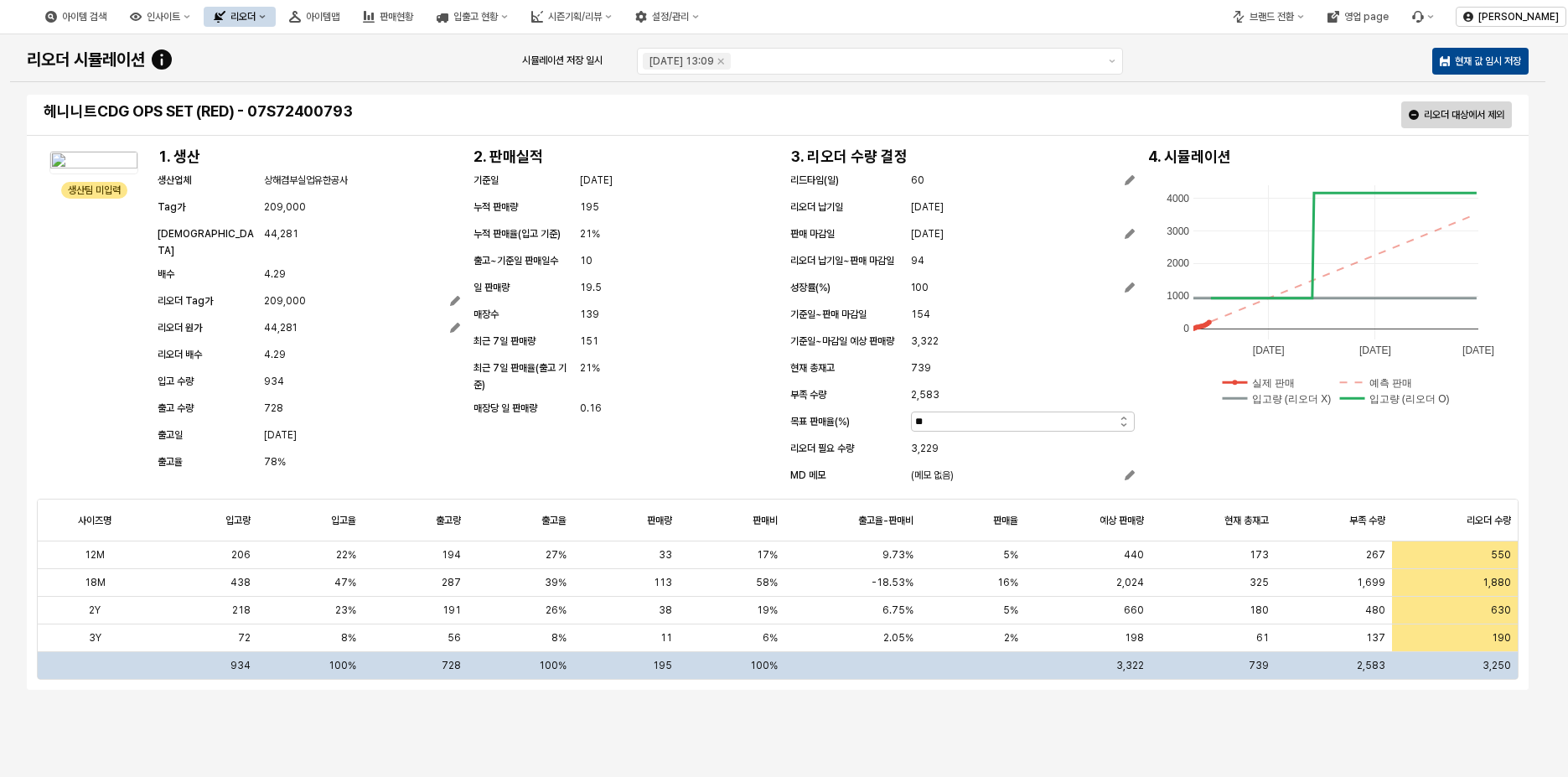
drag, startPoint x: 926, startPoint y: 423, endPoint x: 1000, endPoint y: 421, distance: 74.0
click at [836, 423] on div "목표 판매율(%) **" at bounding box center [962, 423] width 345 height 20
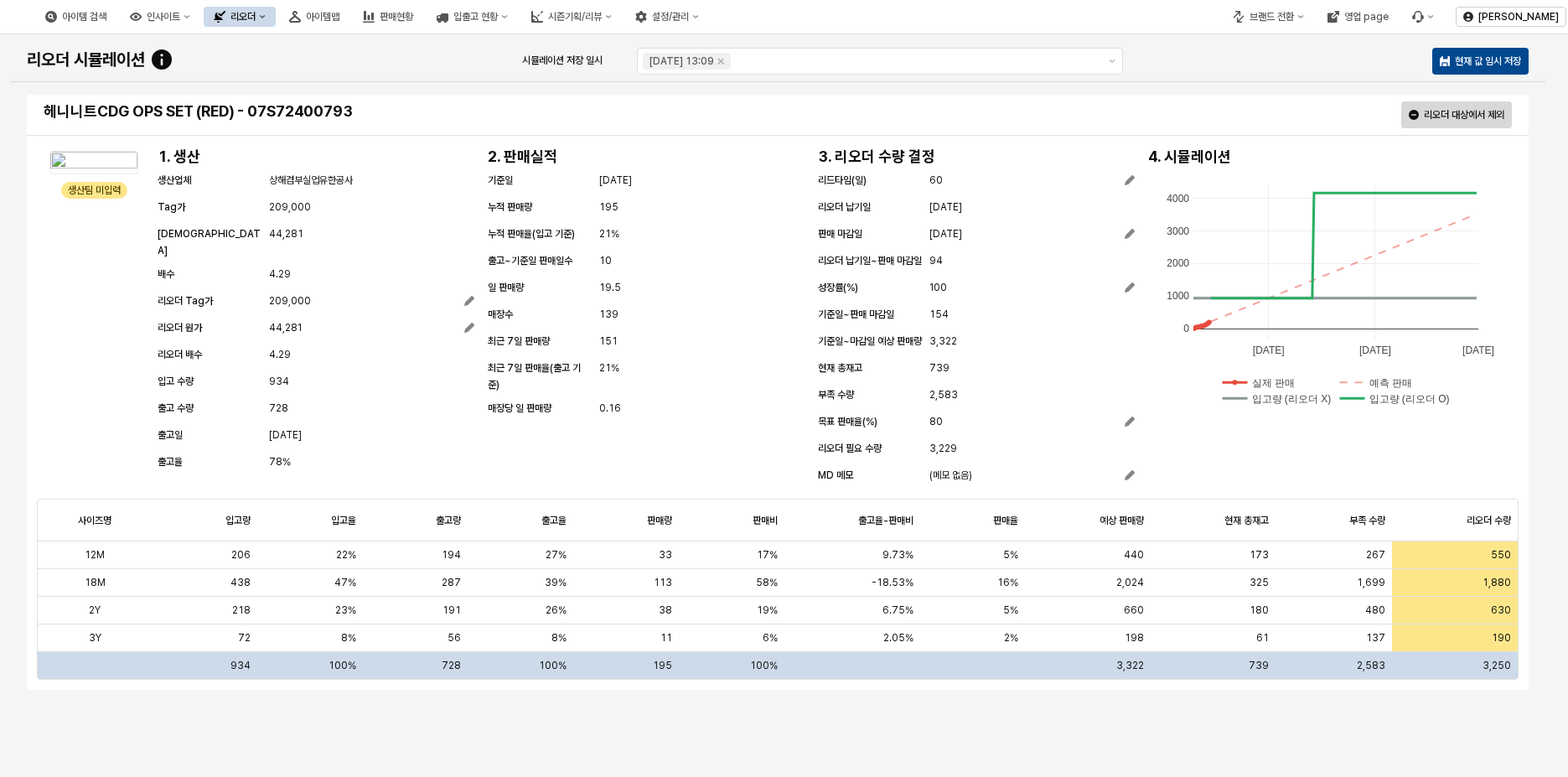
click at [891, 285] on div "리드타임(일) 60 리오더 납기일 [DATE] 판매 마감일 [DATE] 리오더 납기일~판매 마감일 94 성장률(%) 100 기준일~판매 마감일…" at bounding box center [976, 329] width 317 height 315
click at [951, 296] on div "100" at bounding box center [1032, 287] width 205 height 17
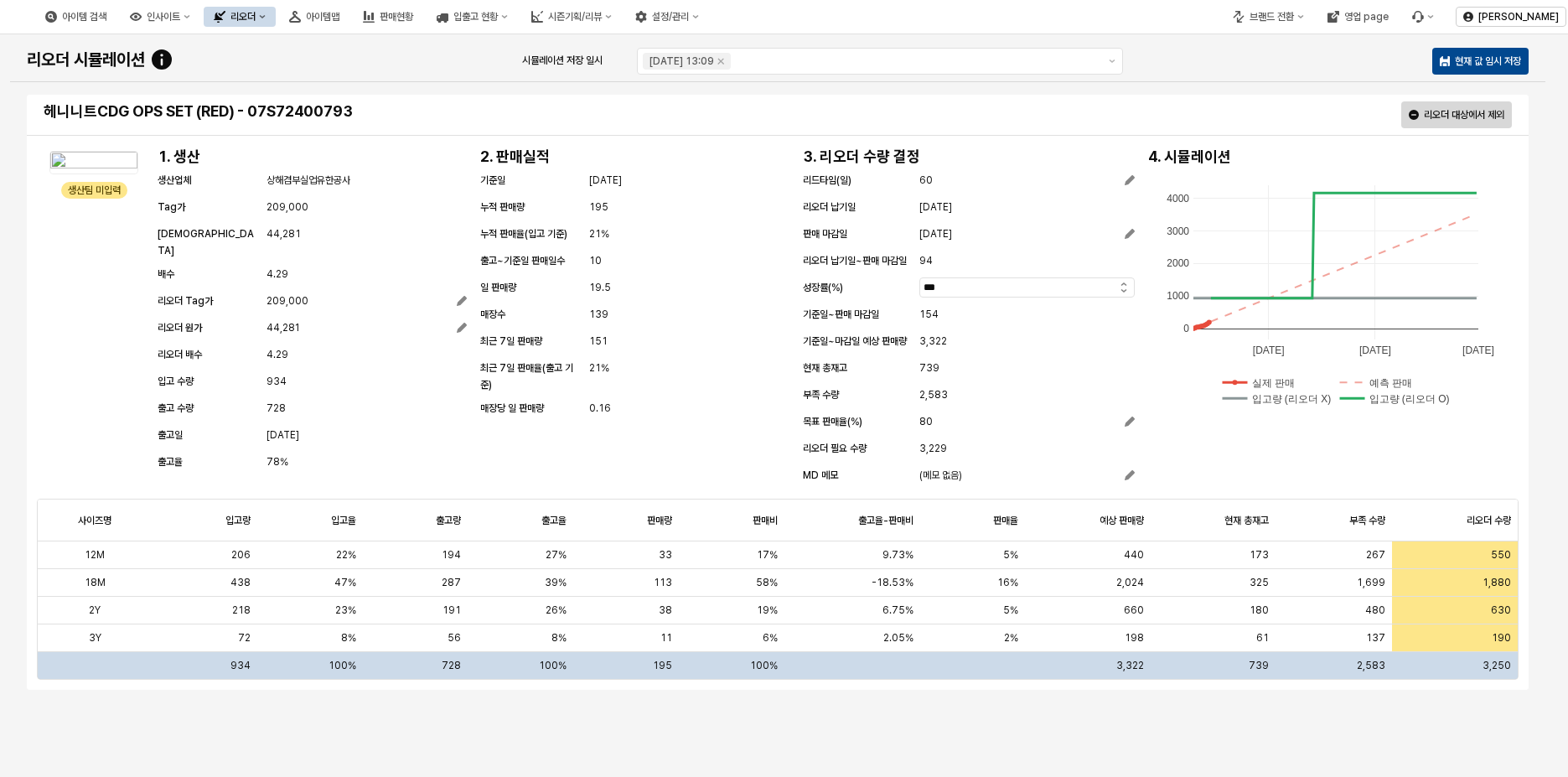
click at [879, 284] on div "성장률(%) ***" at bounding box center [969, 288] width 332 height 20
type input "**"
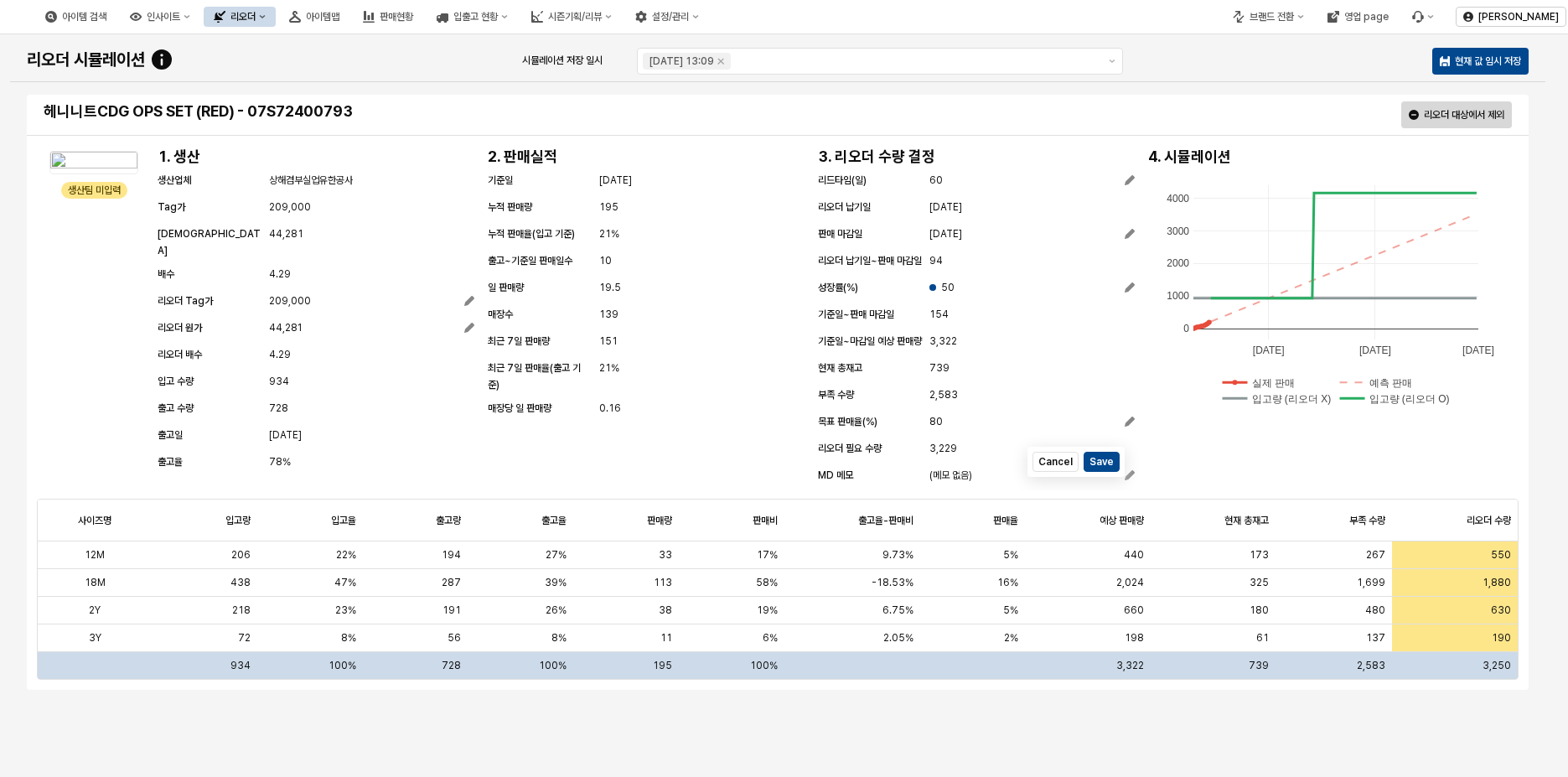
click at [1222, 409] on rect "App Frame" at bounding box center [1336, 390] width 236 height 40
click at [1108, 472] on button "Save" at bounding box center [1102, 461] width 36 height 20
click at [1134, 292] on icon "App Frame" at bounding box center [1130, 287] width 10 height 10
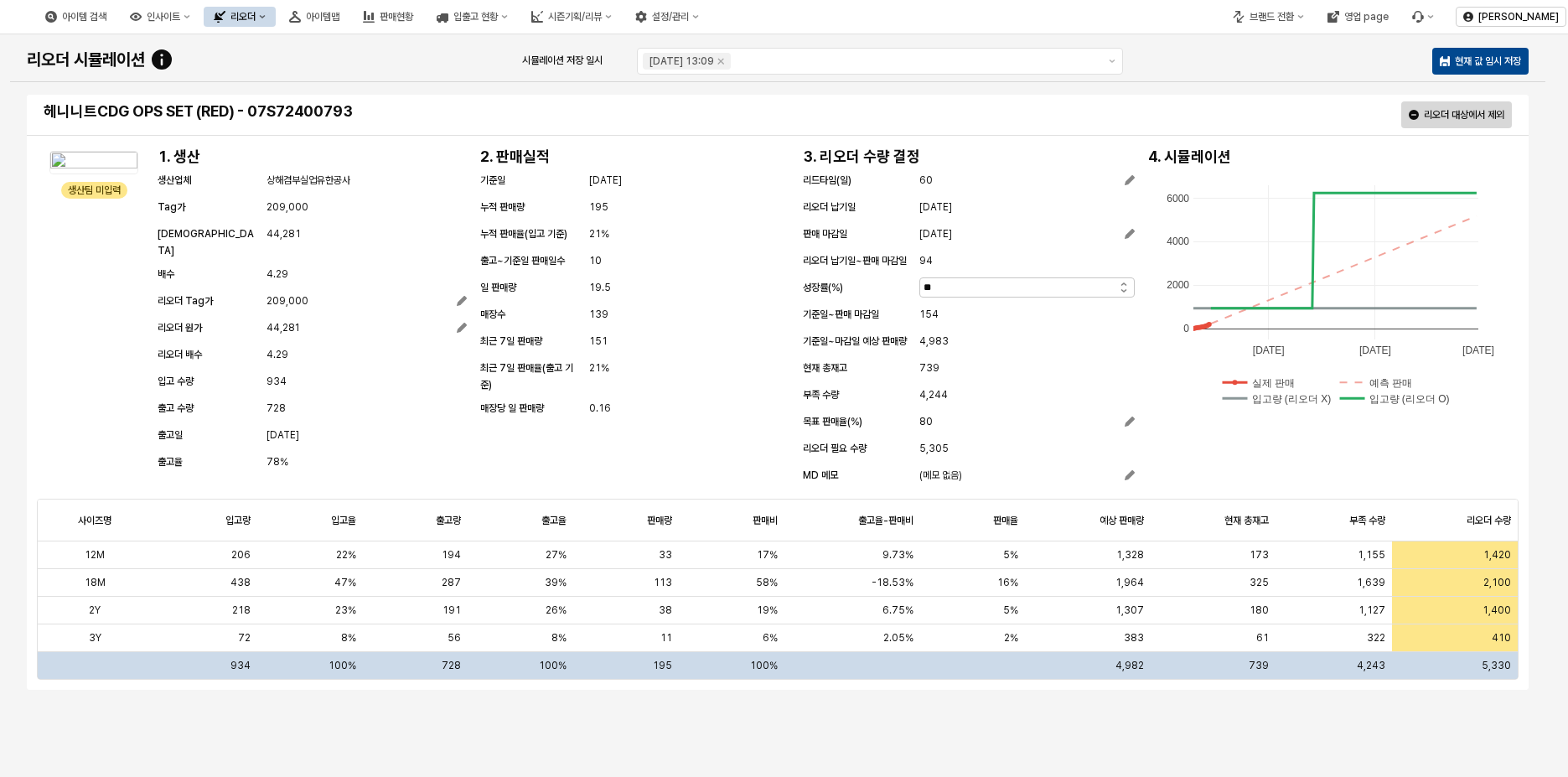
click at [1024, 285] on input "**" at bounding box center [1016, 287] width 193 height 18
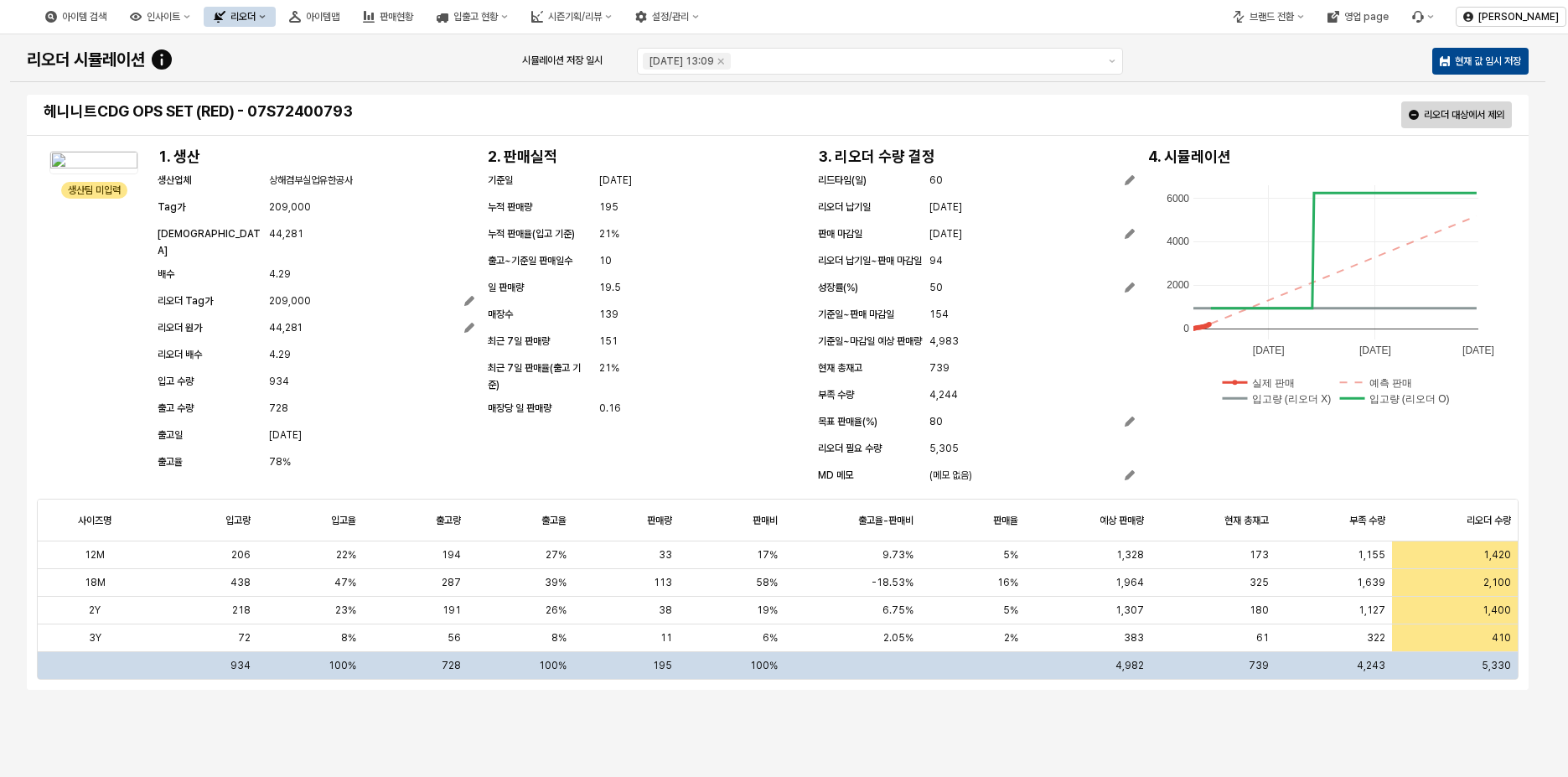
click at [954, 430] on div "80" at bounding box center [1032, 422] width 205 height 17
click at [916, 287] on div "리드타임(일) 60 리오더 납기일 [DATE] 판매 마감일 [DATE] 리오더 납기일~판매 마감일 94 성장률(%) 50 기준일~판매 마감일 …" at bounding box center [976, 329] width 317 height 315
click at [993, 296] on div "50" at bounding box center [1032, 287] width 205 height 17
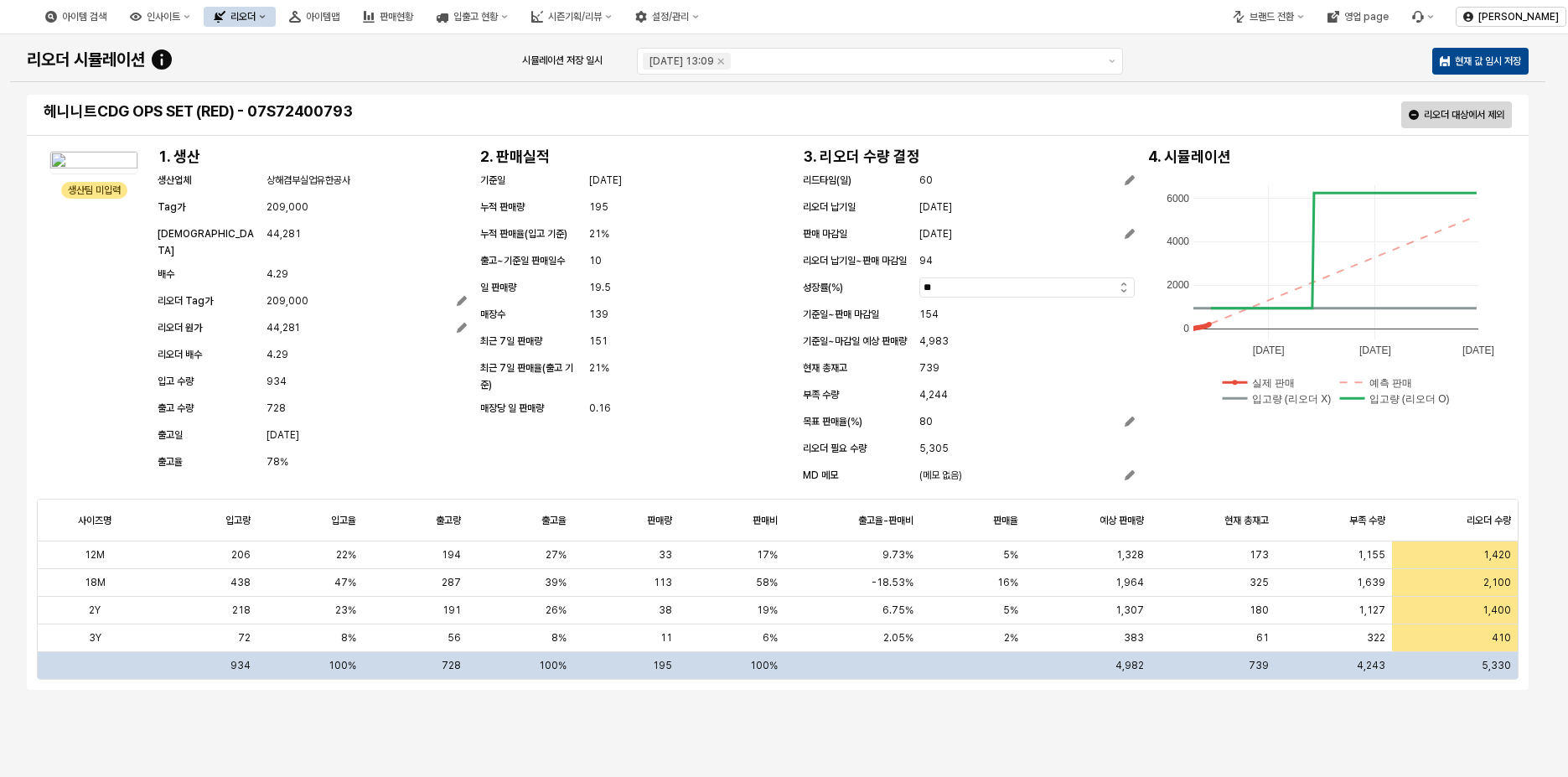
click at [1147, 329] on div "[DATE] [DATE] [DATE] 0 2000 4000 6000 실제 판매 예측 판매 입고량 (리오더 X) 입고량 (리오더 O)" at bounding box center [1329, 295] width 377 height 252
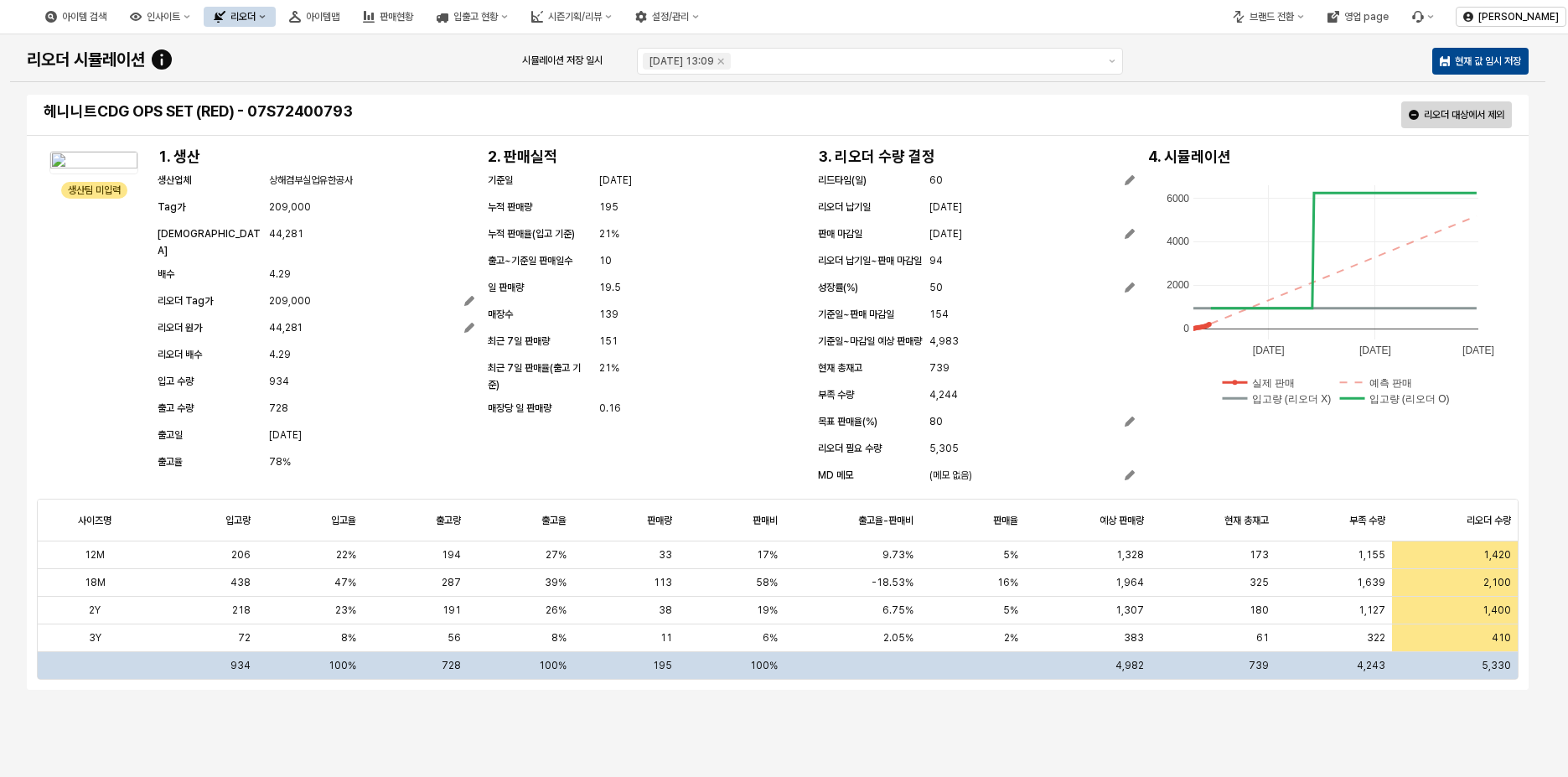
click at [945, 457] on span "5,305" at bounding box center [944, 449] width 30 height 17
click at [939, 430] on span "80" at bounding box center [936, 422] width 13 height 17
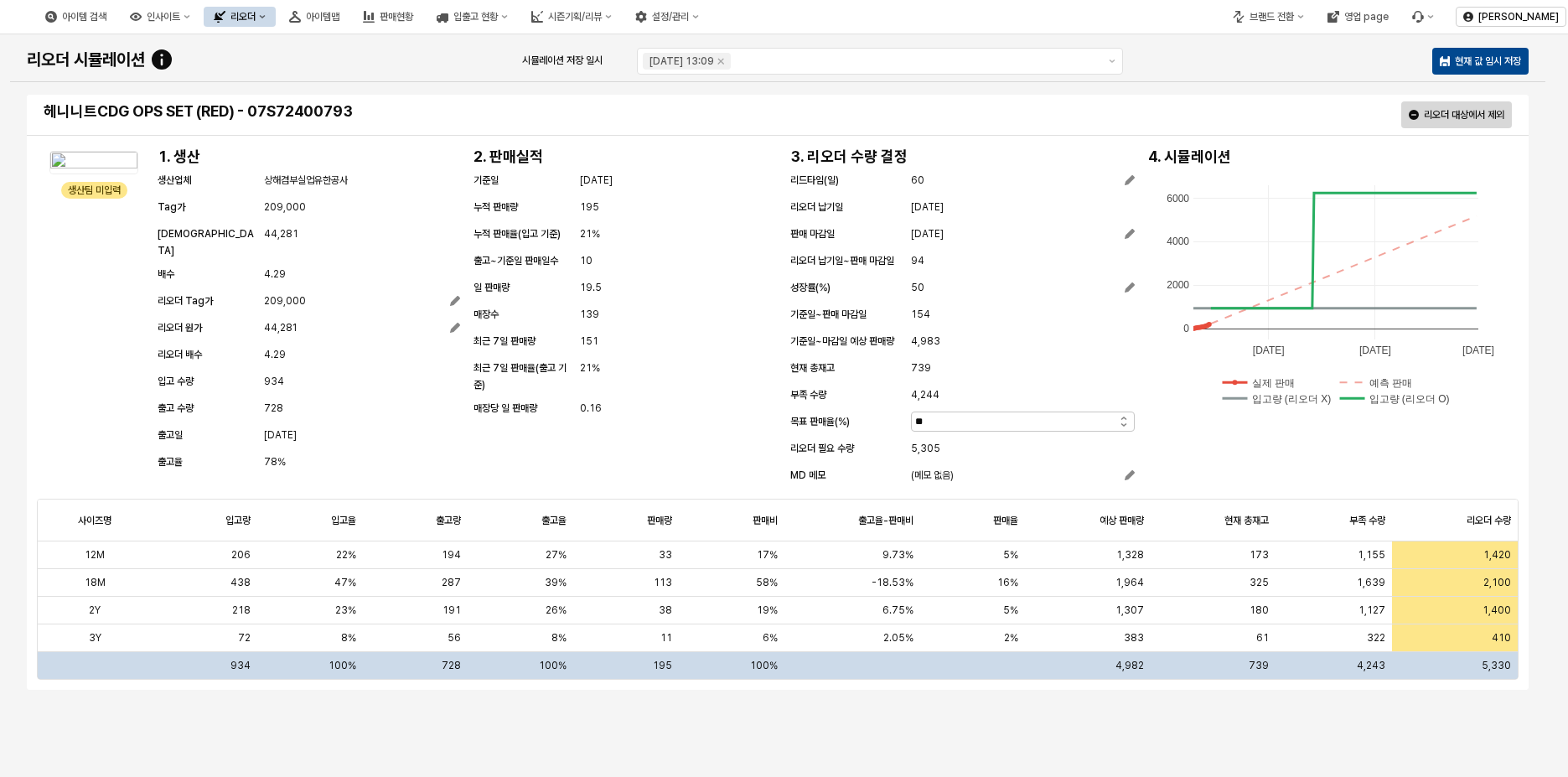
drag, startPoint x: 936, startPoint y: 428, endPoint x: 1081, endPoint y: 430, distance: 145.0
click at [868, 427] on div "목표 판매율(%) **" at bounding box center [962, 423] width 345 height 20
type input "***"
click at [1170, 444] on div "생산팀 미입력 생산팀 미입력 1. 생산 생산업체 상해겸부실업유한공사 Tag가 209,000 원가 44,281 배수 4.29 리오더 Tag가 2…" at bounding box center [778, 318] width 1482 height 346
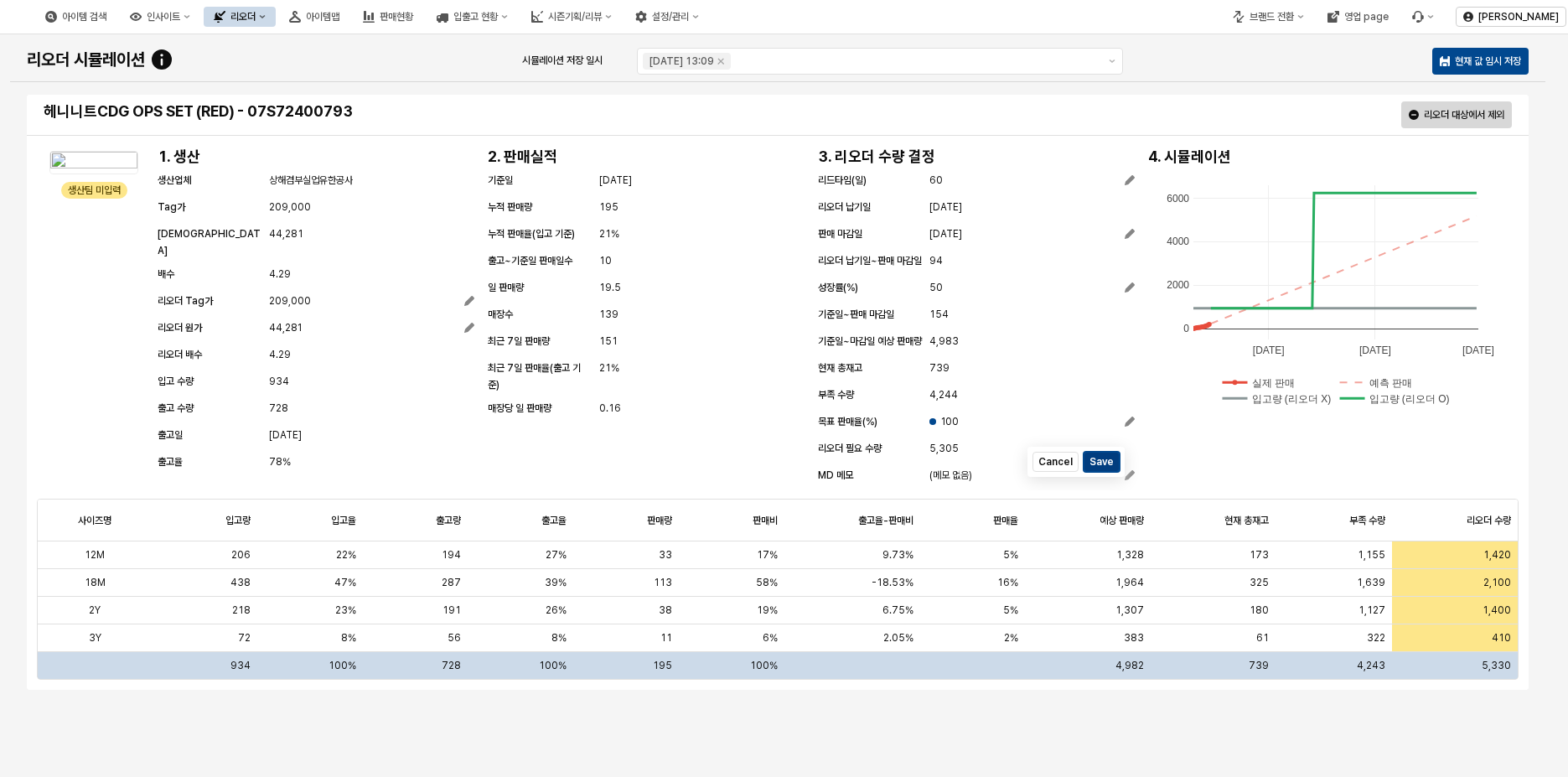
click at [1118, 472] on button "Save" at bounding box center [1102, 461] width 36 height 20
click at [1512, 58] on p "현재 값 임시 저장" at bounding box center [1488, 61] width 66 height 13
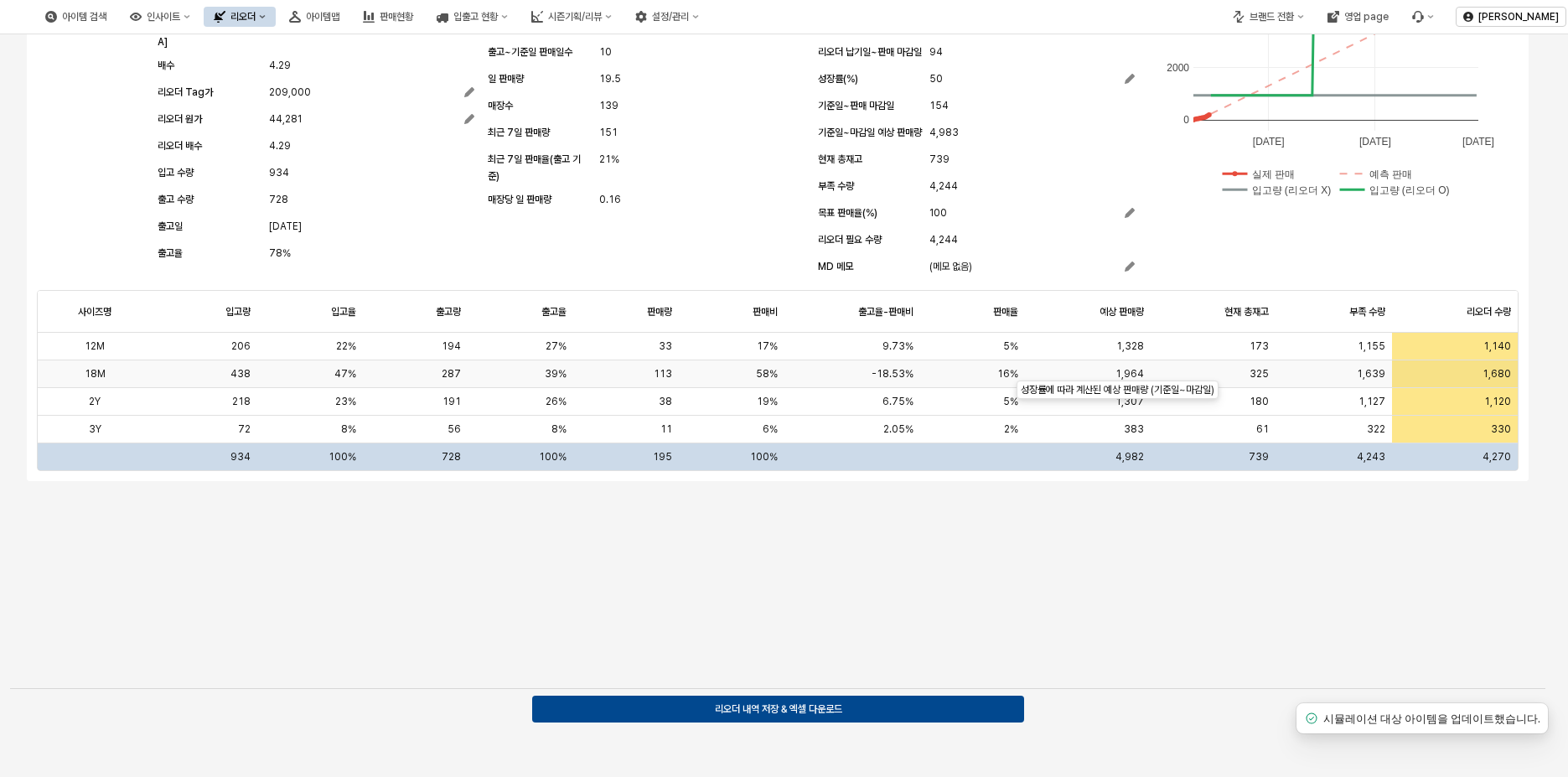
scroll to position [220, 0]
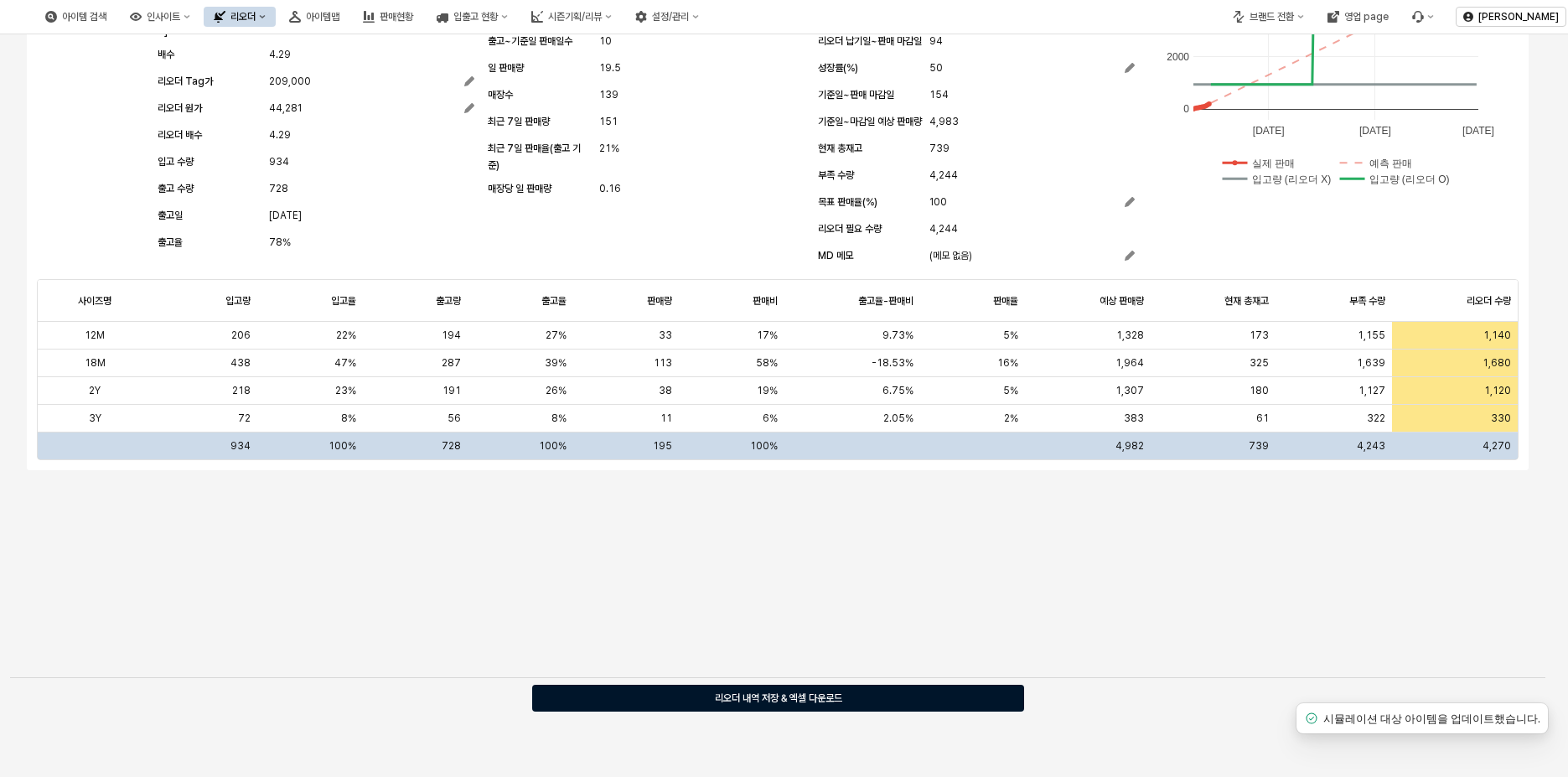
click at [876, 694] on div "리오더 내역 저장 & 엑셀 다운로드" at bounding box center [779, 699] width 477 height 13
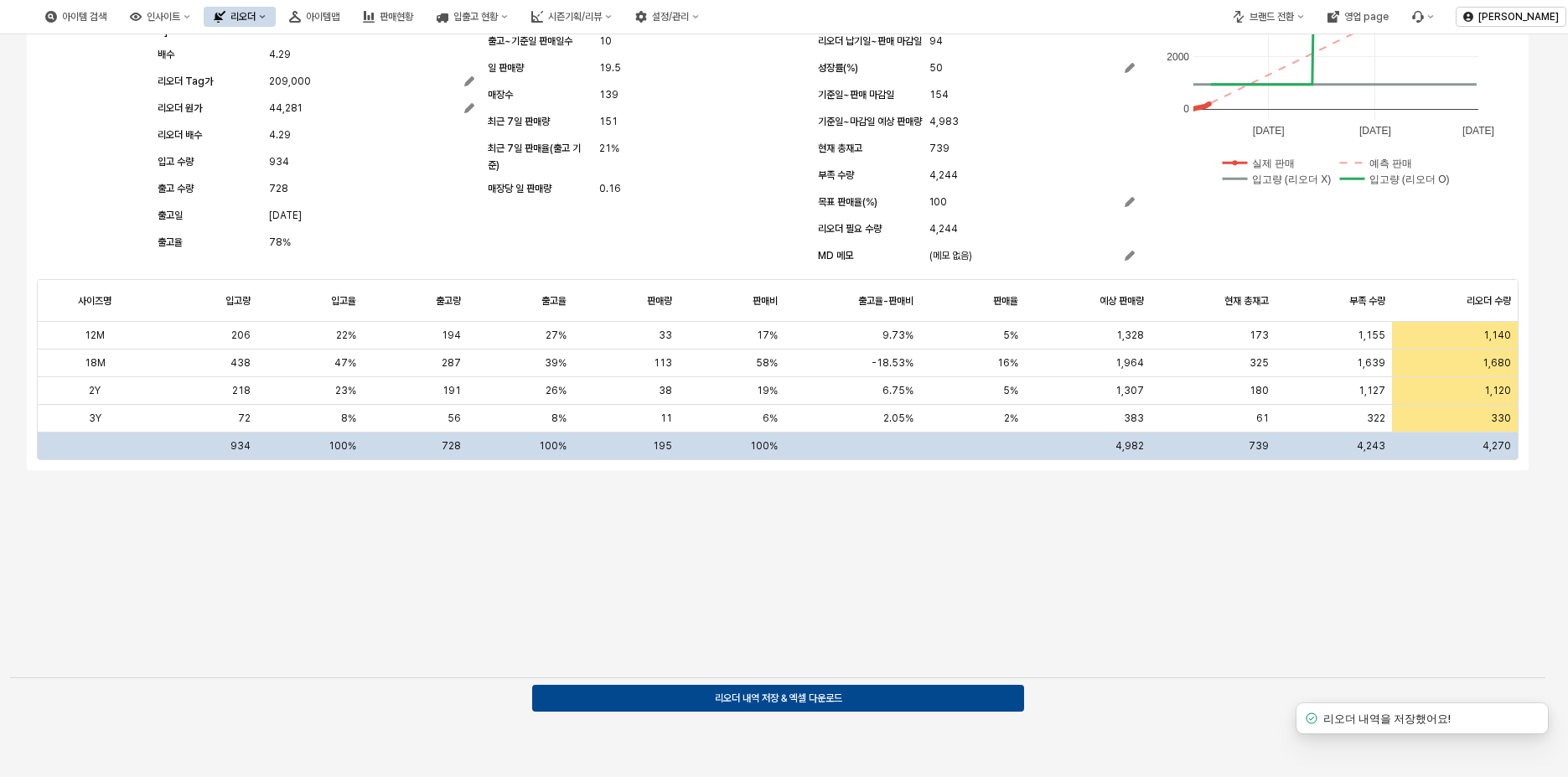
click at [1435, 251] on div "생산팀 미입력 생산팀 미입력 1. 생산 생산업체 상해겸부실업유한공사 Tag가 209,000 원가 44,281 배수 4.29 리오더 Tag가 2…" at bounding box center [778, 98] width 1482 height 346
click at [940, 76] on span "50" at bounding box center [936, 68] width 13 height 17
drag, startPoint x: 951, startPoint y: 69, endPoint x: 888, endPoint y: 67, distance: 63.0
click at [888, 67] on div "성장률(%) **" at bounding box center [969, 69] width 332 height 20
type input "**"
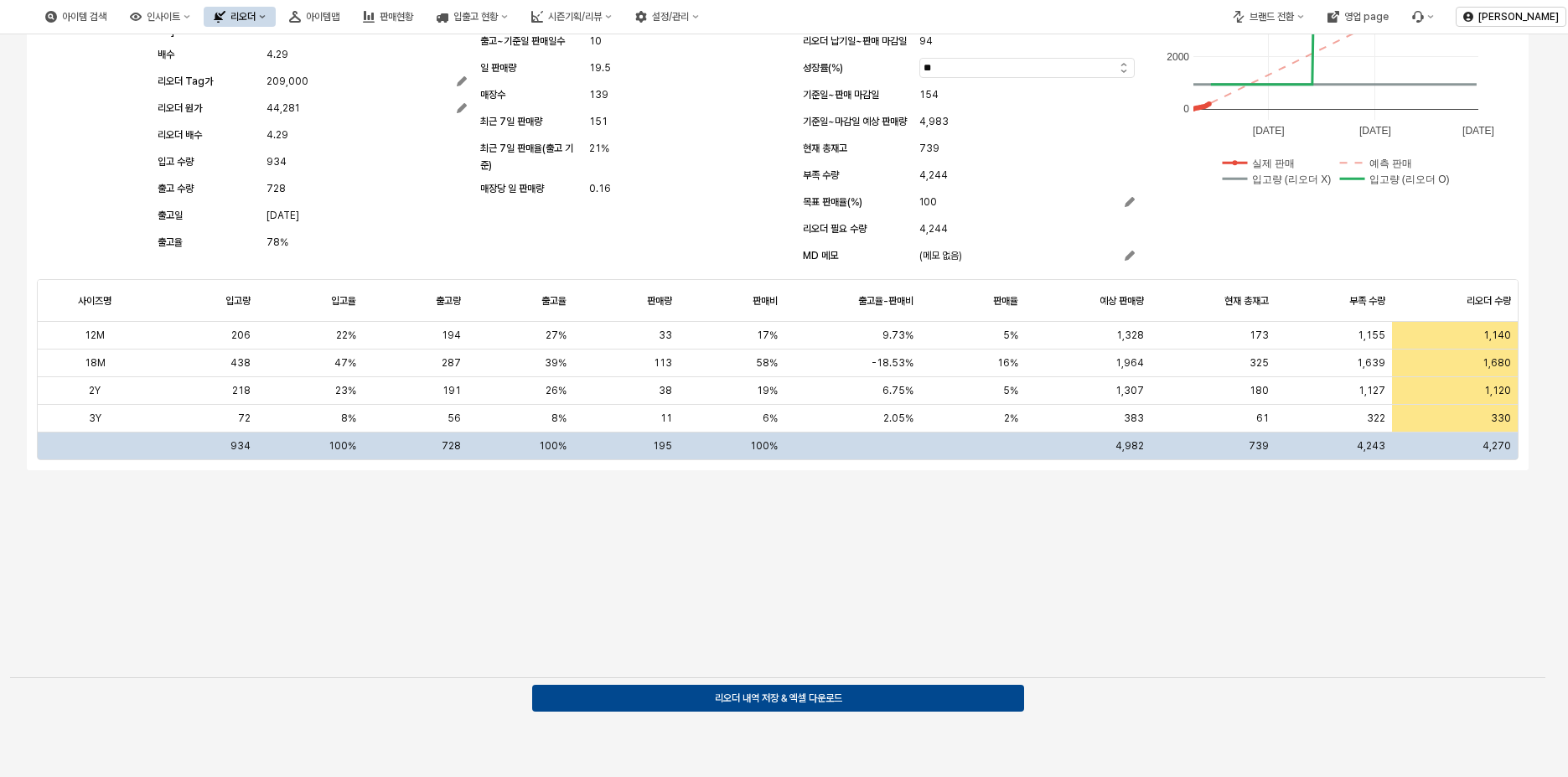
click at [1235, 228] on div "생산팀 미입력 생산팀 미입력 1. 생산 생산업체 상해겸부실업유한공사 Tag가 209,000 원가 44,281 배수 4.29 리오더 Tag가 2…" at bounding box center [778, 98] width 1482 height 346
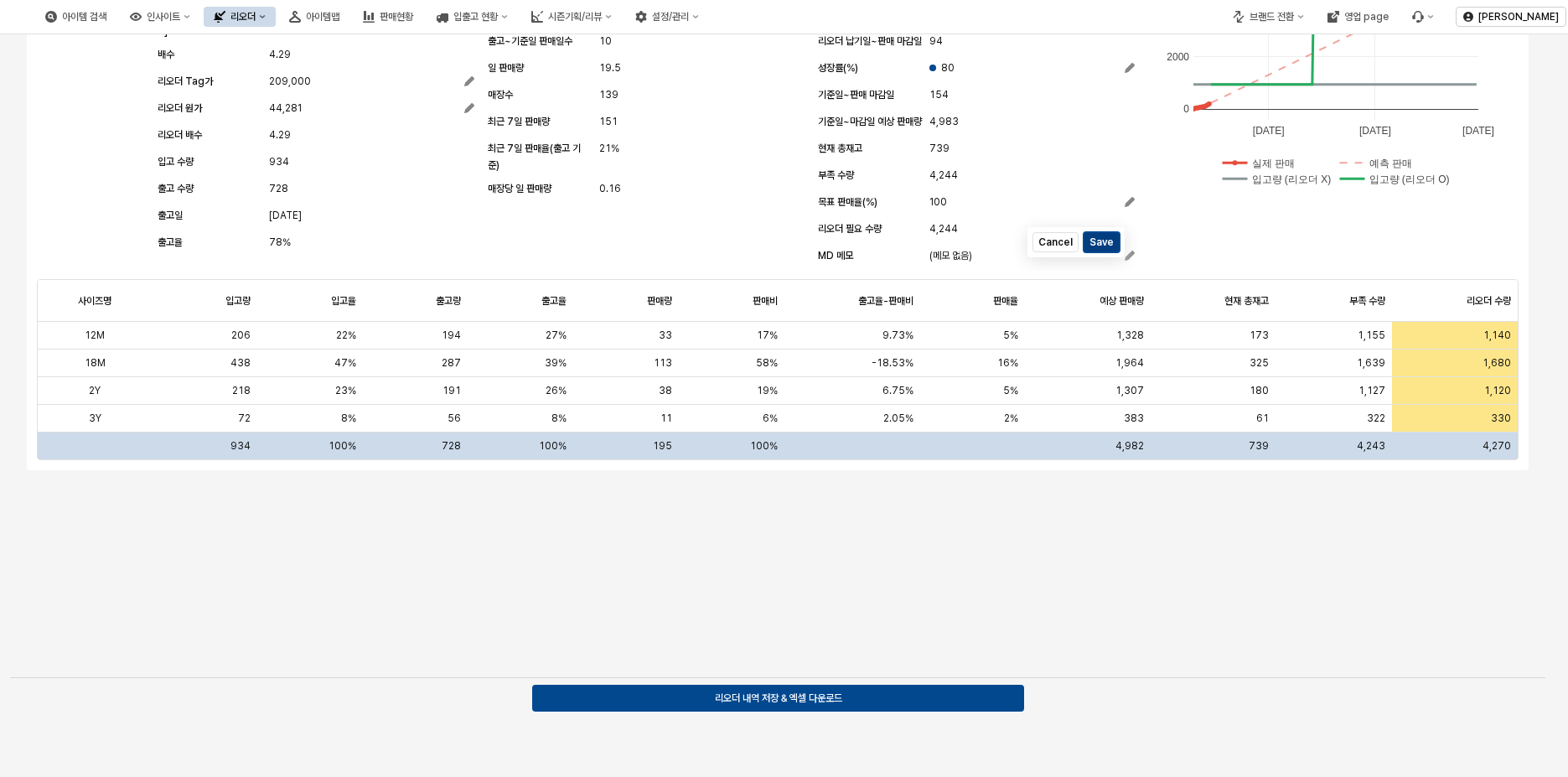
click at [1089, 252] on button "Save" at bounding box center [1102, 242] width 36 height 20
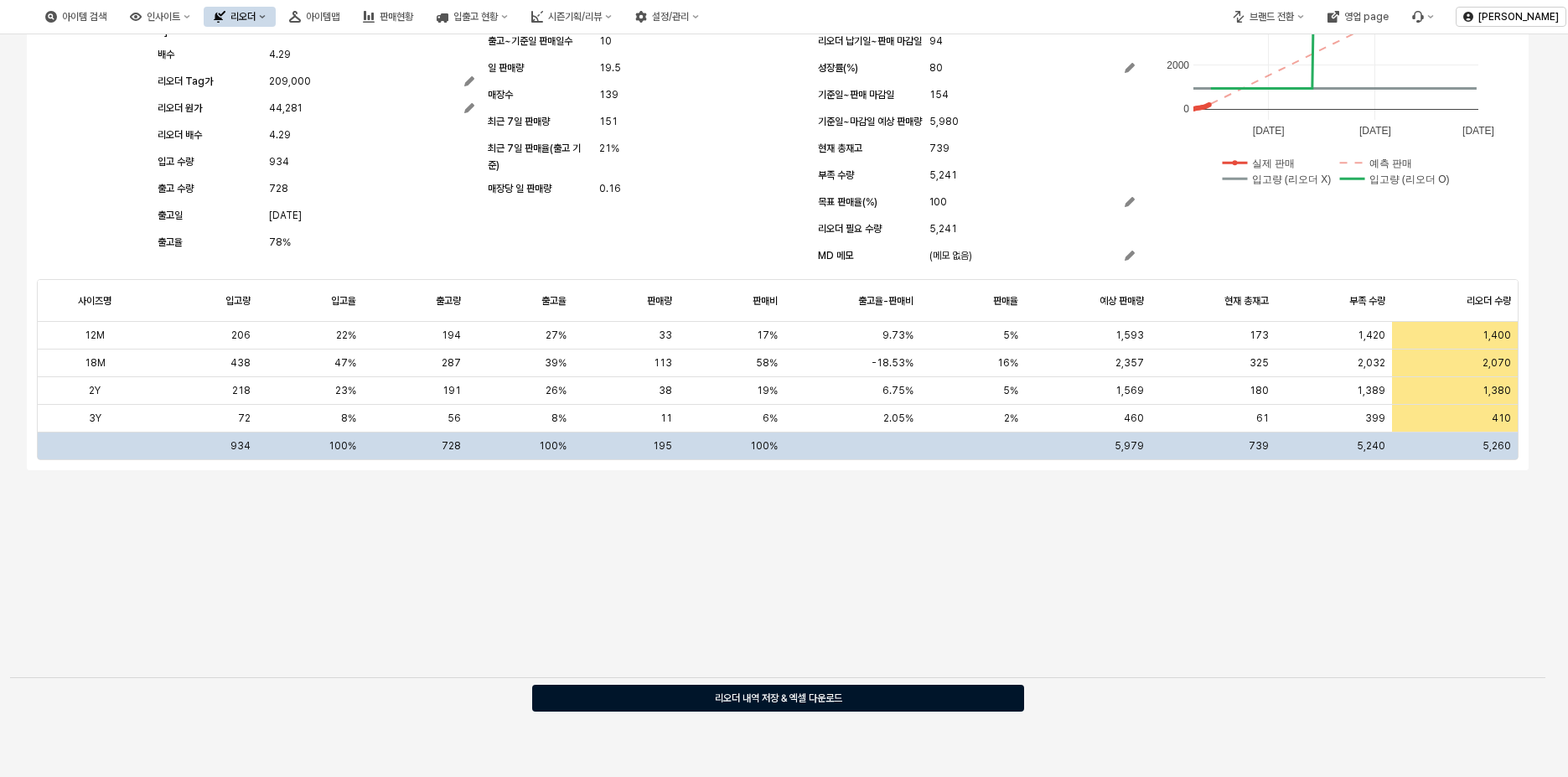
click at [827, 704] on p "리오더 내역 저장 & 엑셀 다운로드" at bounding box center [778, 699] width 127 height 13
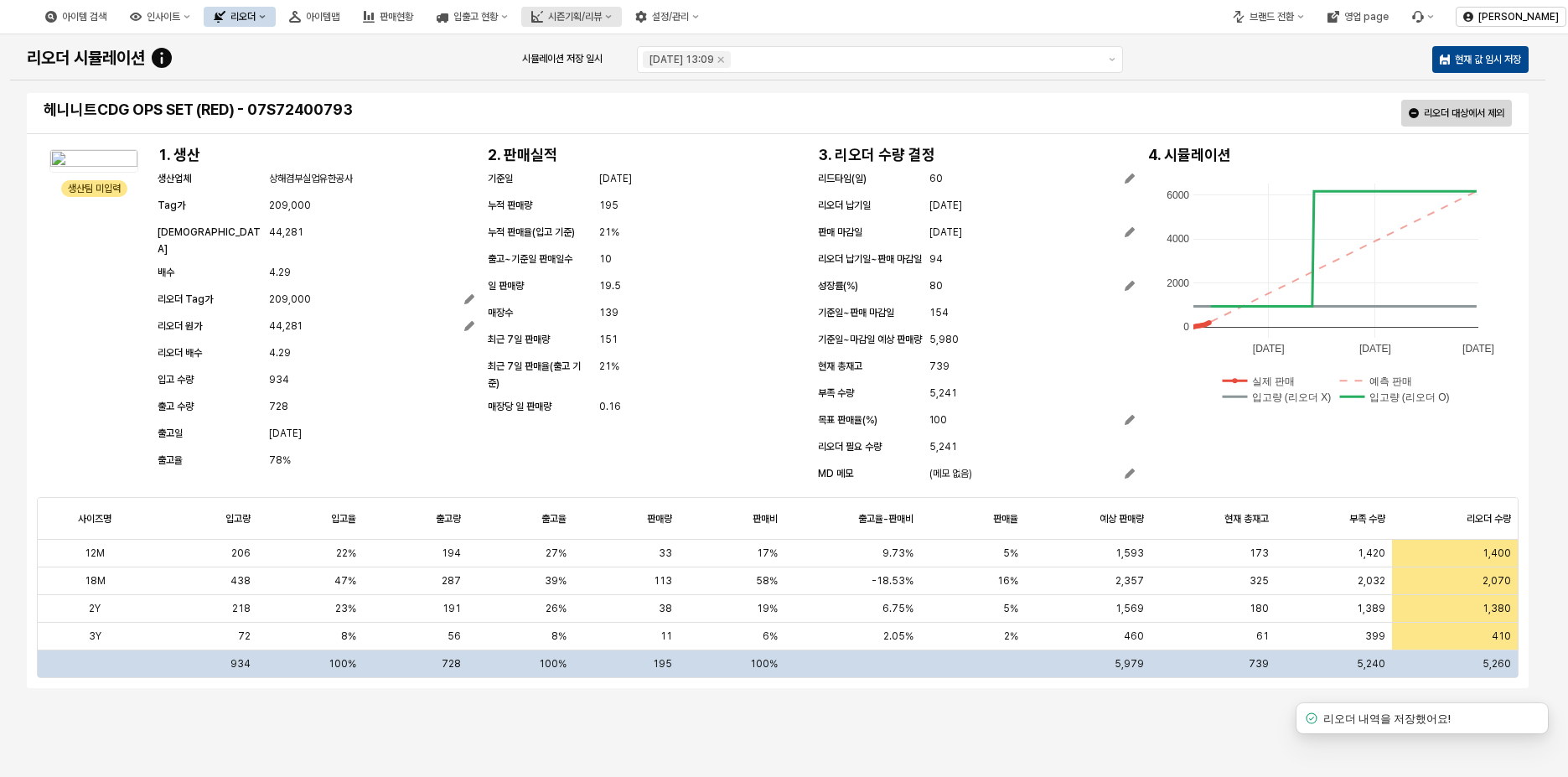
scroll to position [0, 0]
